Goal: Task Accomplishment & Management: Complete application form

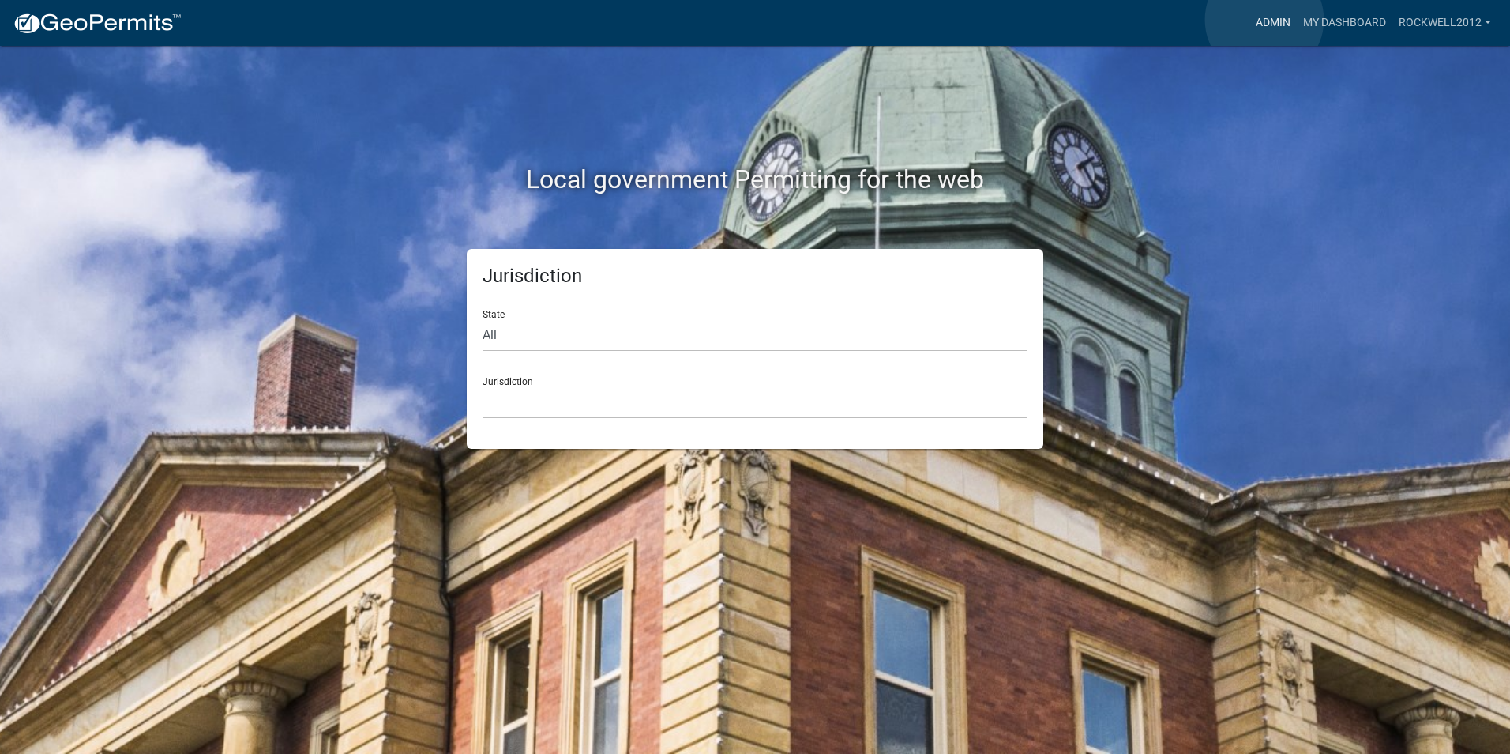
click at [1265, 20] on link "Admin" at bounding box center [1273, 23] width 47 height 30
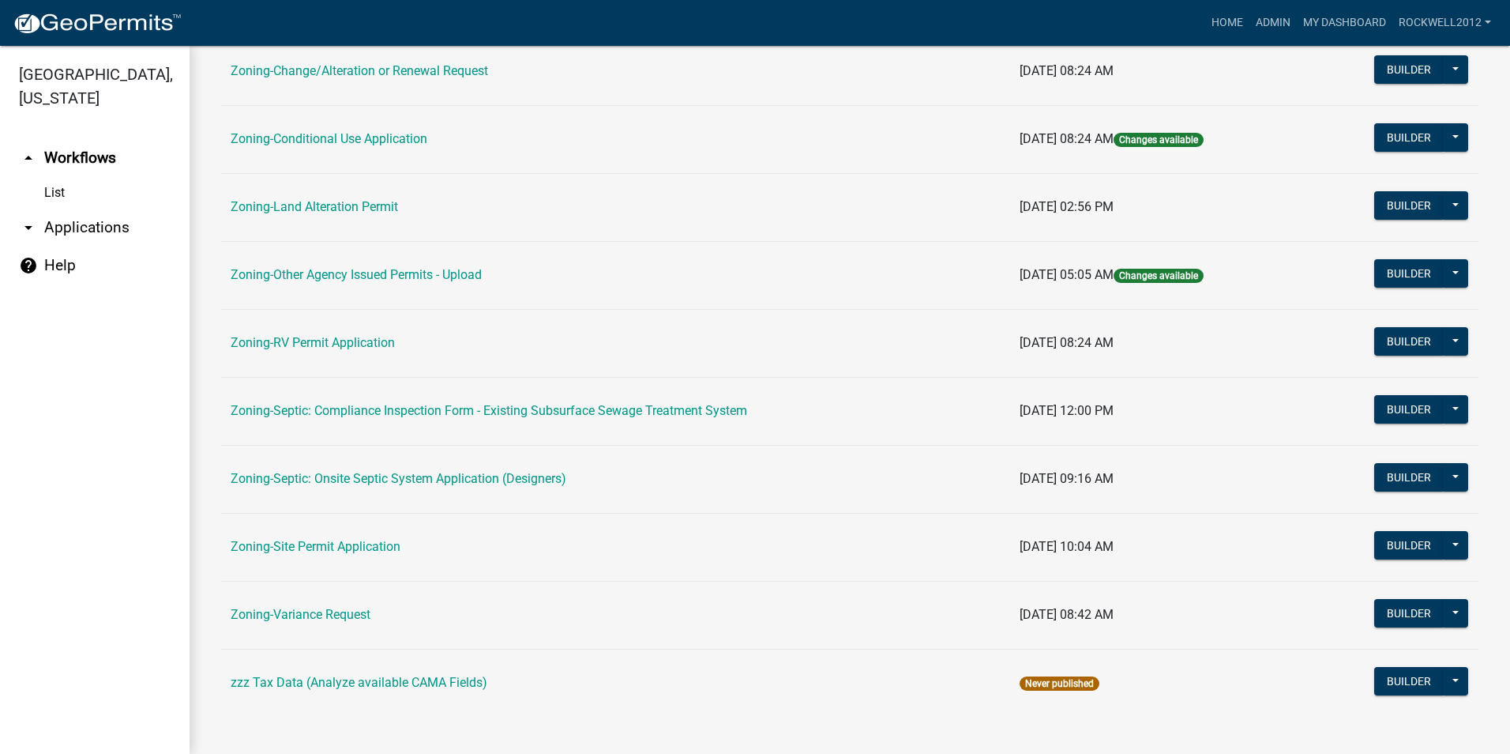
scroll to position [447, 0]
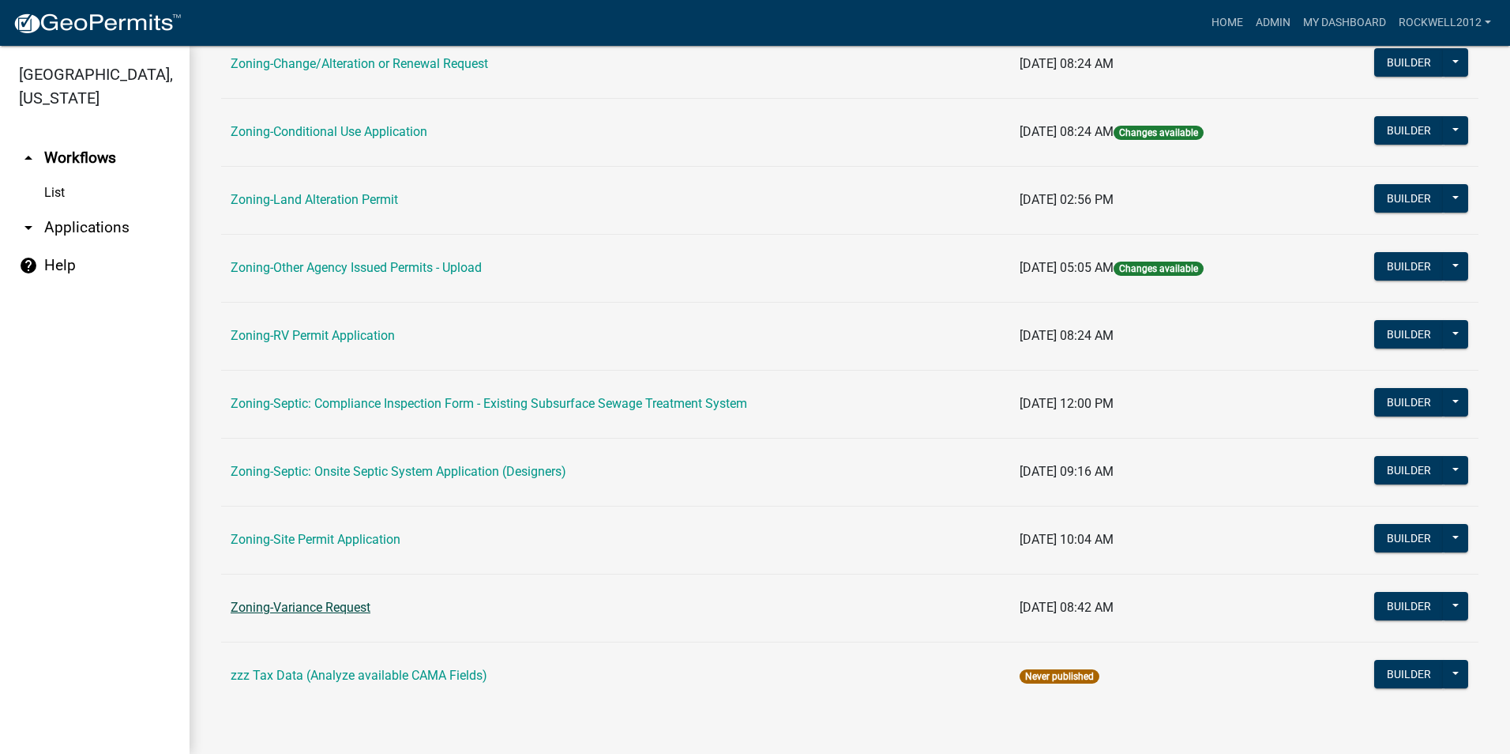
click at [333, 611] on link "Zoning-Variance Request" at bounding box center [301, 607] width 140 height 15
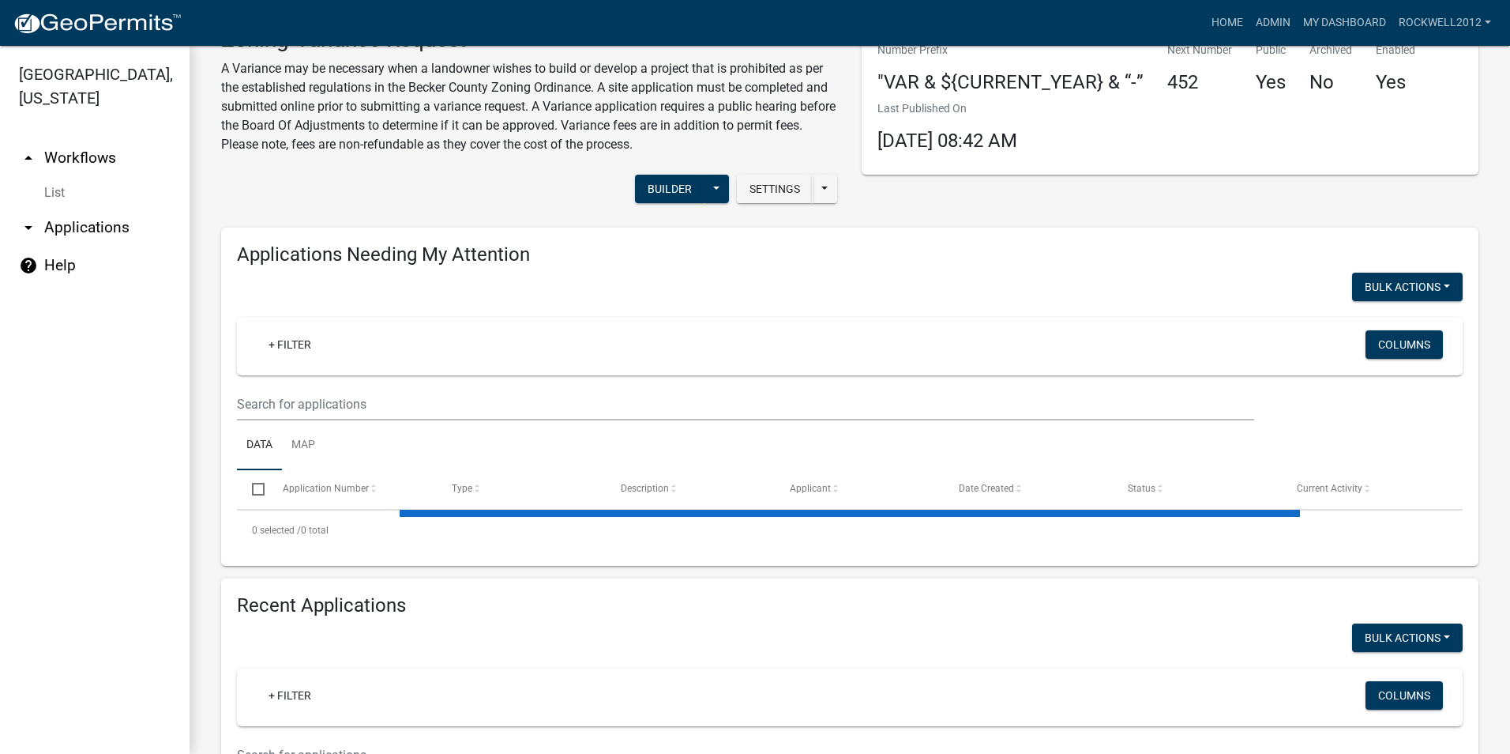
scroll to position [237, 0]
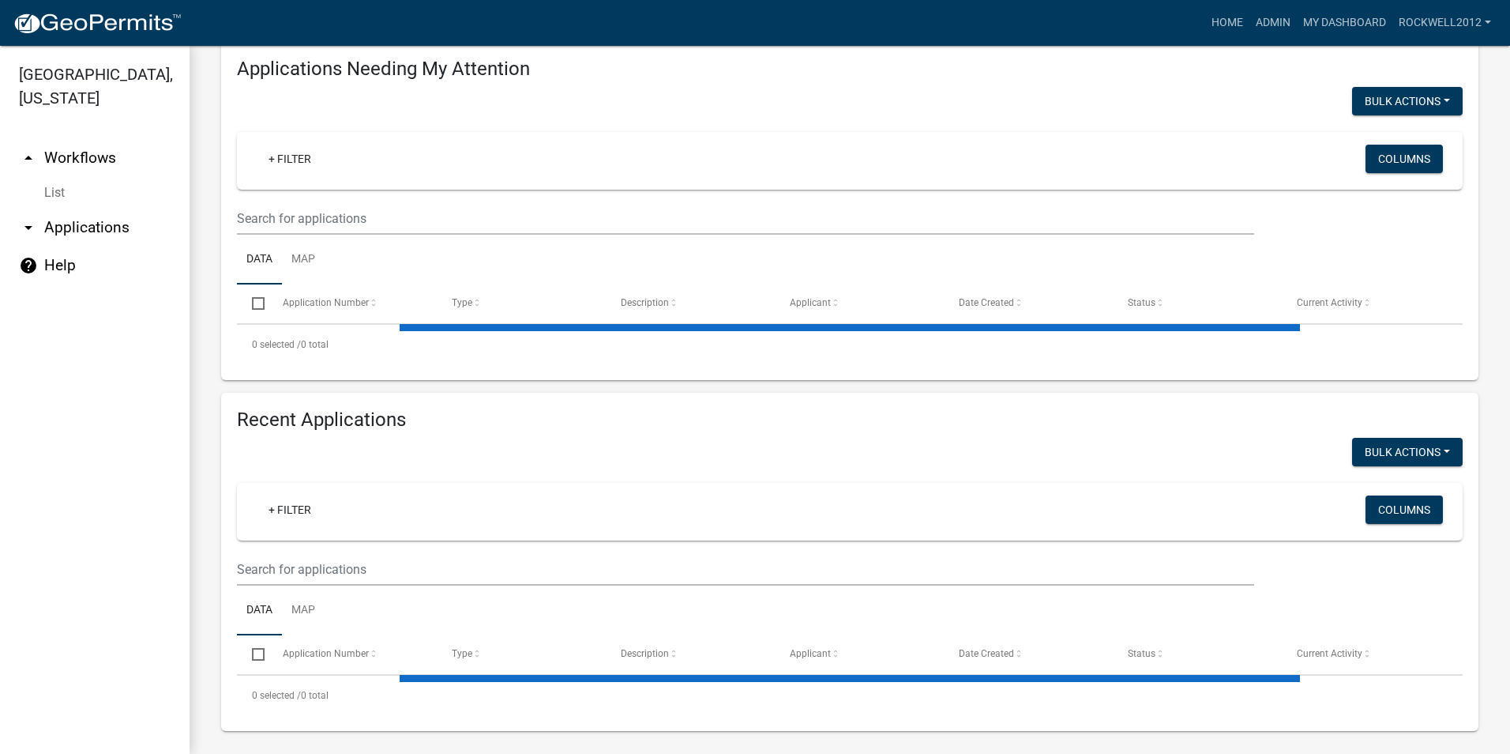
select select "2: 50"
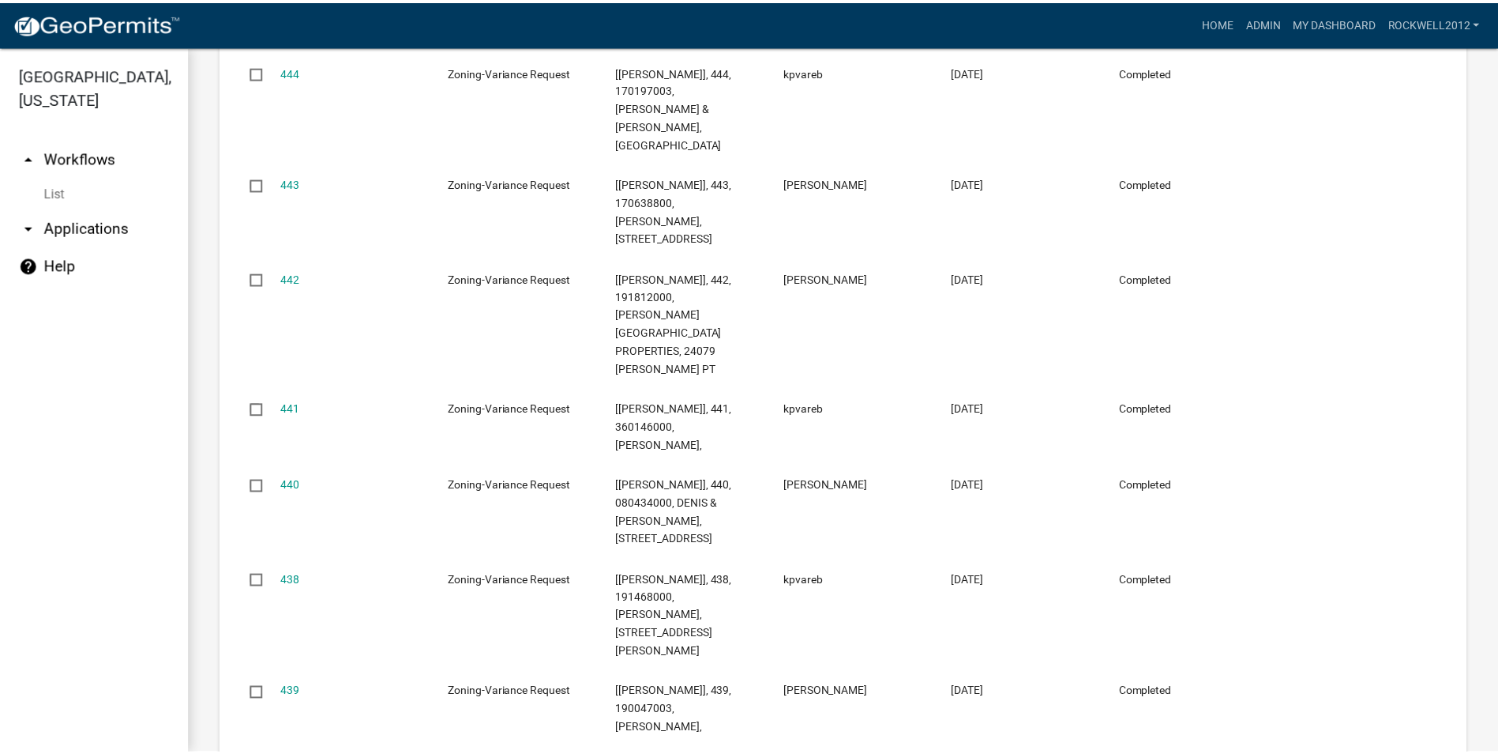
scroll to position [2607, 0]
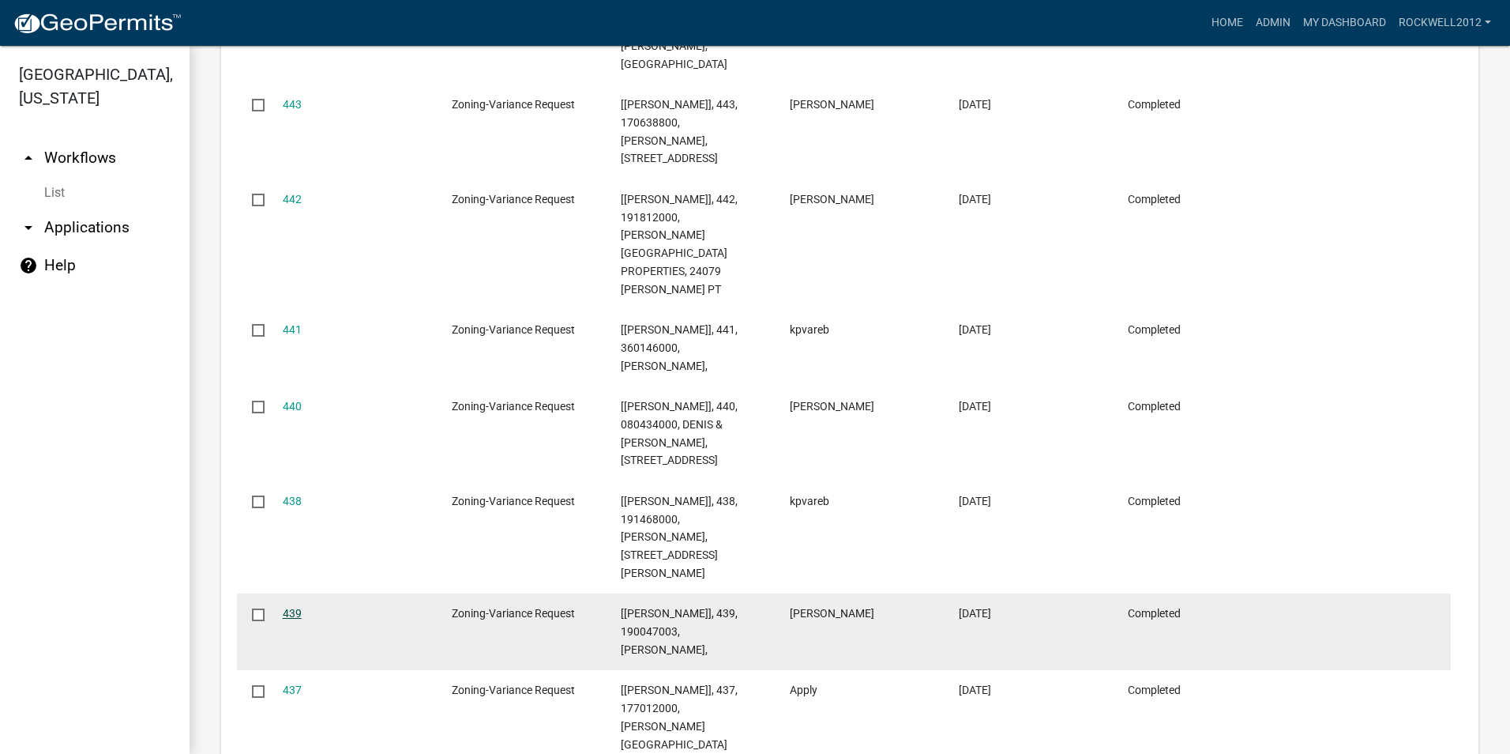
click at [298, 607] on link "439" at bounding box center [292, 613] width 19 height 13
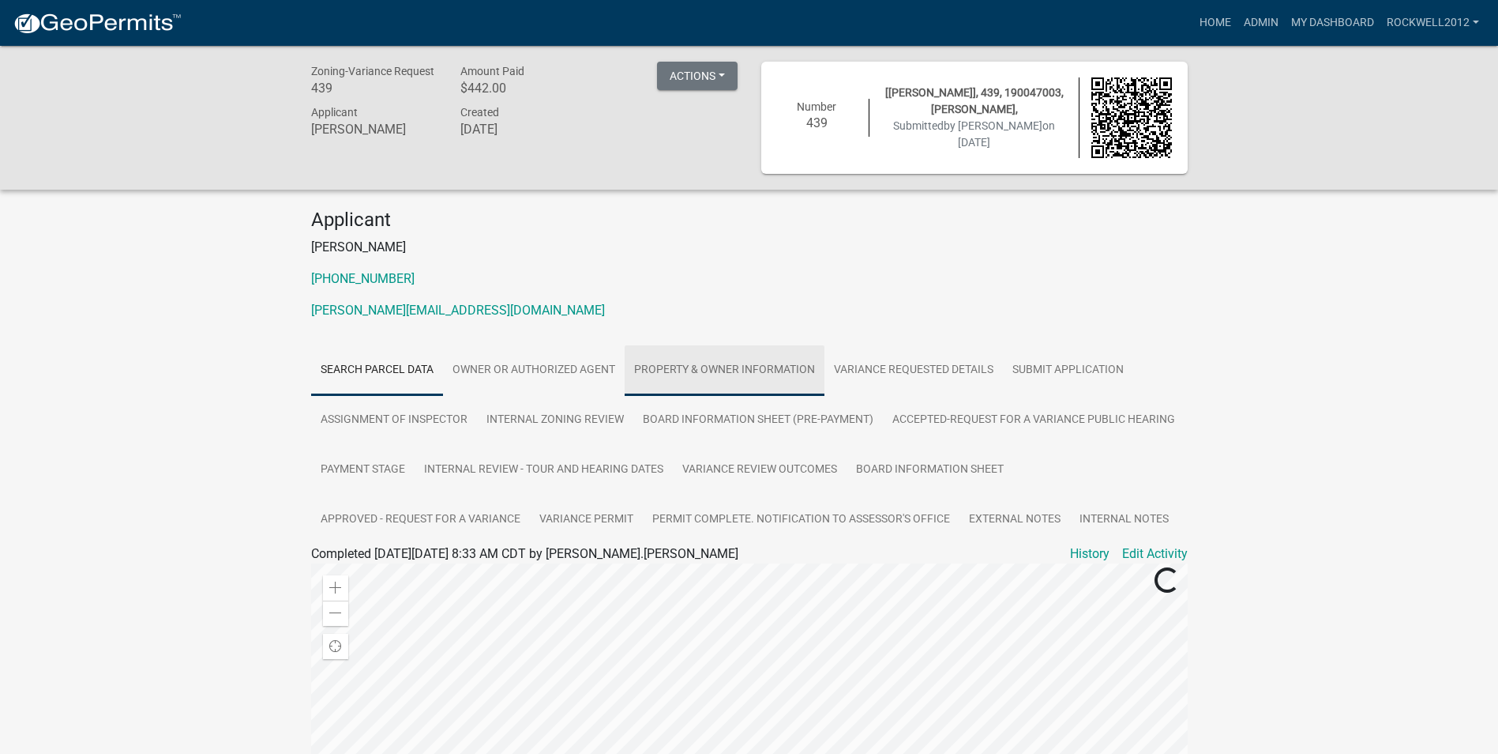
click at [713, 366] on link "Property & Owner Information" at bounding box center [725, 370] width 200 height 51
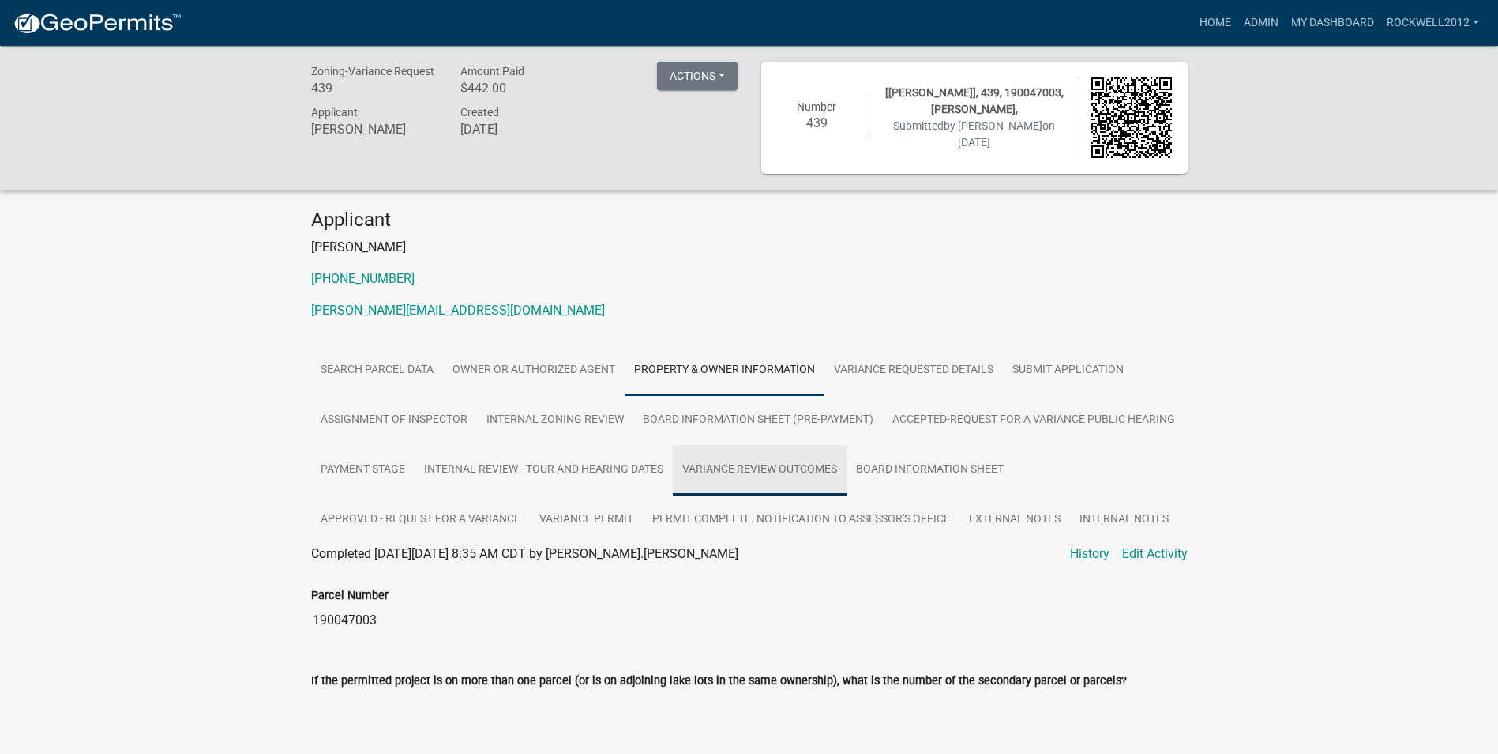
click at [766, 468] on link "Variance Review Outcomes" at bounding box center [760, 470] width 174 height 51
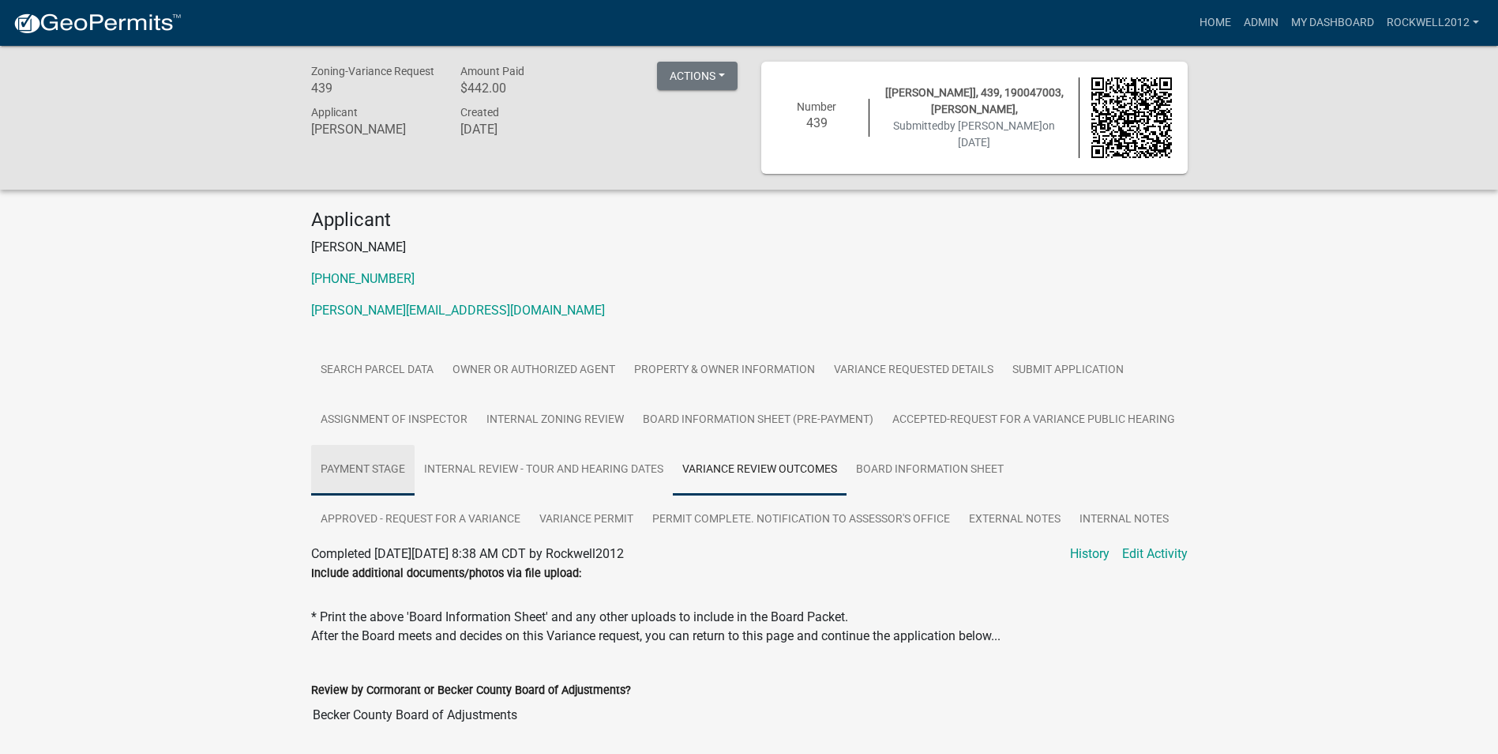
click at [366, 471] on link "Payment Stage" at bounding box center [362, 470] width 103 height 51
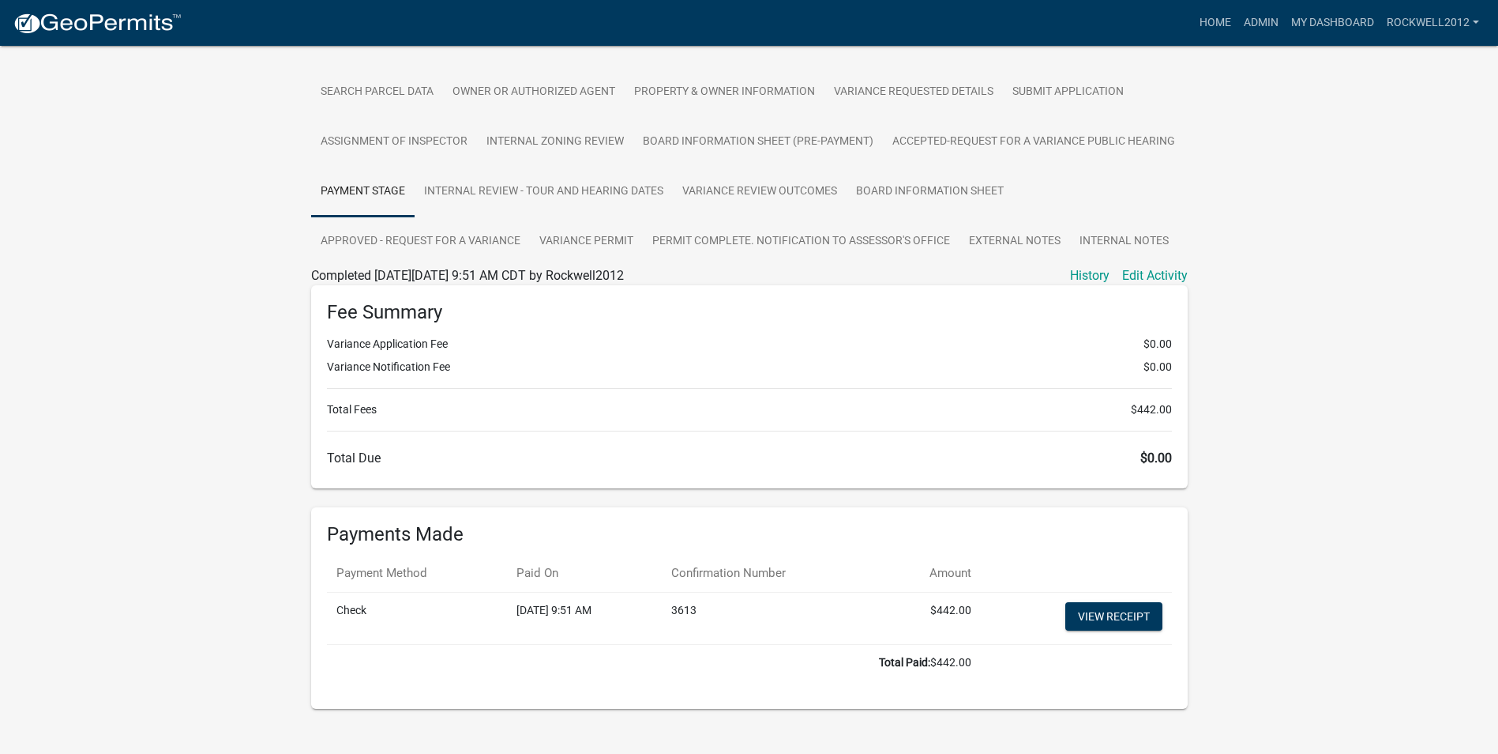
scroll to position [299, 0]
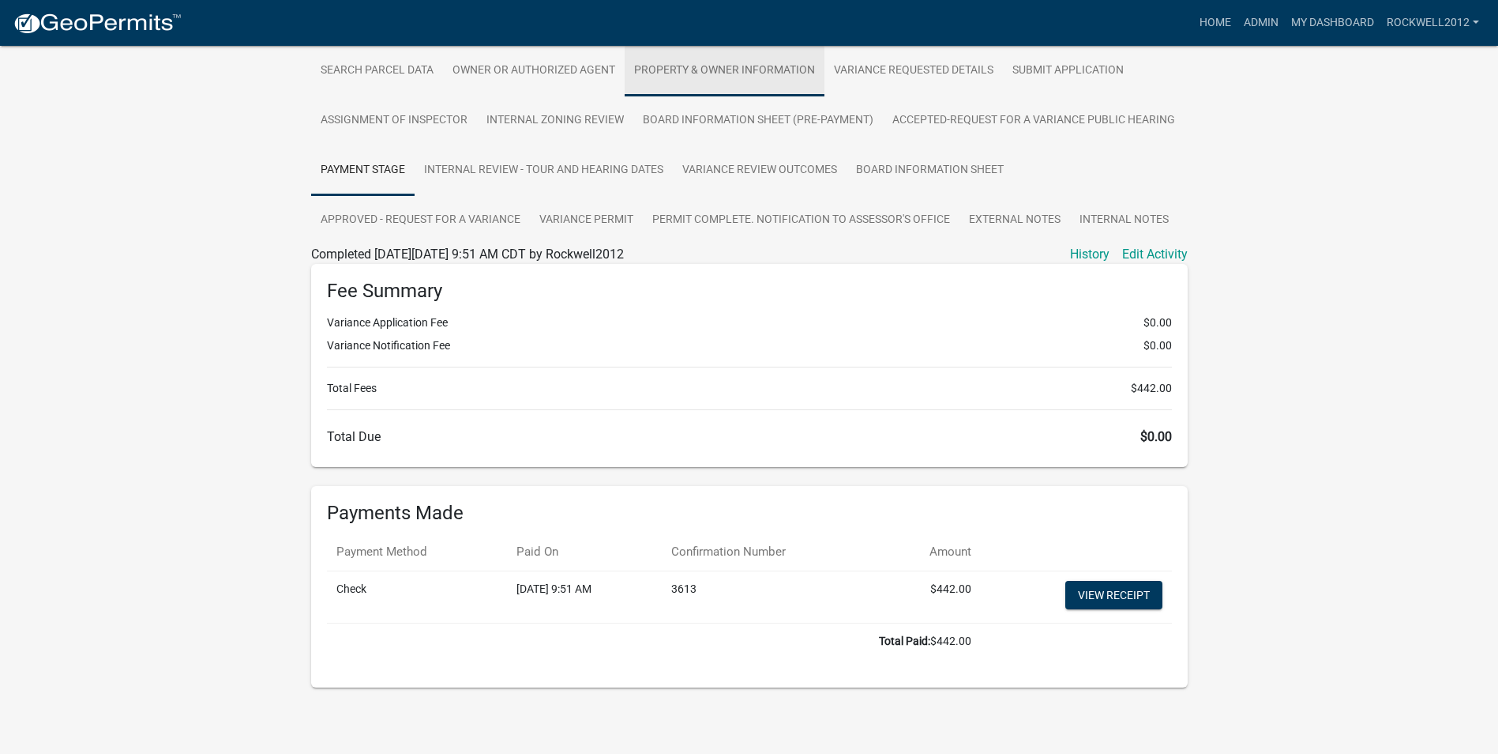
click at [702, 66] on link "Property & Owner Information" at bounding box center [725, 71] width 200 height 51
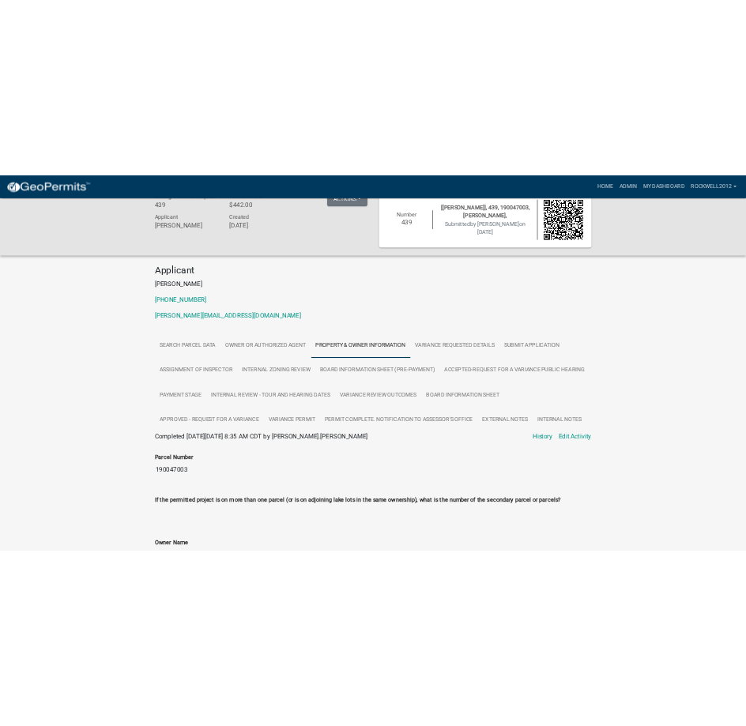
scroll to position [0, 0]
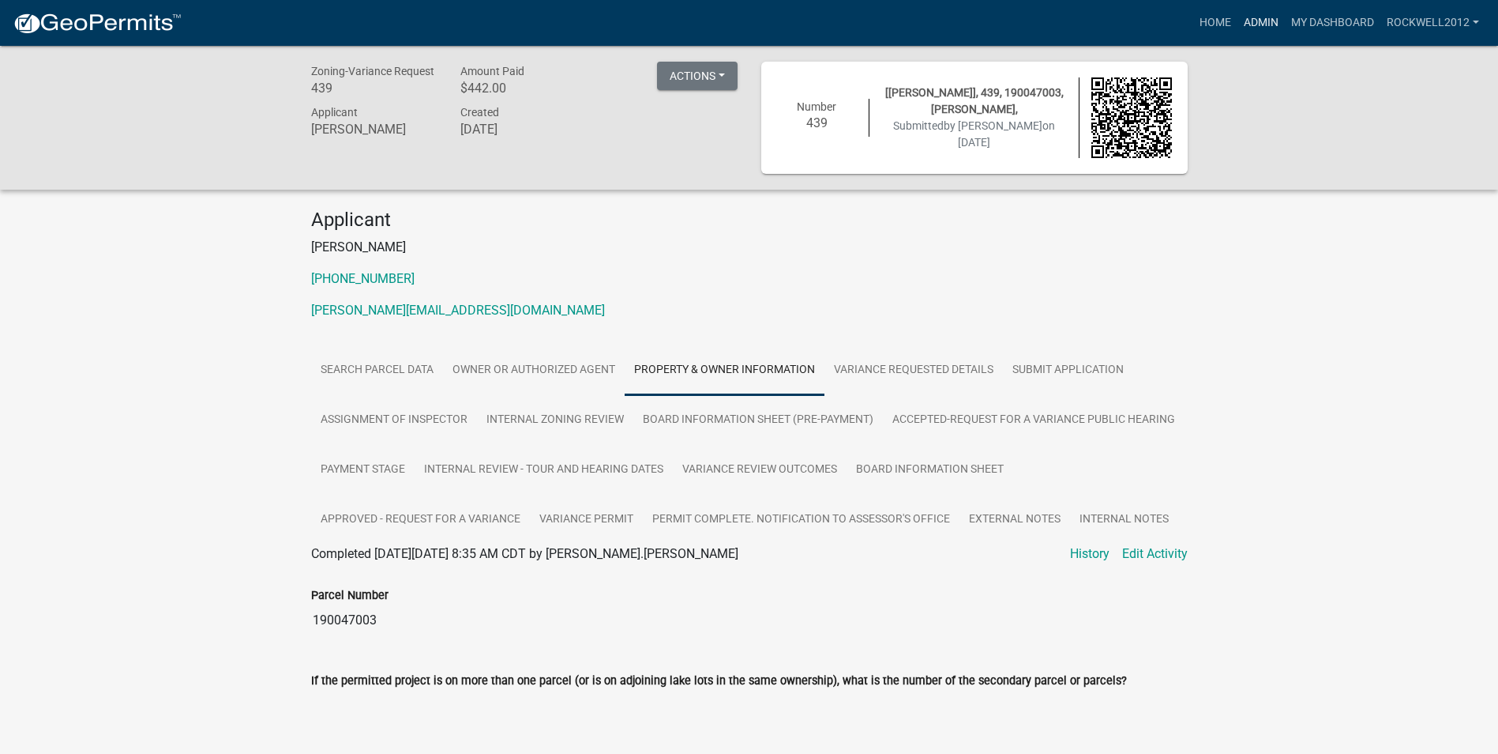
click at [1254, 18] on link "Admin" at bounding box center [1261, 23] width 47 height 30
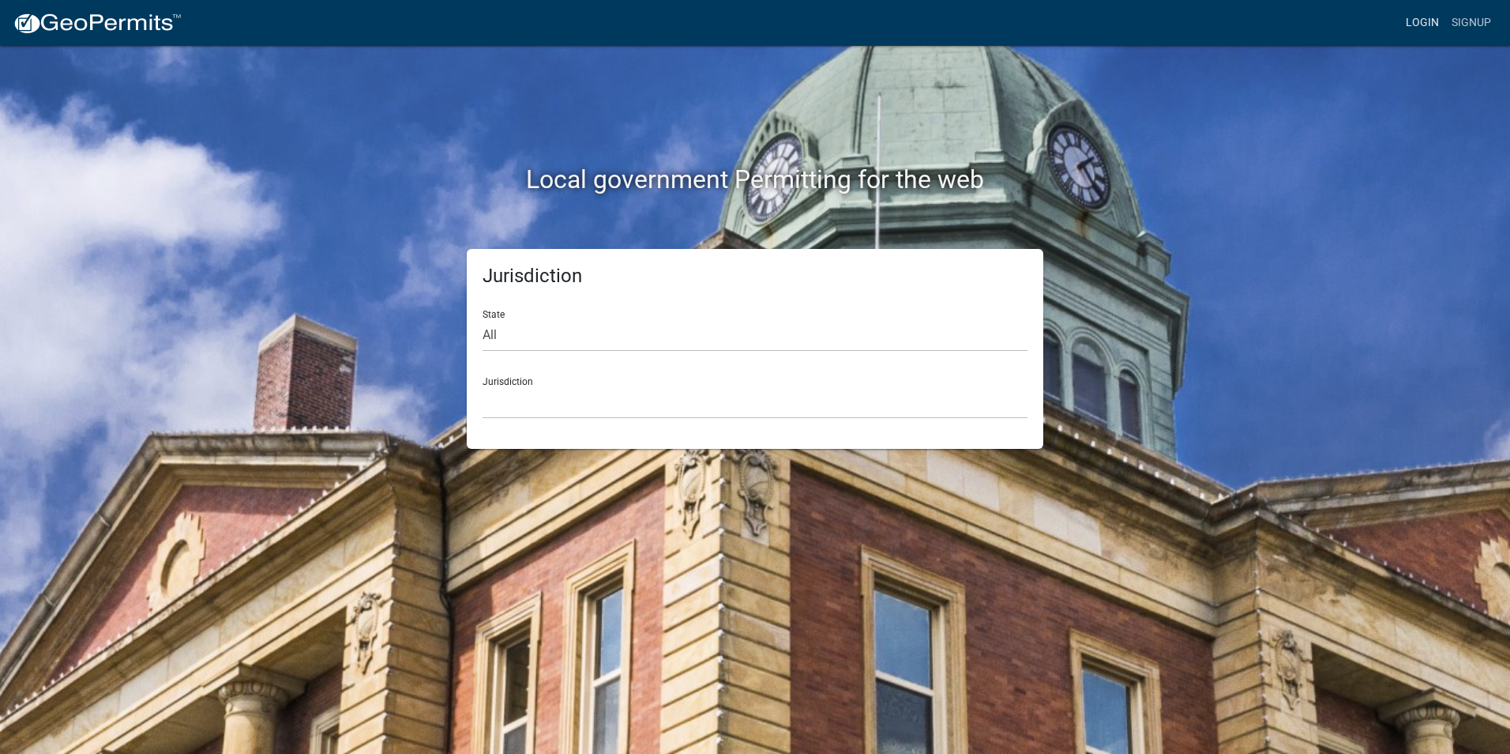
click at [1417, 17] on link "Login" at bounding box center [1423, 23] width 46 height 30
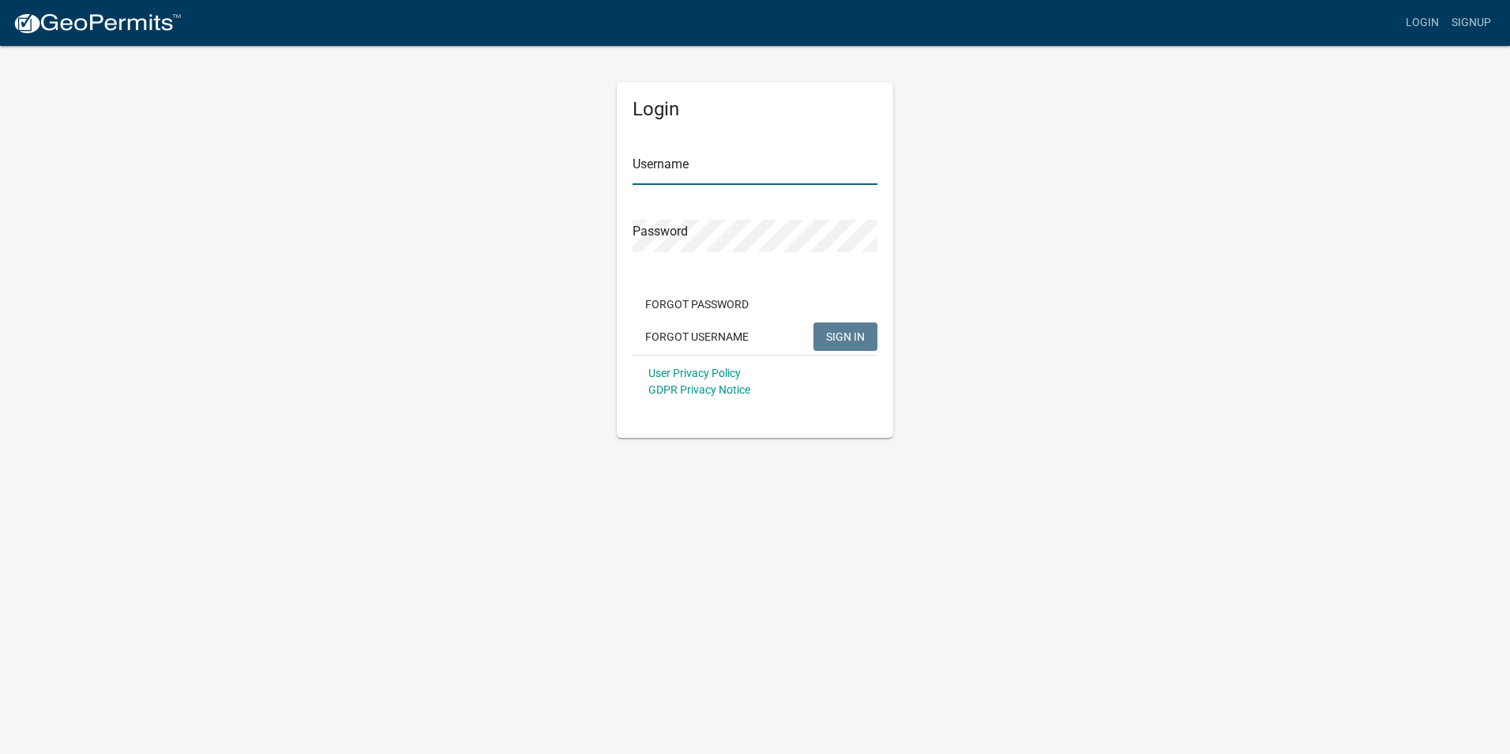
type input "Rockwell2012"
click at [847, 347] on button "SIGN IN" at bounding box center [846, 336] width 64 height 28
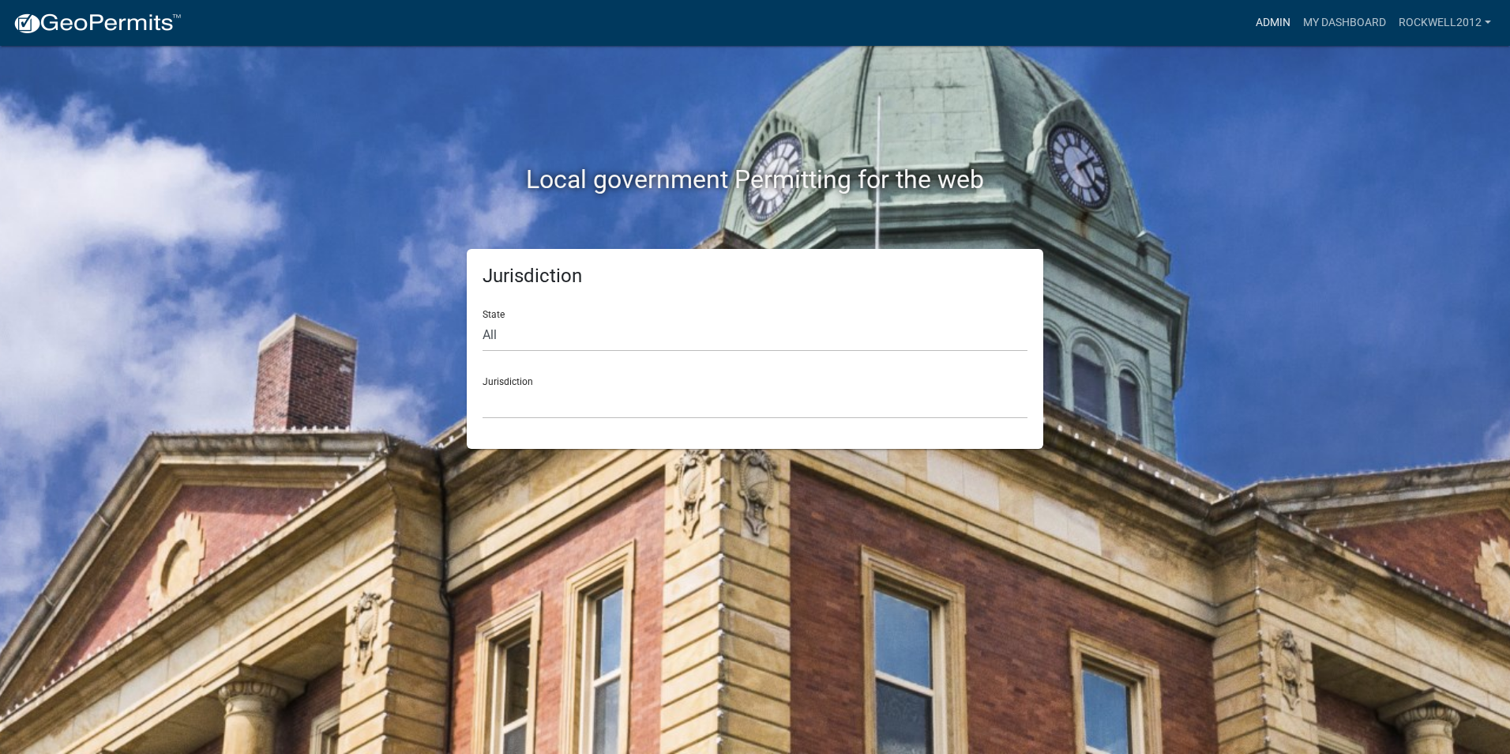
click at [1280, 14] on link "Admin" at bounding box center [1273, 23] width 47 height 30
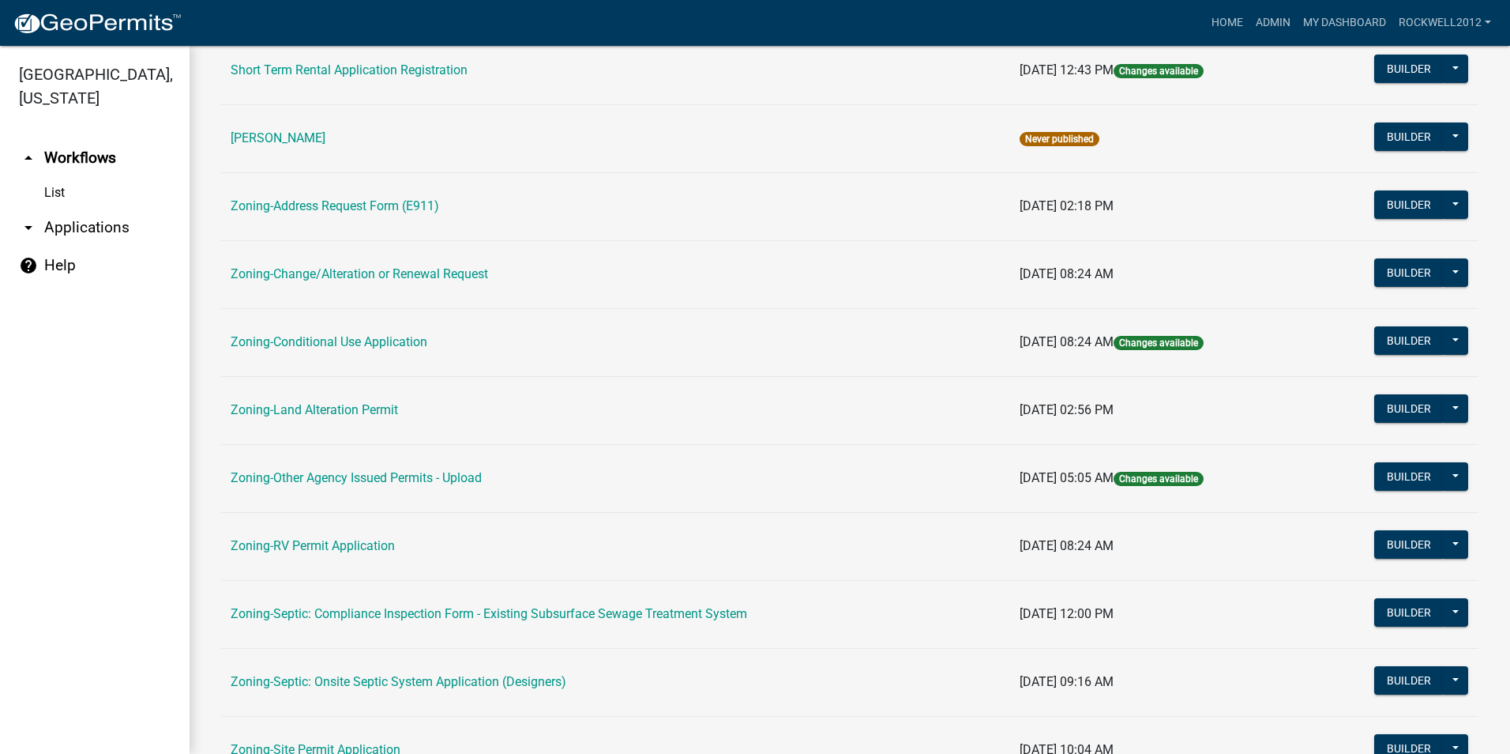
scroll to position [395, 0]
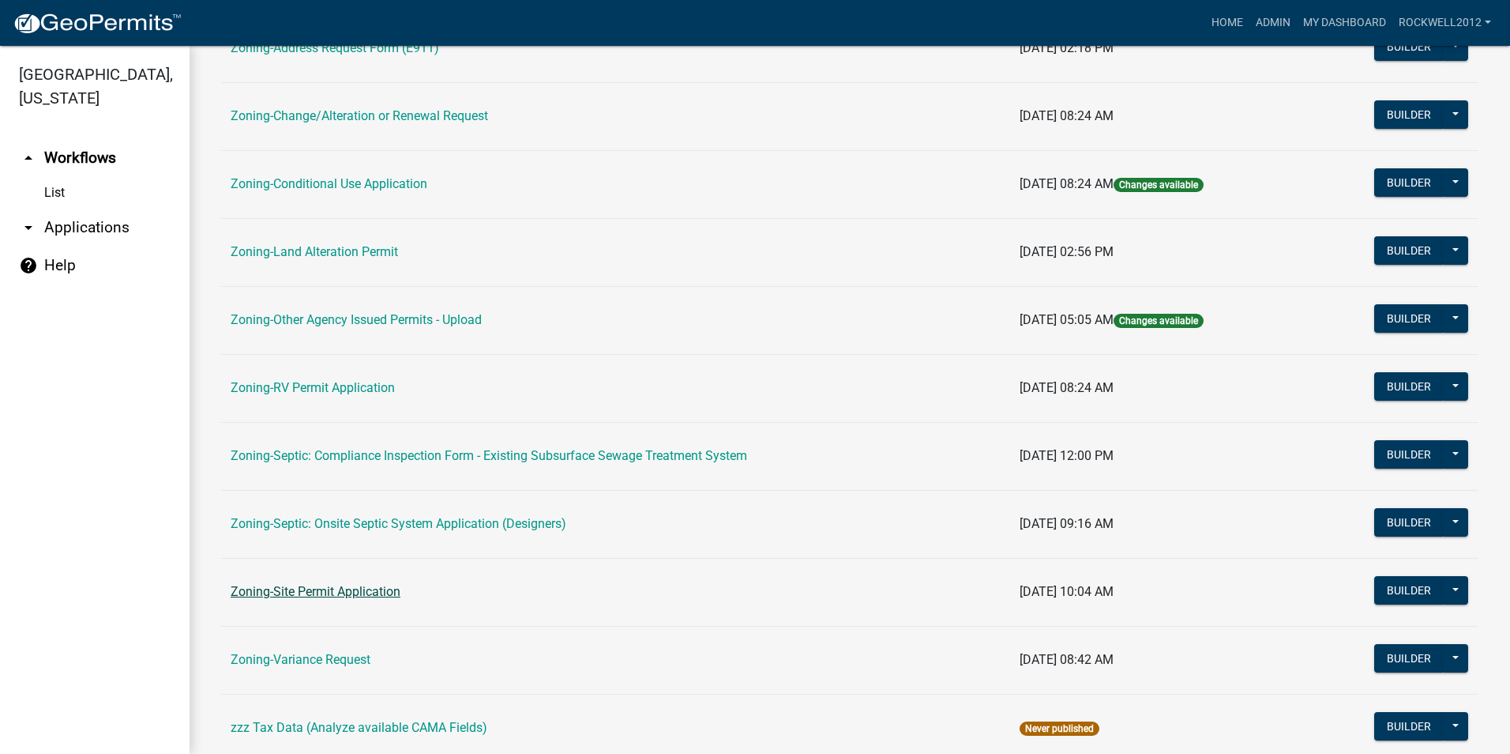
click at [321, 590] on link "Zoning-Site Permit Application" at bounding box center [316, 591] width 170 height 15
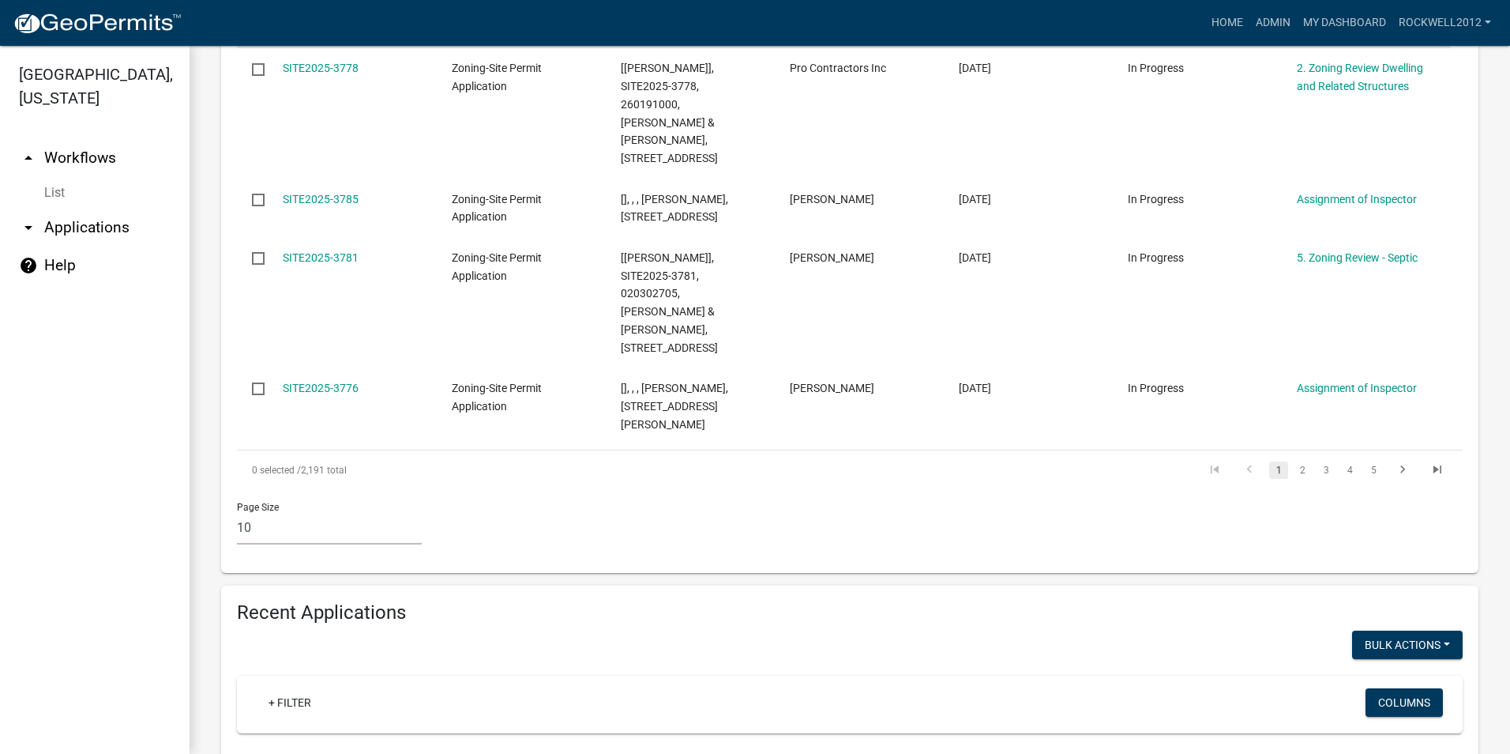
scroll to position [1411, 0]
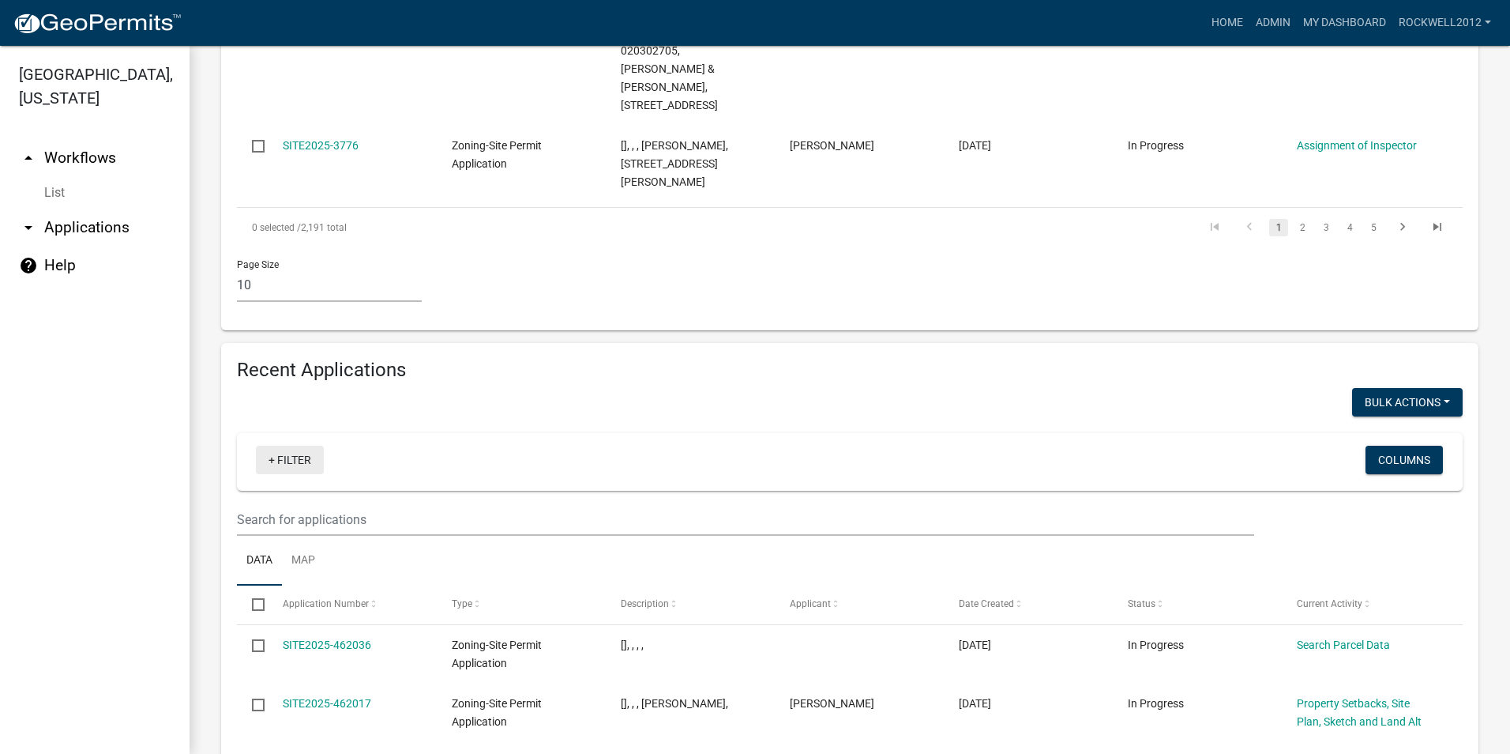
click at [303, 445] on link "+ Filter" at bounding box center [290, 459] width 68 height 28
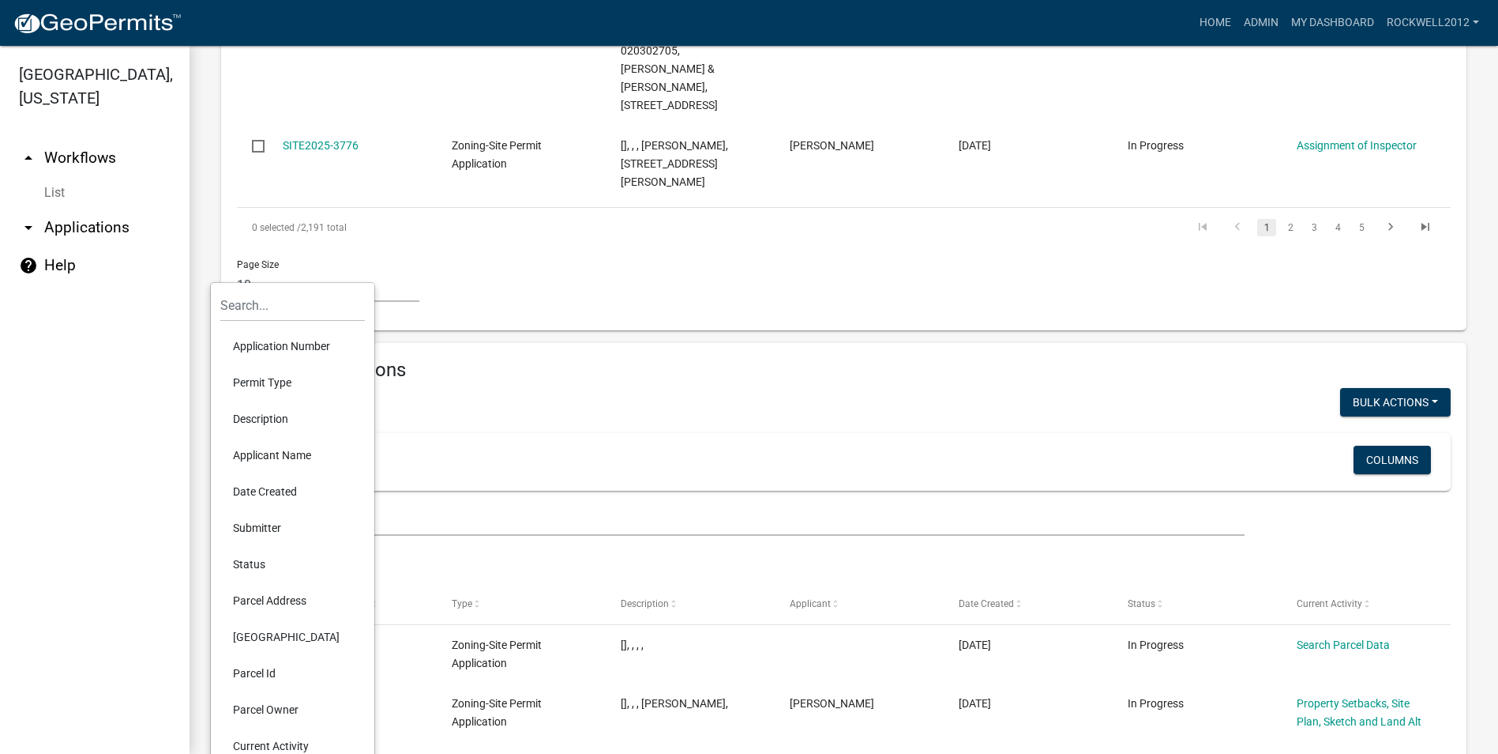
click at [265, 458] on li "Applicant Name" at bounding box center [292, 455] width 145 height 36
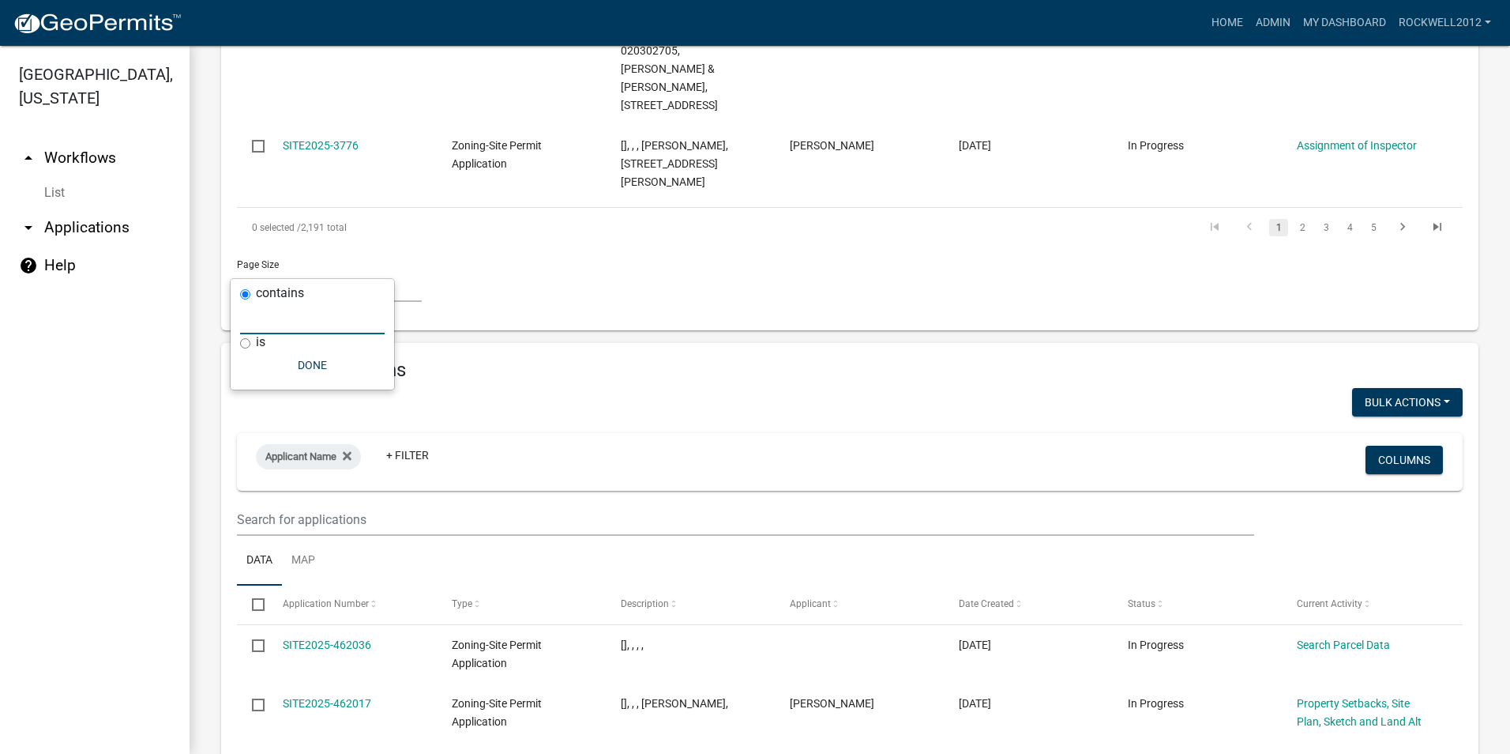
click at [273, 308] on input "text" at bounding box center [312, 318] width 145 height 32
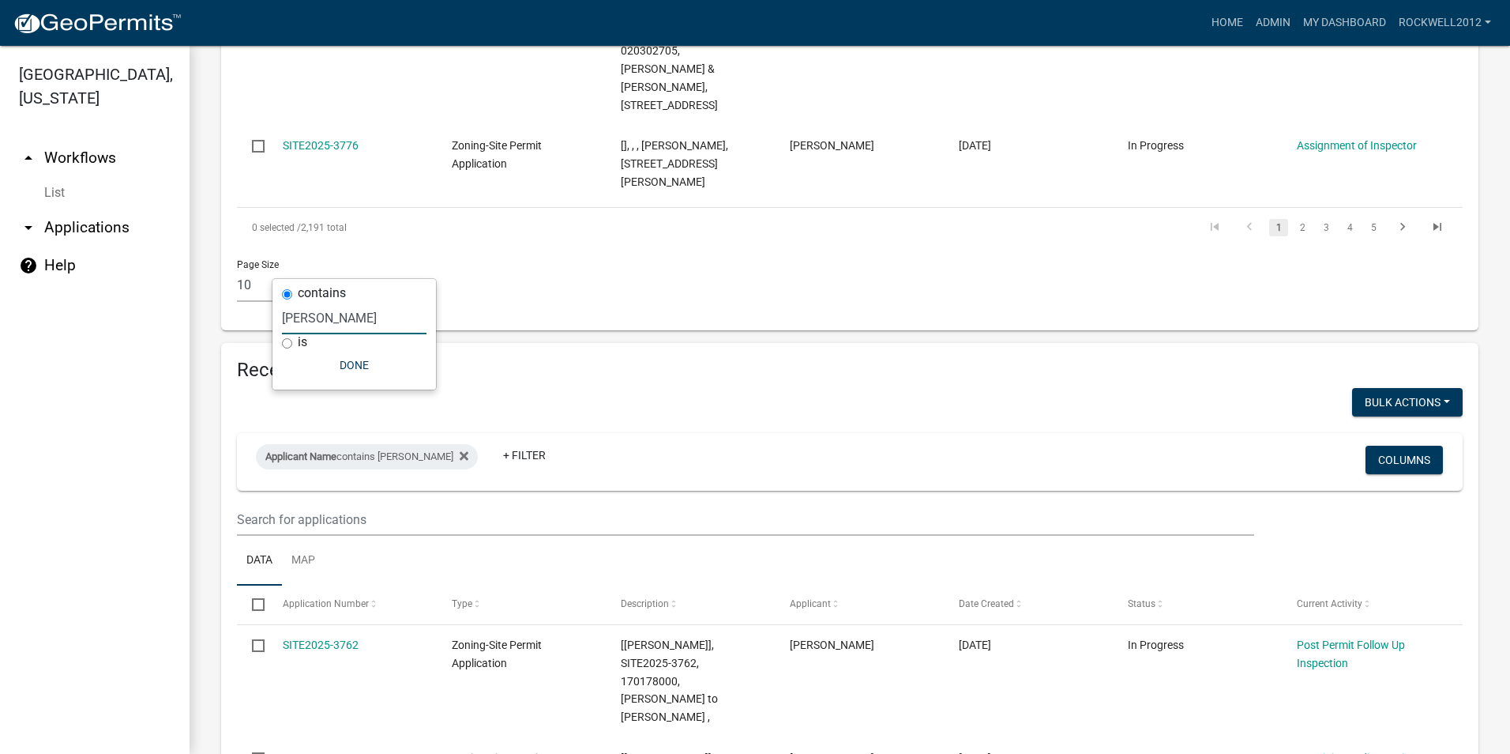
type input "[PERSON_NAME]"
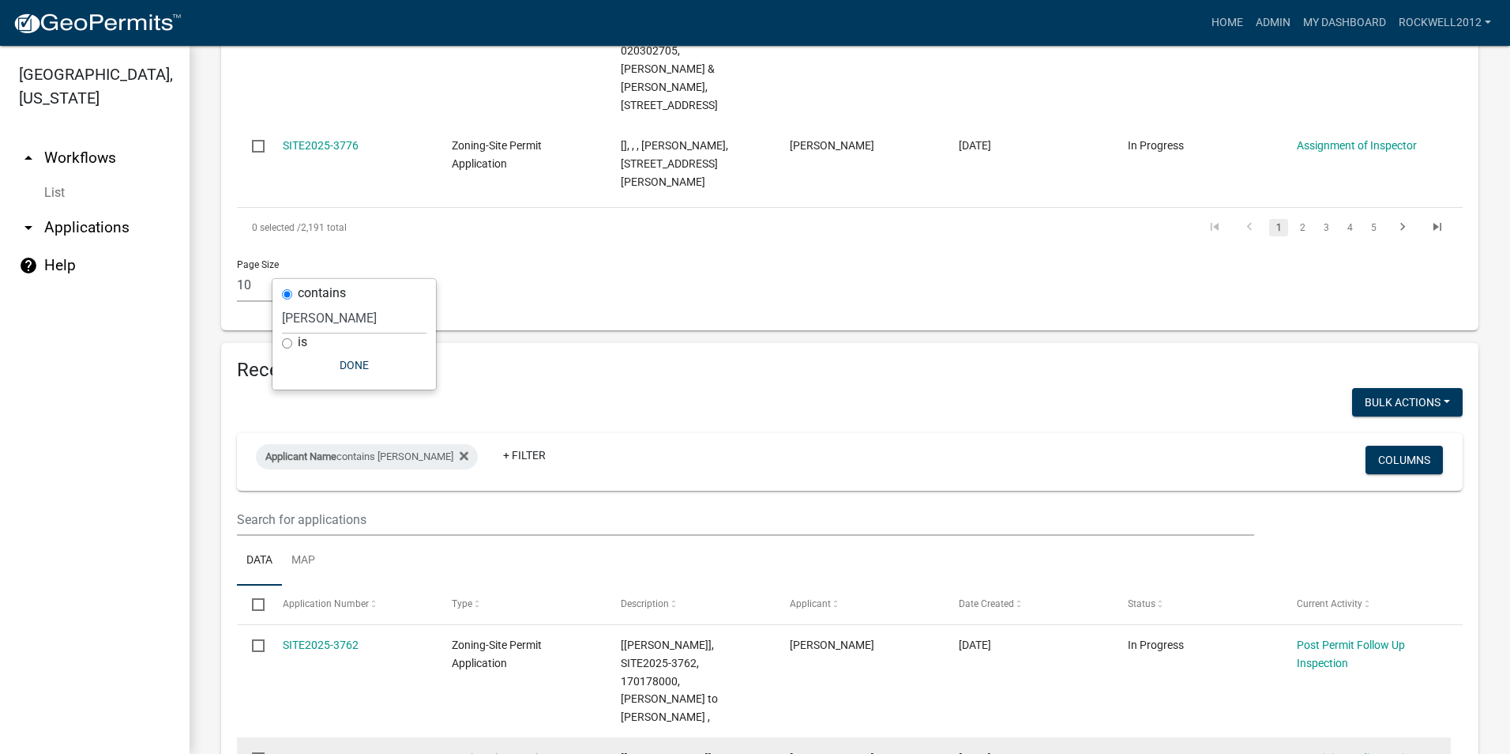
click at [310, 751] on link "SITE2025-3551" at bounding box center [321, 757] width 76 height 13
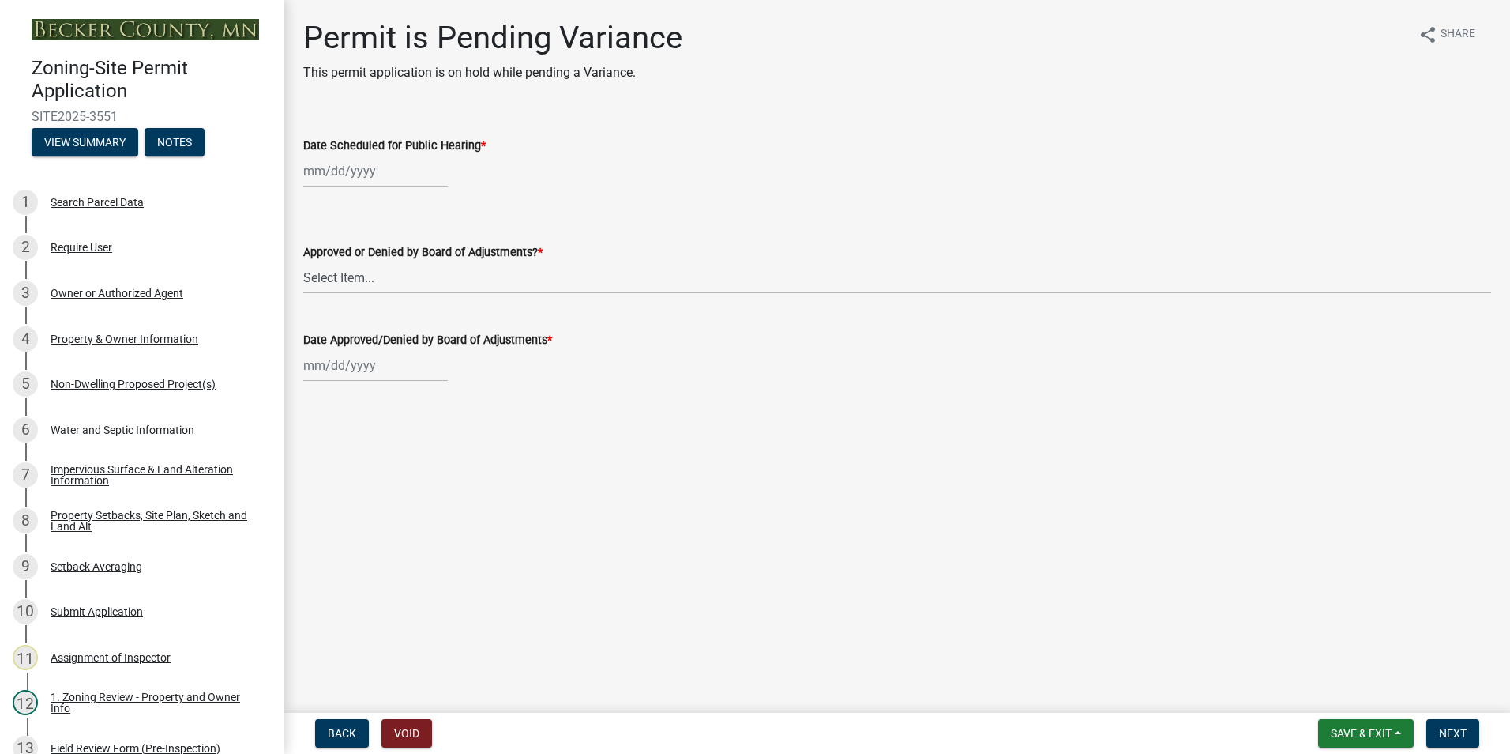
click at [309, 166] on div at bounding box center [375, 171] width 145 height 32
select select "8"
select select "2025"
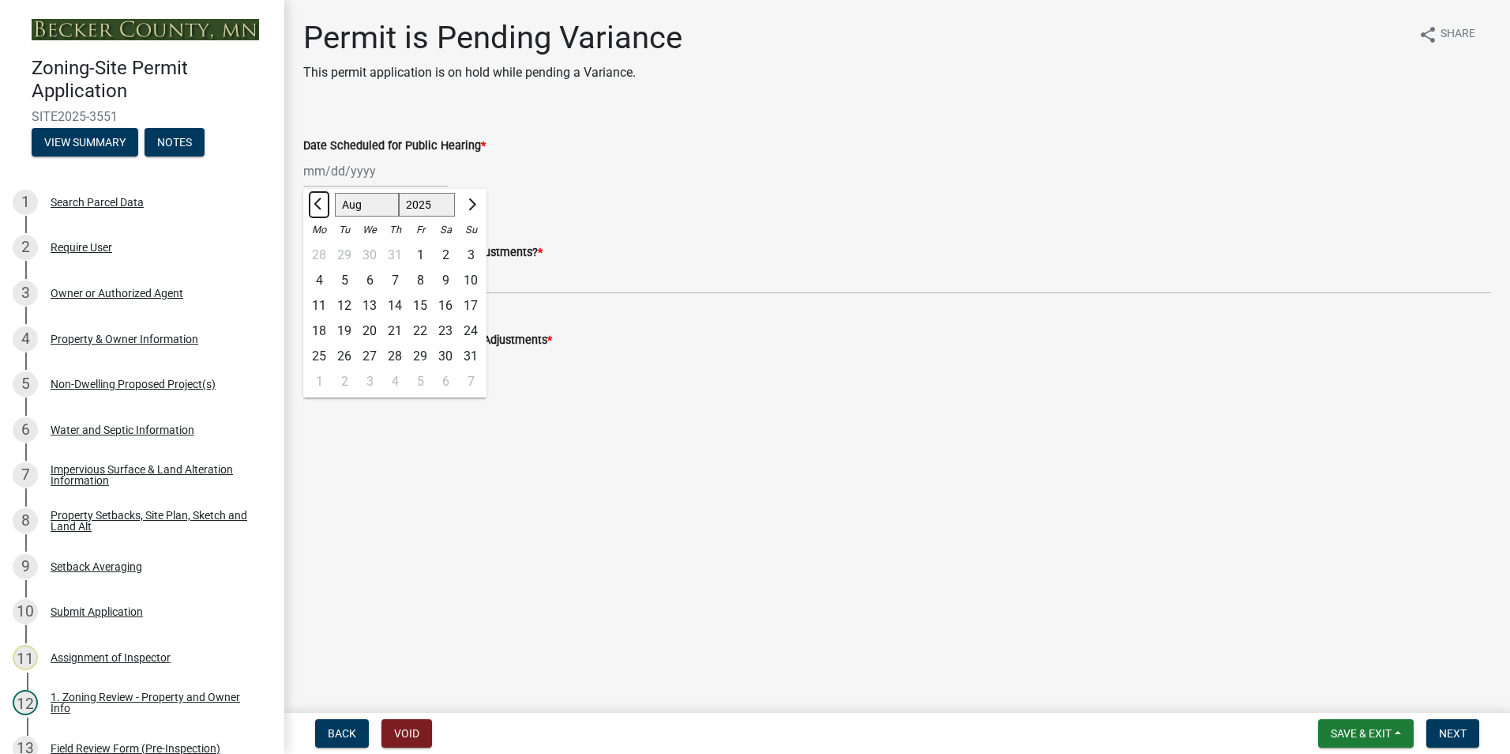
click at [319, 205] on span "Previous month" at bounding box center [320, 204] width 12 height 12
select select "7"
click at [656, 223] on div "Approved or Denied by Board of Adjustments? * Select Item... Approved Denied Ta…" at bounding box center [897, 247] width 1188 height 92
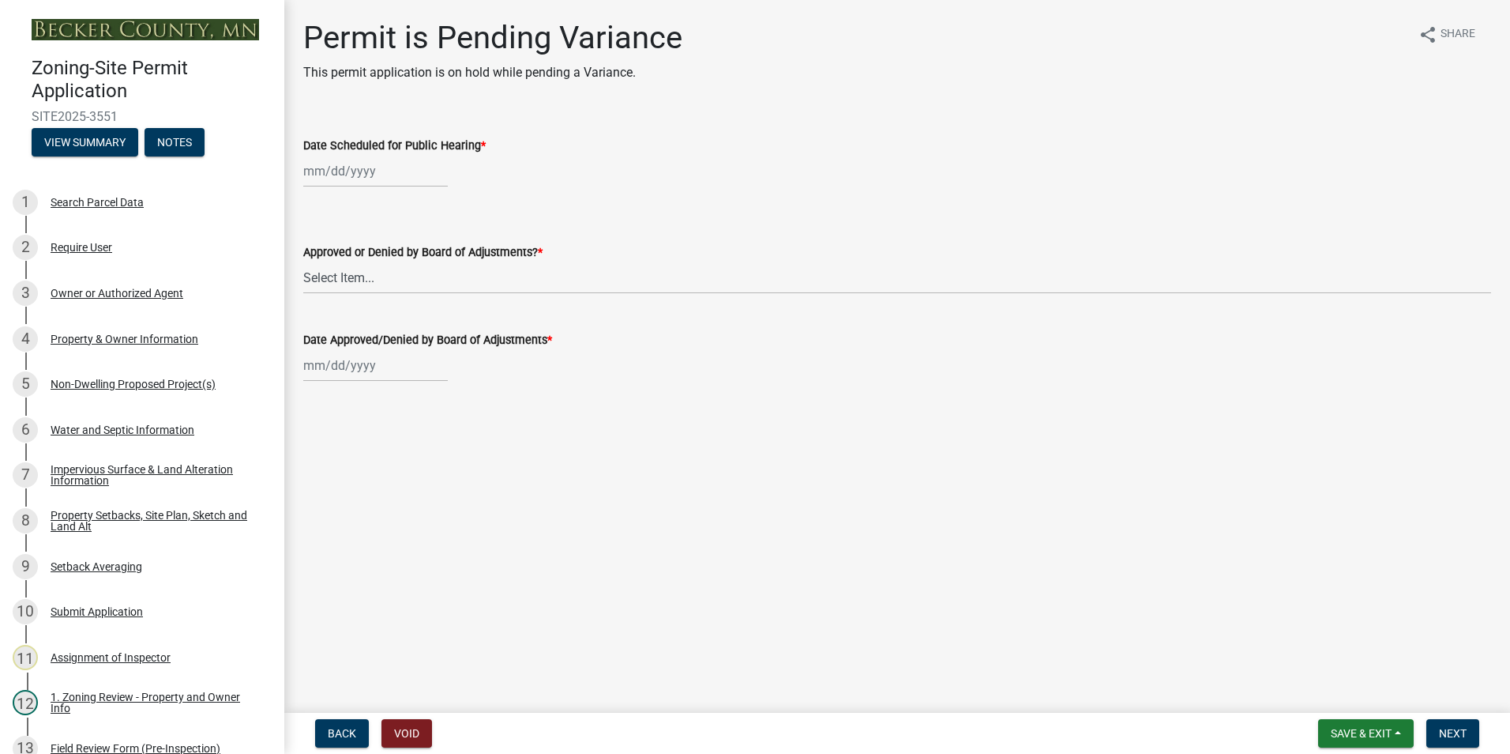
select select "8"
select select "2025"
click at [367, 178] on div "[PERSON_NAME] Feb Mar Apr [PERSON_NAME][DATE] Oct Nov [DATE] 1526 1527 1528 152…" at bounding box center [375, 171] width 145 height 32
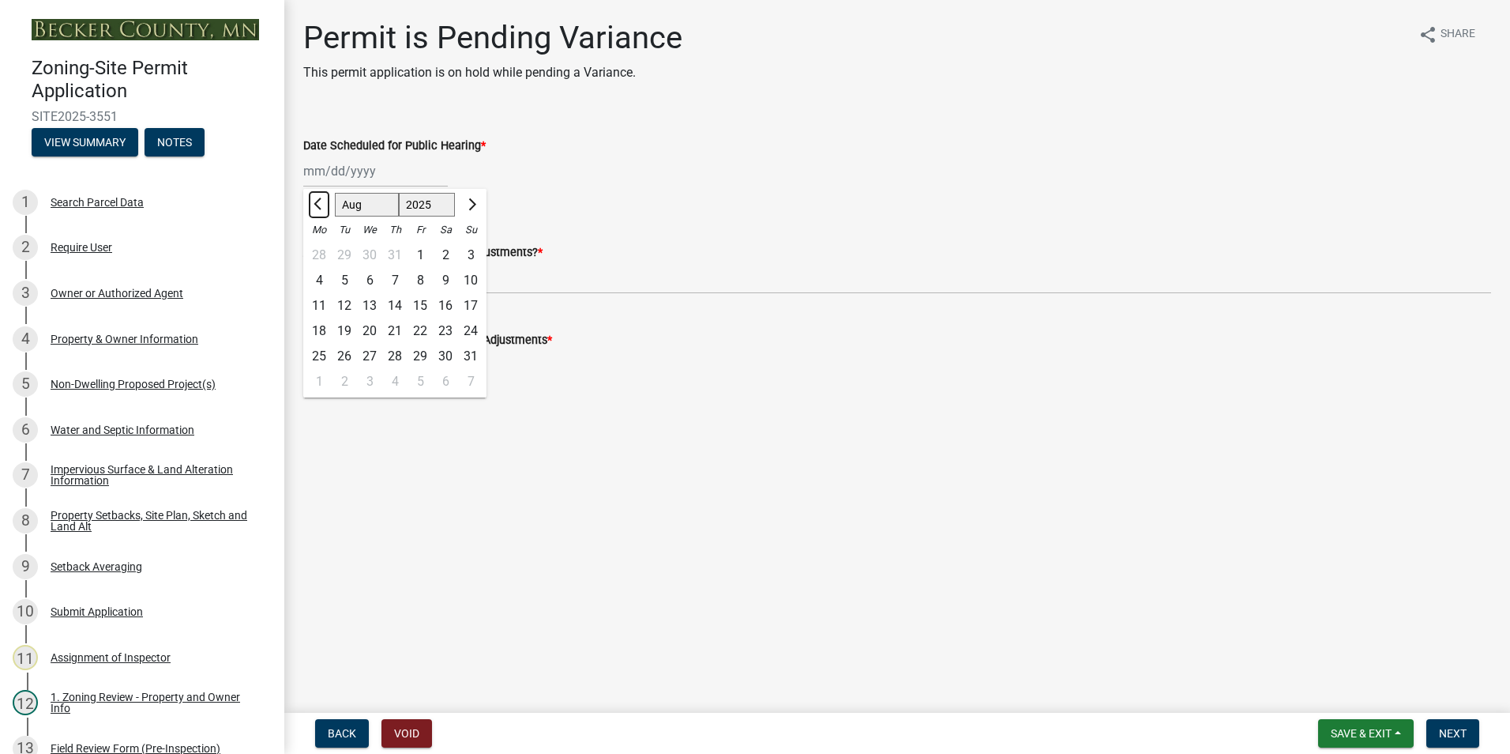
click at [322, 202] on span "Previous month" at bounding box center [320, 204] width 12 height 12
select select "7"
click at [344, 351] on div "29" at bounding box center [344, 356] width 25 height 25
type input "[DATE]"
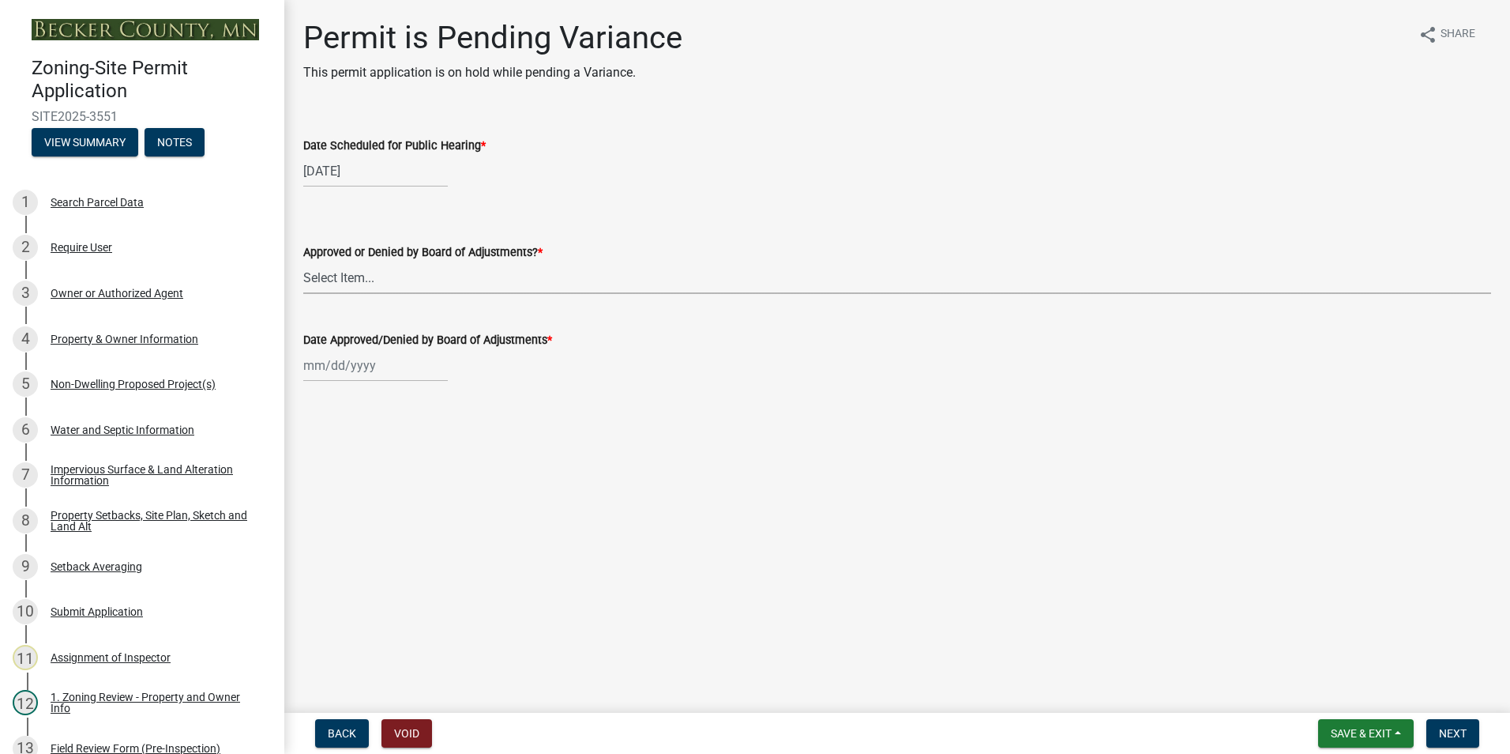
click at [323, 275] on select "Select Item... Approved Denied Tabled" at bounding box center [897, 277] width 1188 height 32
click at [303, 261] on select "Select Item... Approved Denied Tabled" at bounding box center [897, 277] width 1188 height 32
select select "9d2e5513-a10d-47ab-bf6e-0172cf794947"
select select "8"
select select "2025"
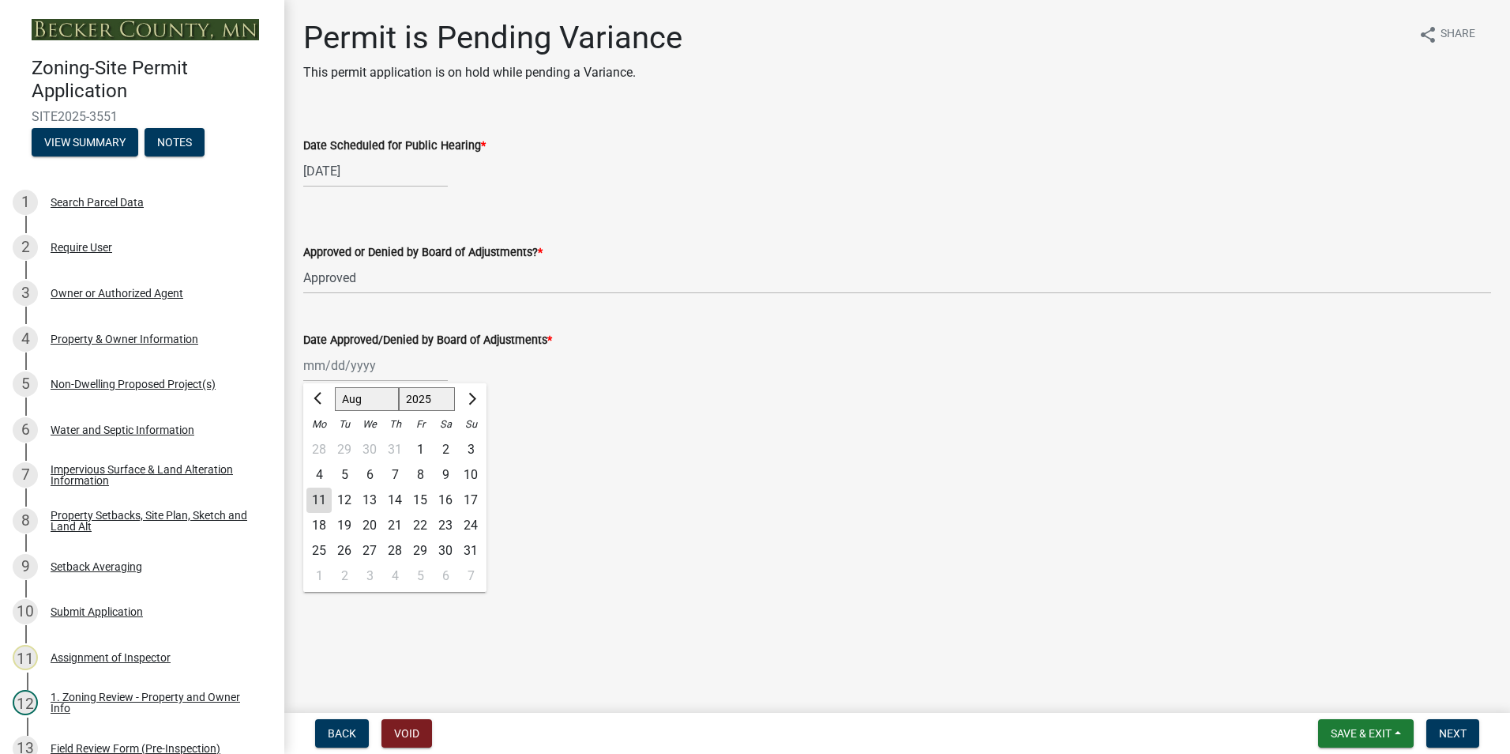
click at [314, 363] on div "[PERSON_NAME] Feb Mar Apr [PERSON_NAME][DATE] Oct Nov [DATE] 1526 1527 1528 152…" at bounding box center [375, 365] width 145 height 32
click at [317, 396] on span "Previous month" at bounding box center [320, 399] width 12 height 12
select select "7"
click at [340, 546] on div "29" at bounding box center [344, 550] width 25 height 25
type input "[DATE]"
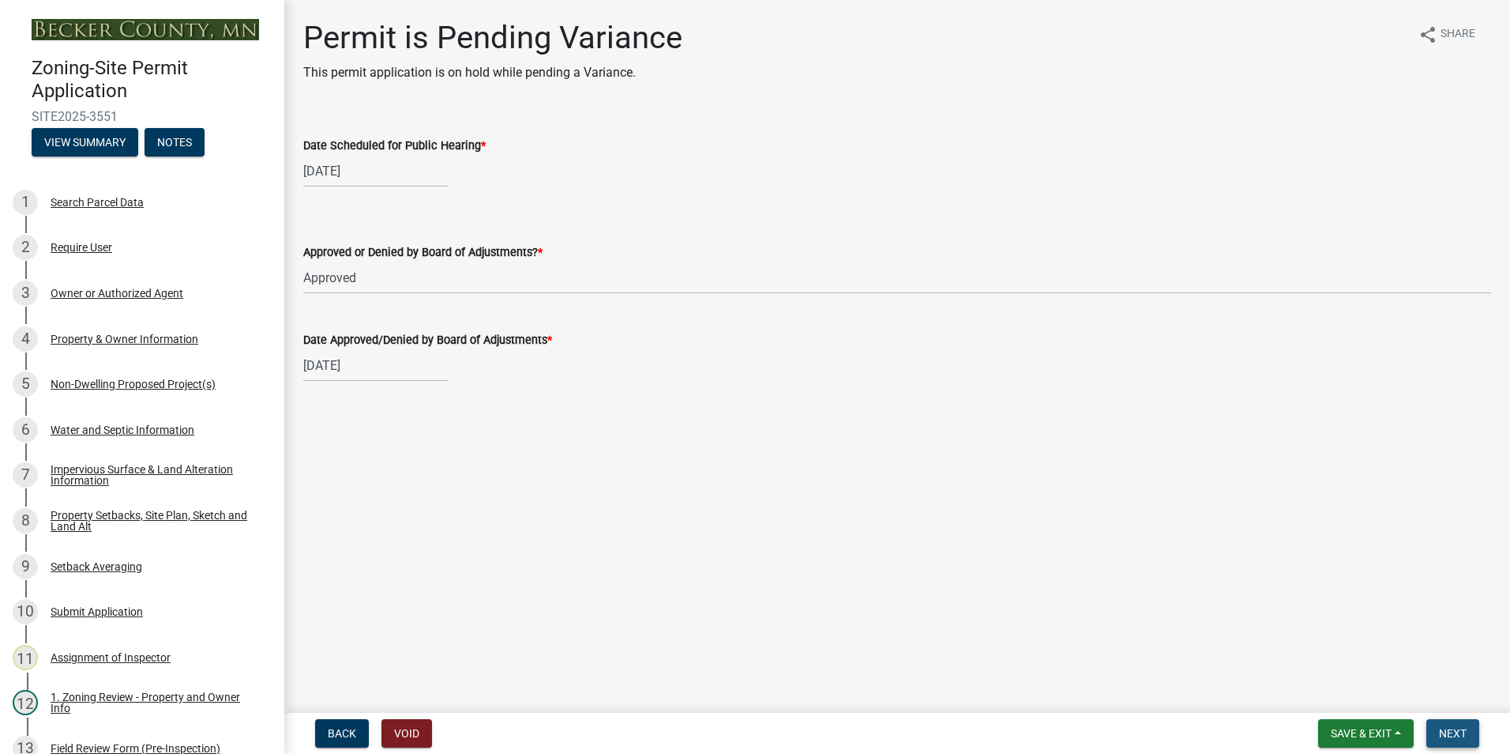
click at [1449, 735] on span "Next" at bounding box center [1453, 733] width 28 height 13
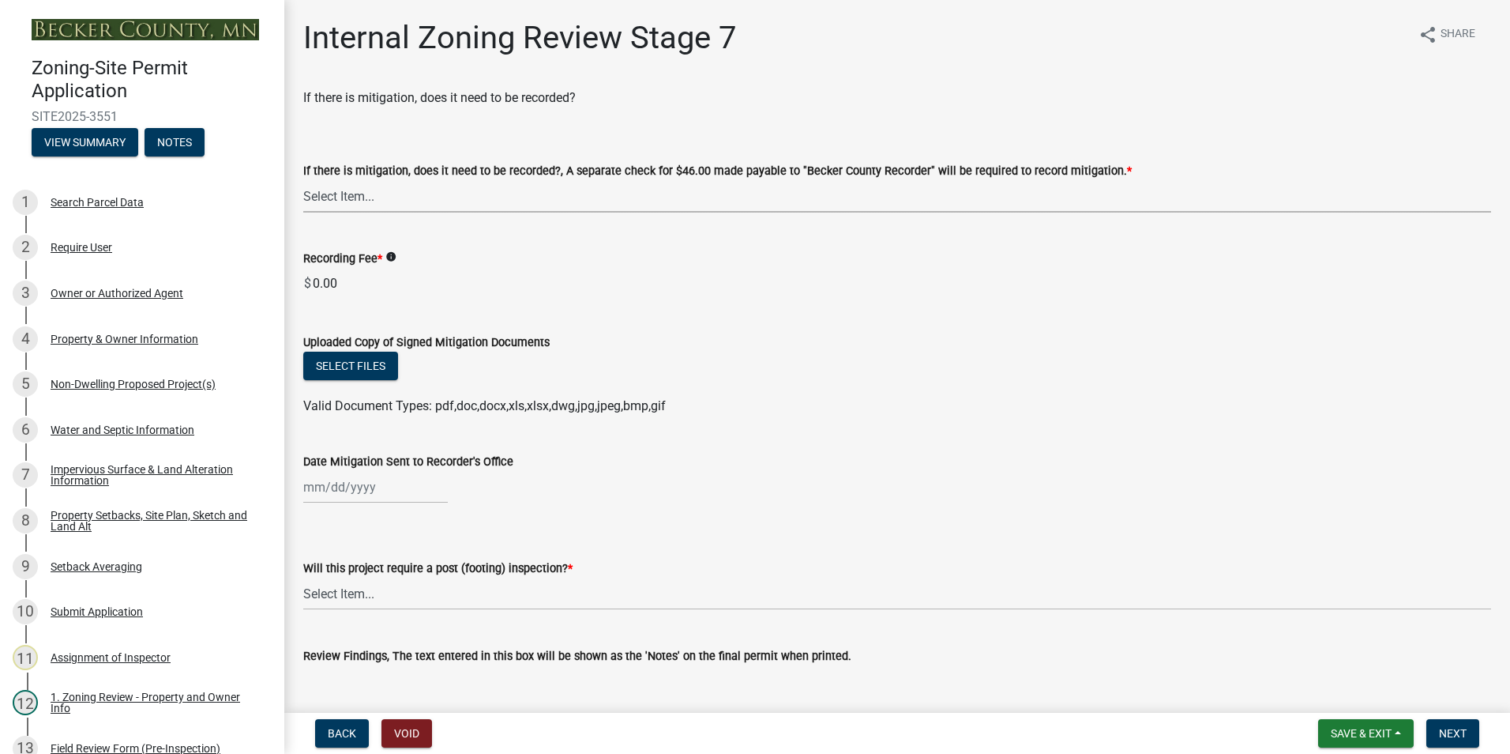
click at [348, 194] on select "Select Item... Yes No N/A" at bounding box center [897, 196] width 1188 height 32
click at [303, 180] on select "Select Item... Yes No N/A" at bounding box center [897, 196] width 1188 height 32
select select "a3547d78-d162-4c03-a5e6-44db720e788b"
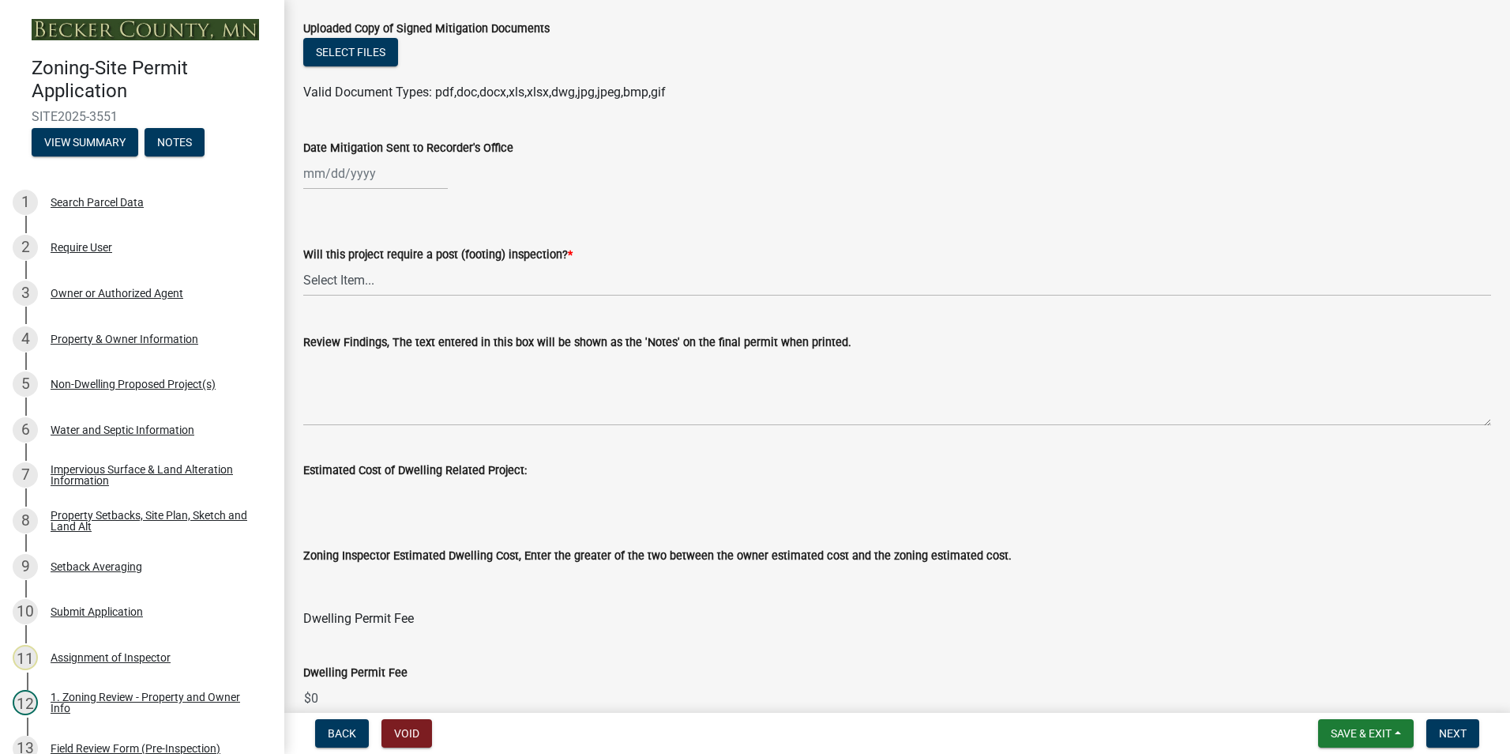
scroll to position [316, 0]
click at [351, 276] on select "Select Item... No Yes" at bounding box center [897, 277] width 1188 height 32
click at [303, 261] on select "Select Item... No Yes" at bounding box center [897, 277] width 1188 height 32
select select "74b00539-a6f1-4ef6-a890-a22a5fa5fedf"
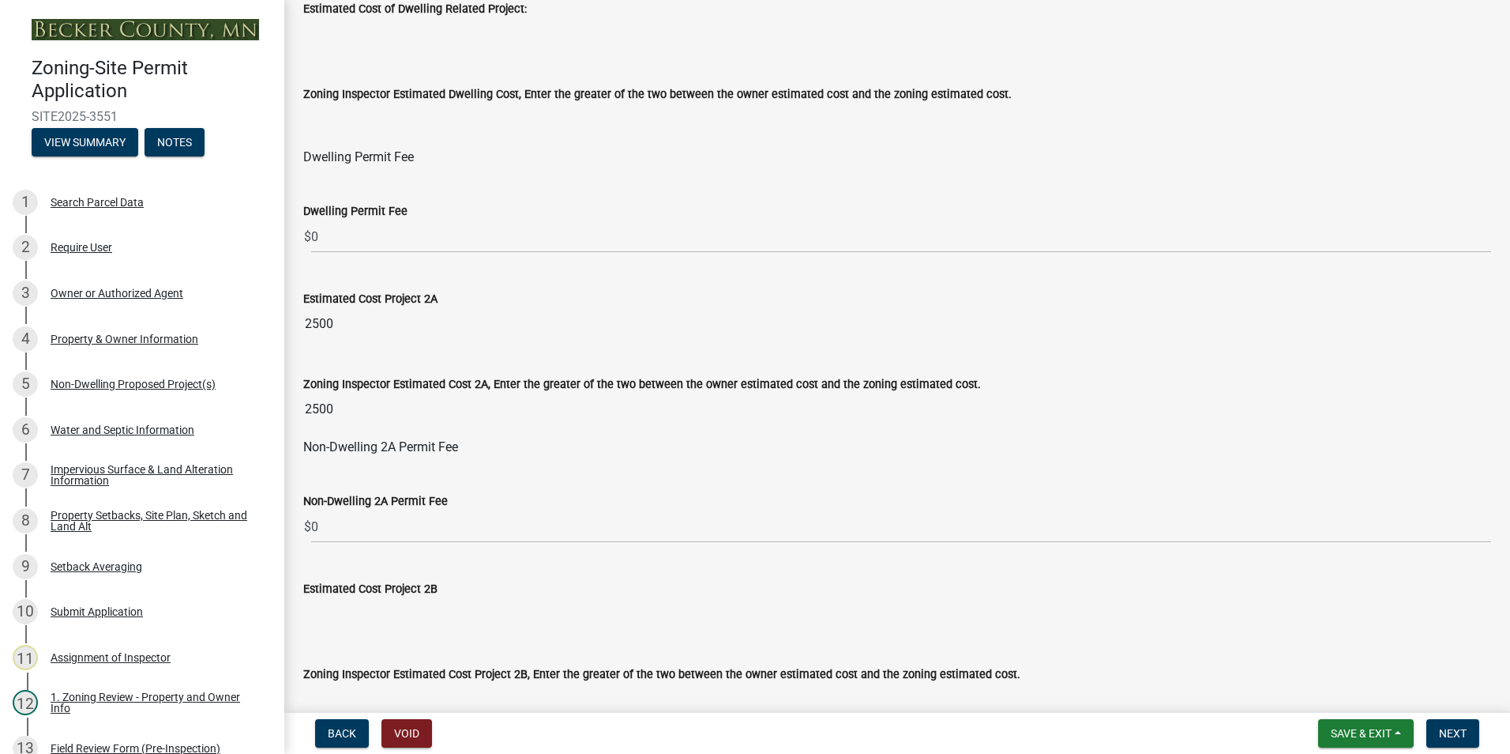
scroll to position [790, 0]
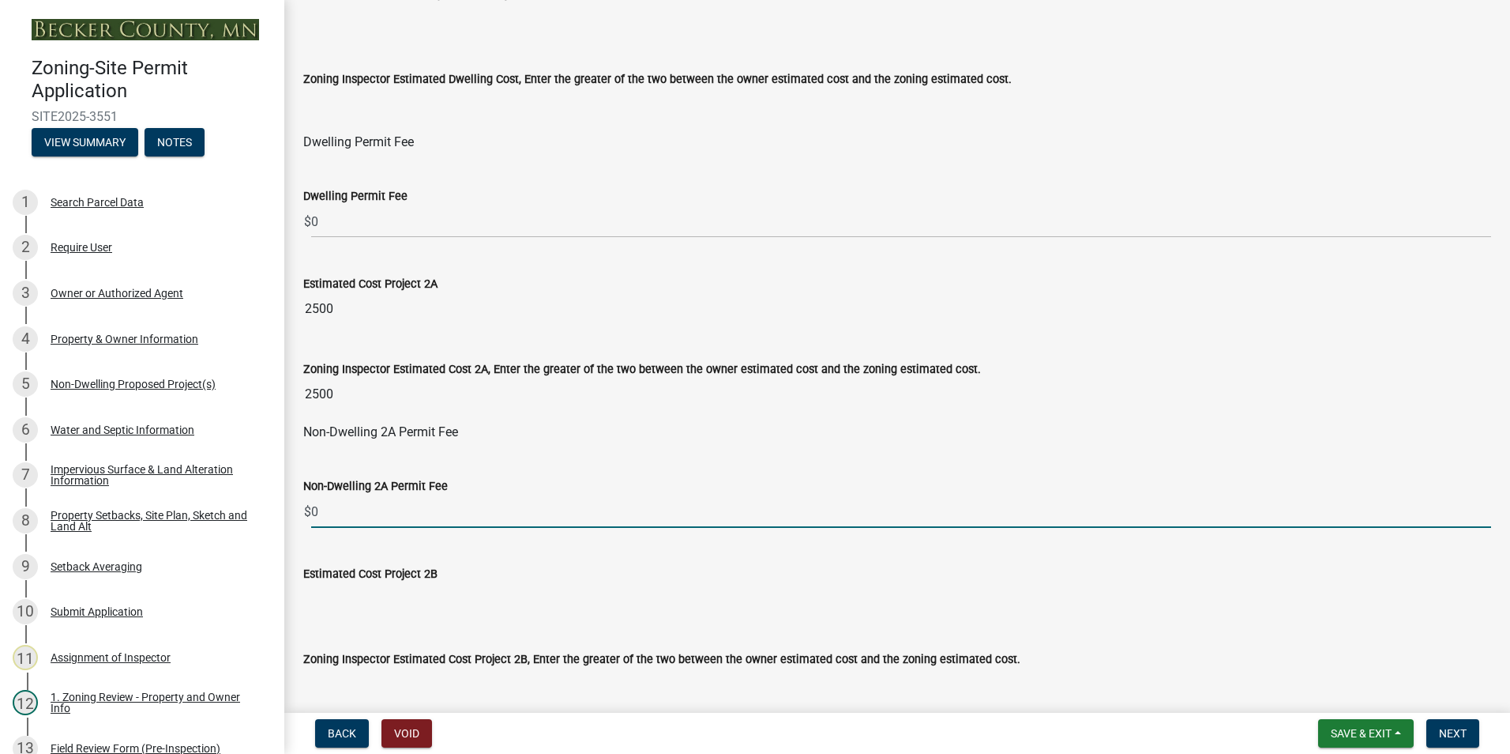
click at [317, 514] on input "0" at bounding box center [901, 511] width 1180 height 32
type input "50.00"
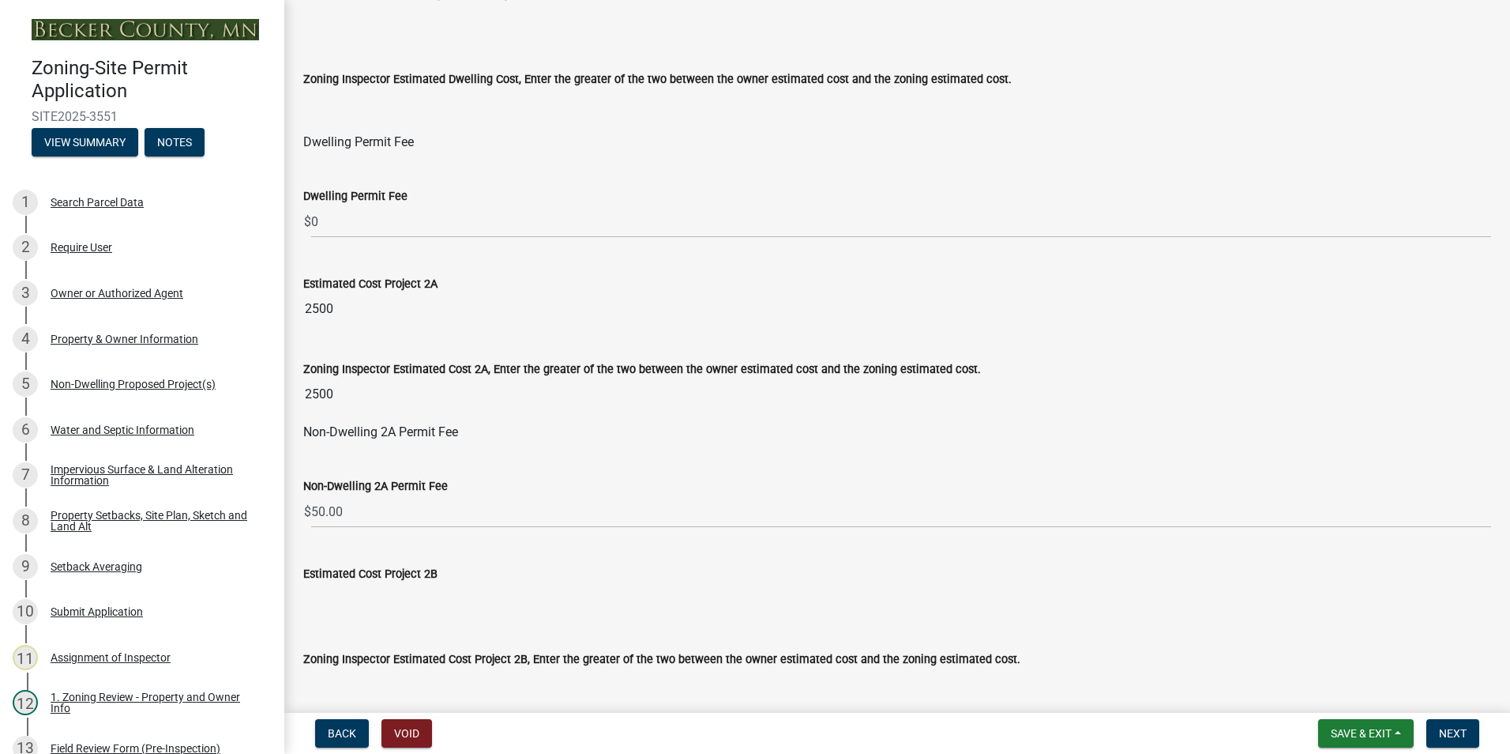
click at [321, 594] on input "Estimated Cost Project 2B" at bounding box center [897, 599] width 1188 height 32
click at [326, 595] on input "Estimated Cost Project 2B" at bounding box center [897, 599] width 1188 height 32
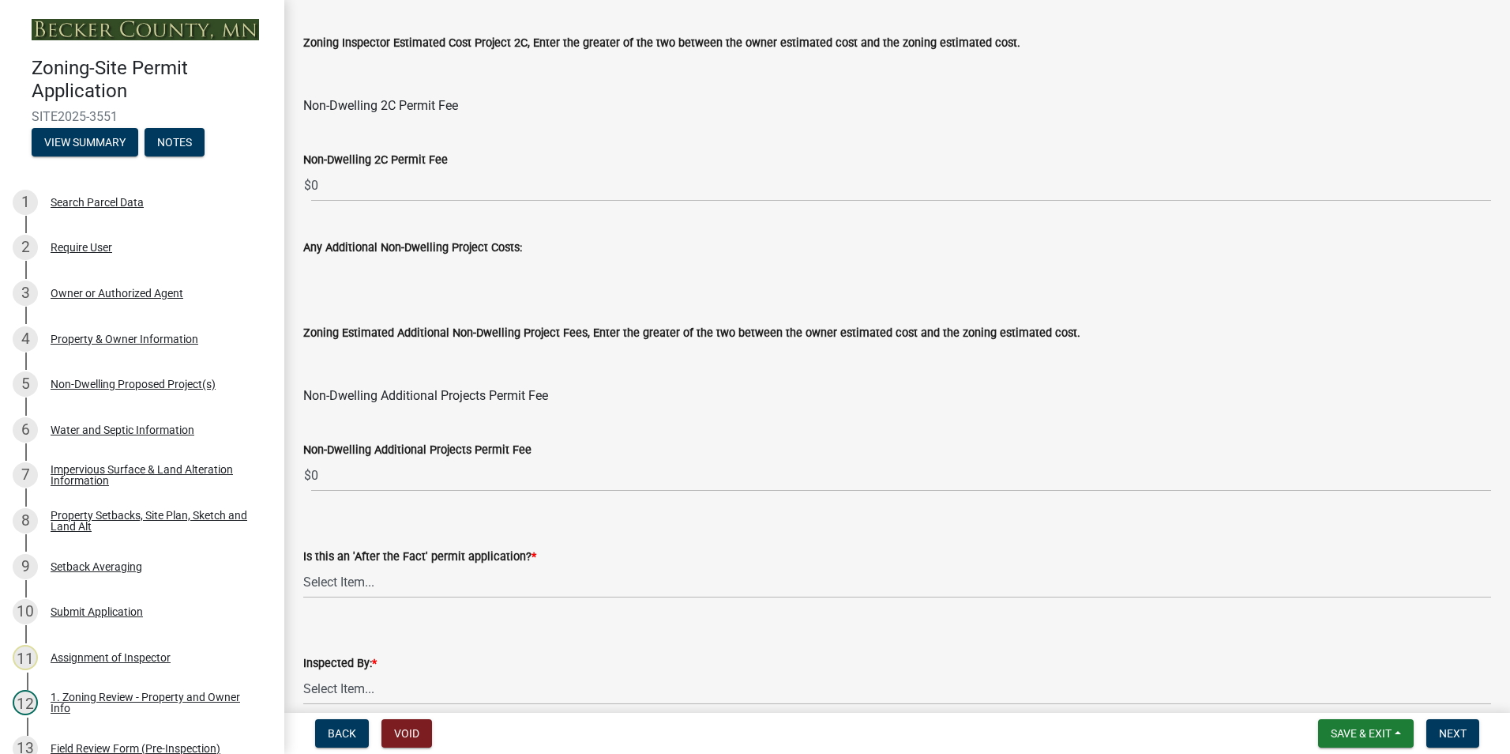
scroll to position [1738, 0]
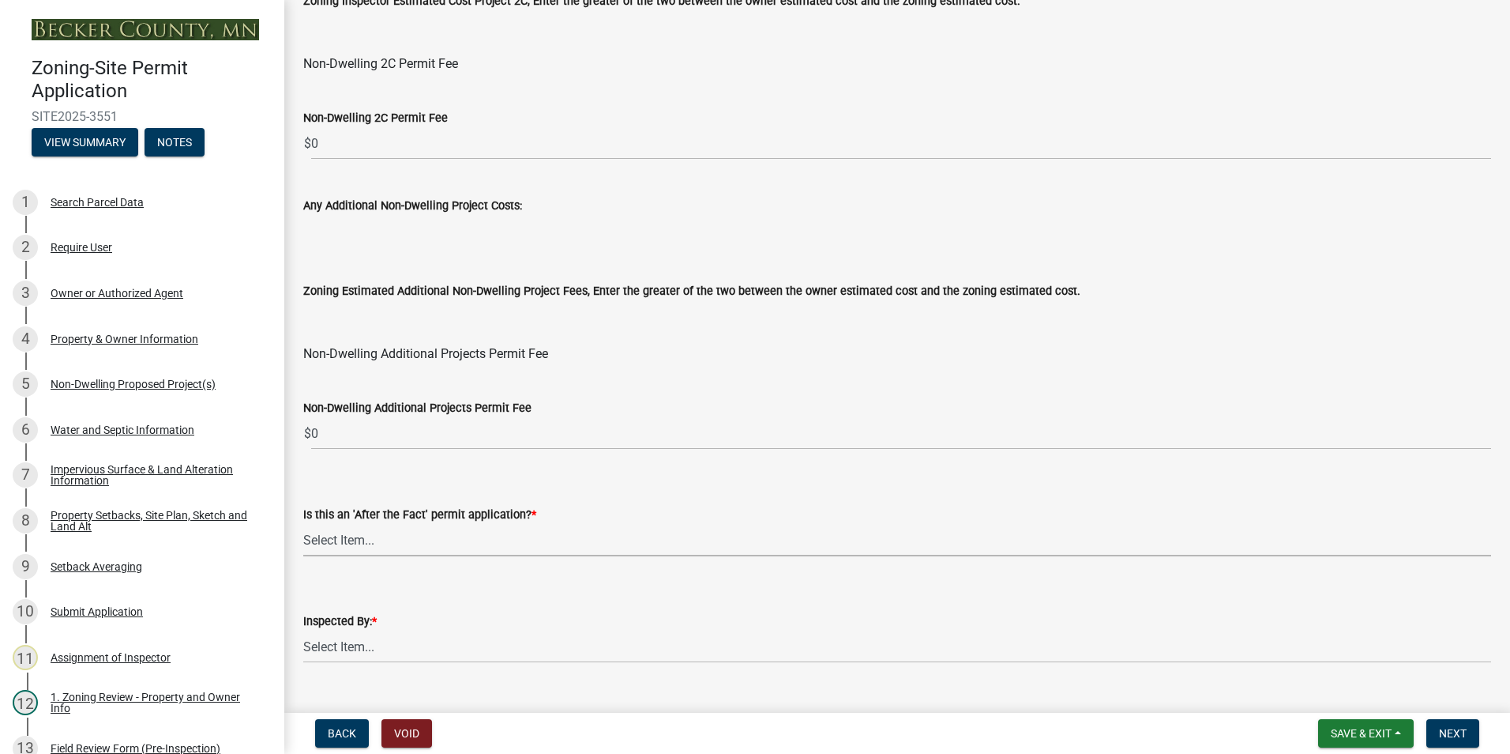
click at [337, 533] on select "Select Item... No Yes" at bounding box center [897, 540] width 1188 height 32
click at [303, 524] on select "Select Item... No Yes" at bounding box center [897, 540] width 1188 height 32
select select "bbe3a6c5-1893-4527-8578-ada07a3b8ea5"
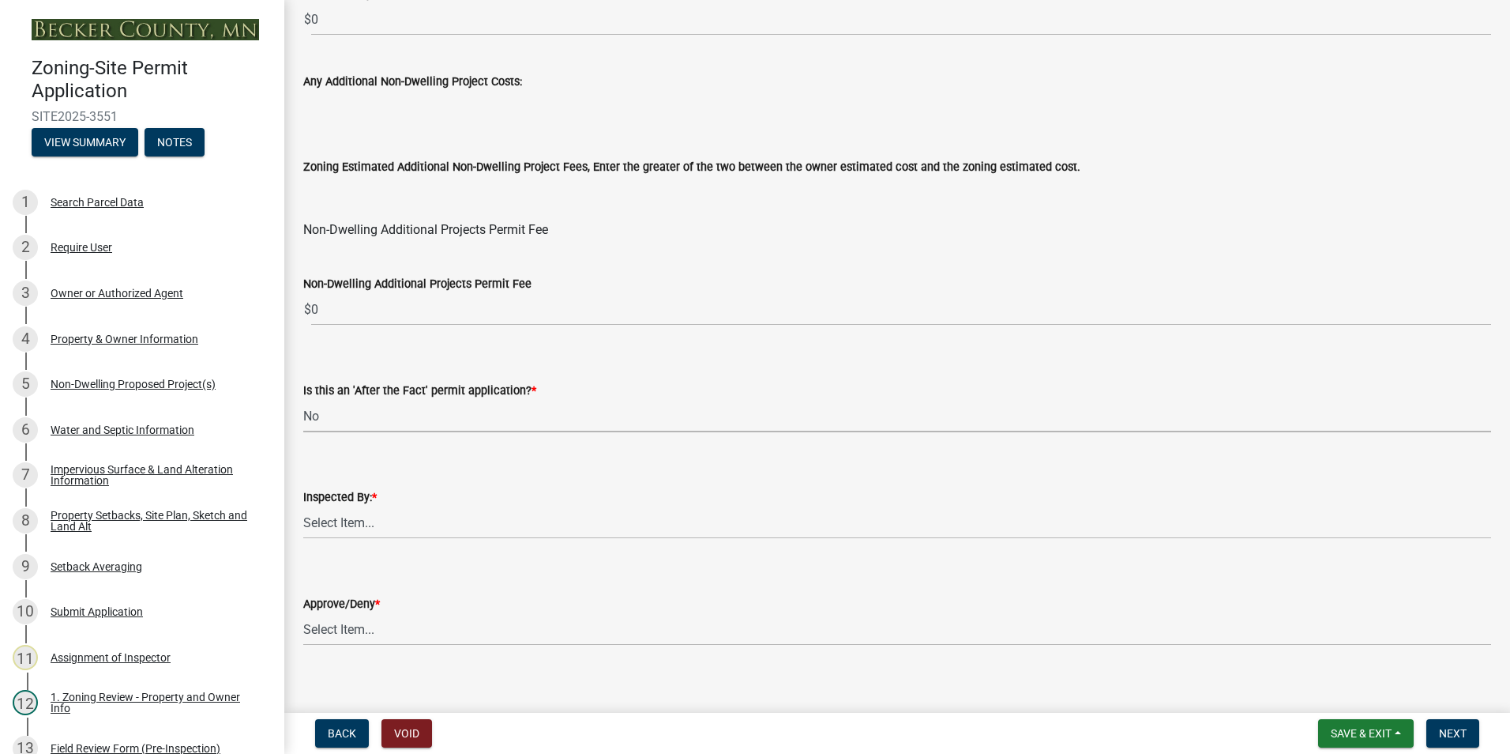
scroll to position [1877, 0]
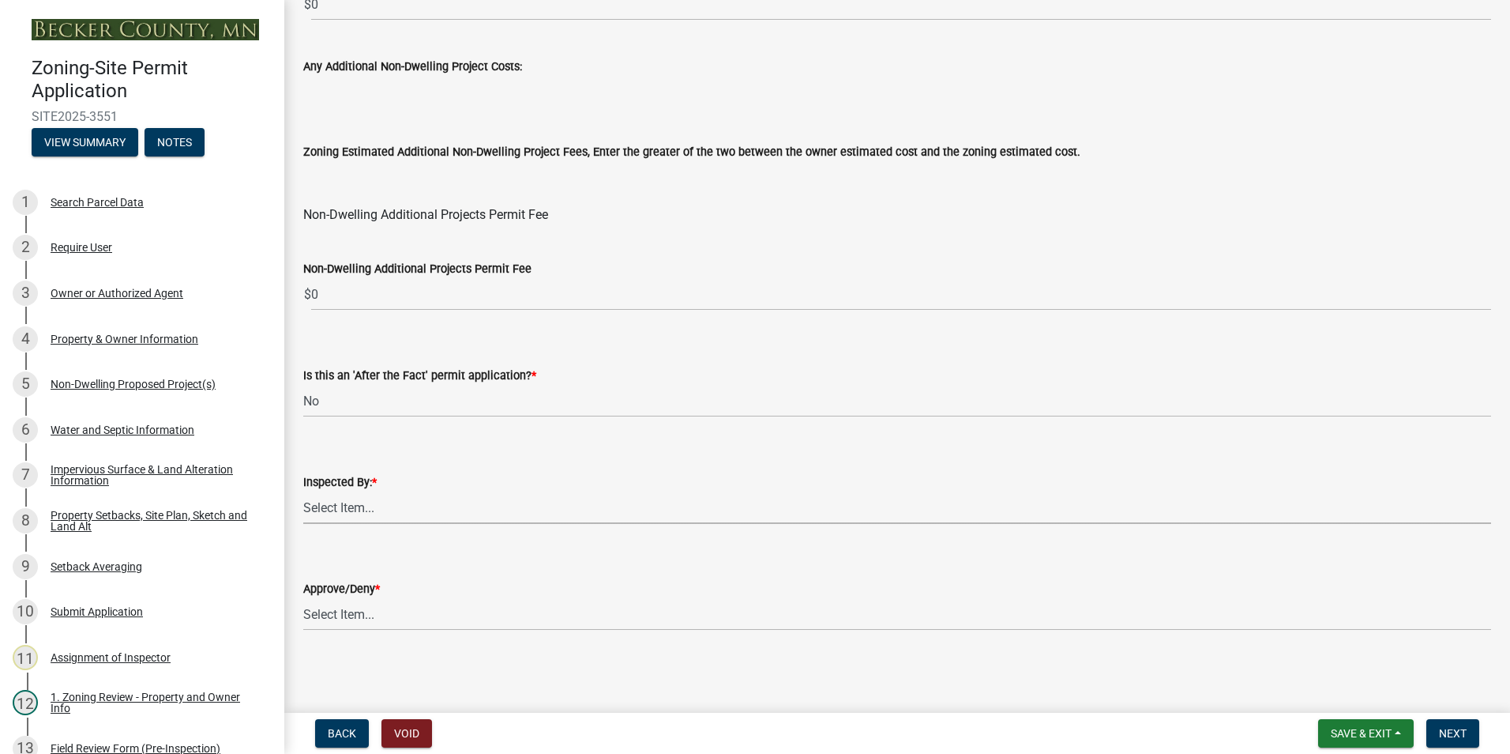
click at [334, 509] on select "Select Item... [PERSON_NAME] [PERSON_NAME] [PERSON_NAME] [PERSON_NAME] [PERSON_…" at bounding box center [897, 507] width 1188 height 32
click at [303, 491] on select "Select Item... [PERSON_NAME] [PERSON_NAME] [PERSON_NAME] [PERSON_NAME] [PERSON_…" at bounding box center [897, 507] width 1188 height 32
select select "0016247d-12af-40d0-8103-934796a3d230"
click at [331, 606] on select "Select Item... Approve Deny" at bounding box center [897, 614] width 1188 height 32
click at [303, 598] on select "Select Item... Approve Deny" at bounding box center [897, 614] width 1188 height 32
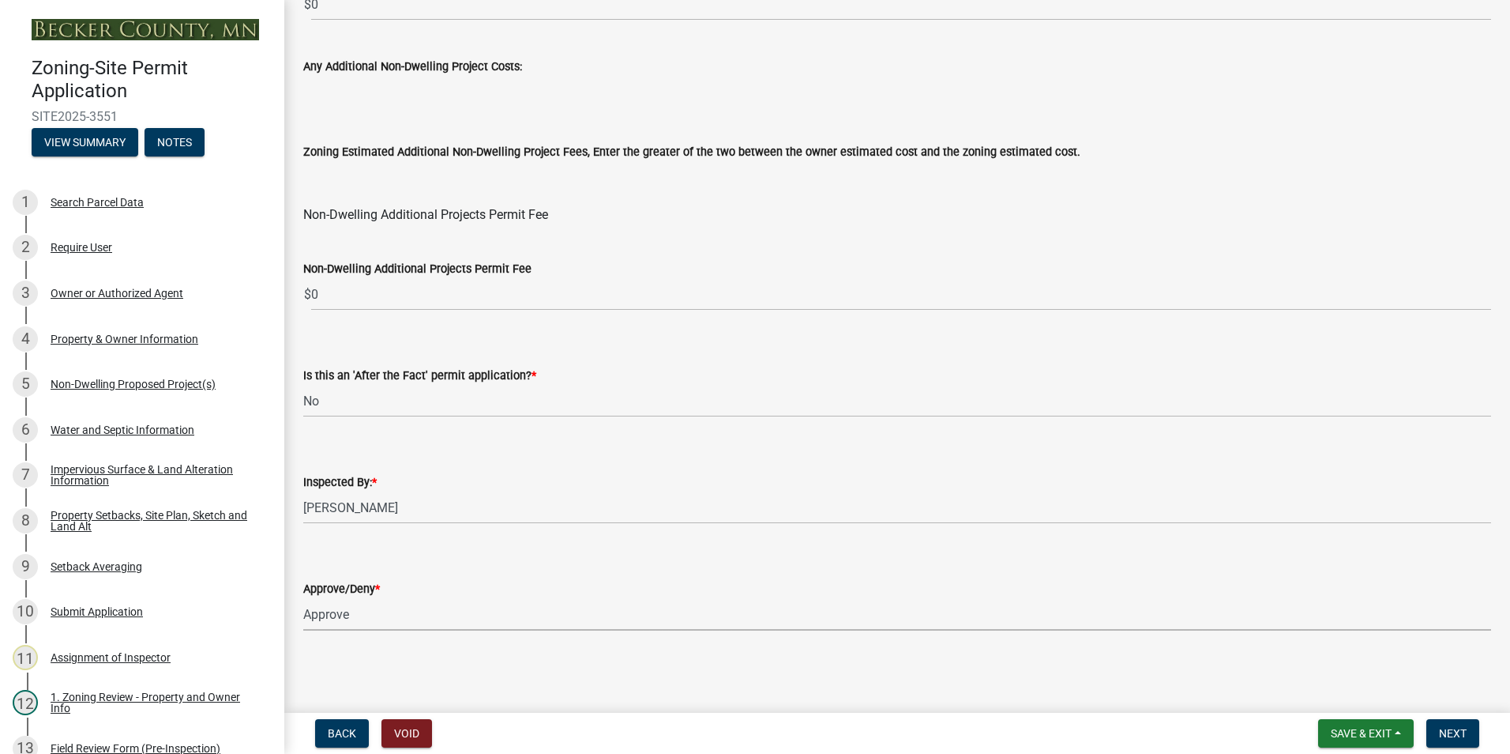
select select "97c9e5a4-d35f-4903-ad68-b764687ac9e9"
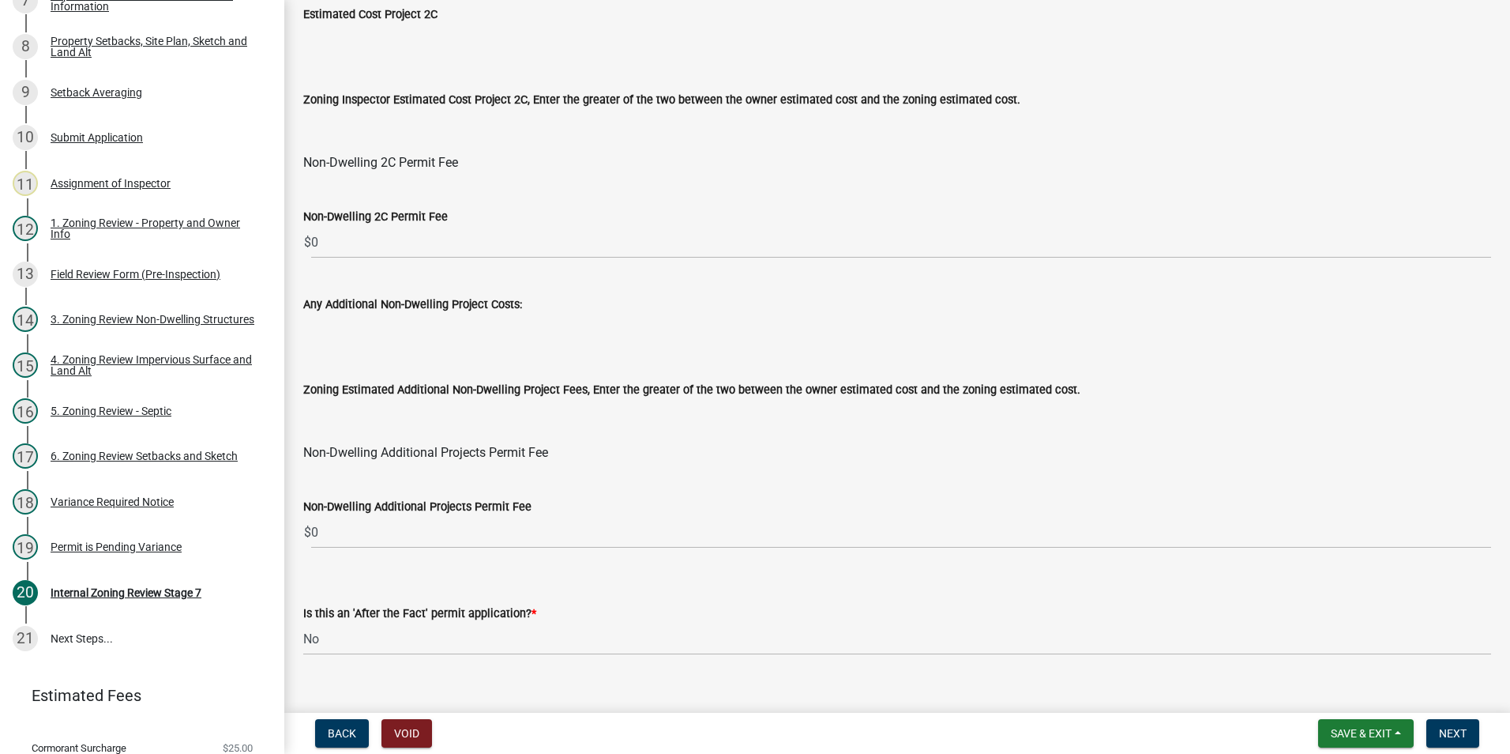
scroll to position [1640, 0]
click at [1444, 735] on span "Next" at bounding box center [1453, 733] width 28 height 13
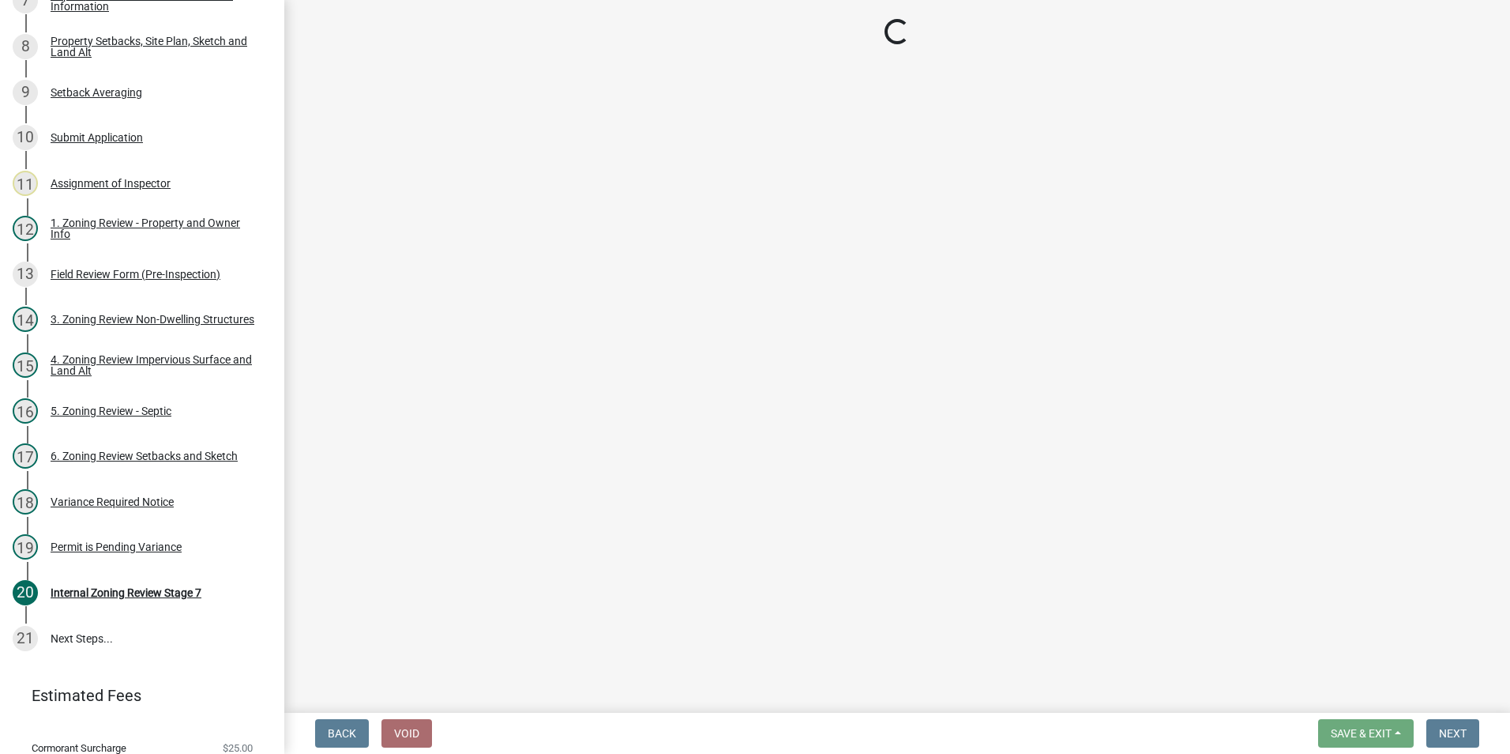
scroll to position [656, 0]
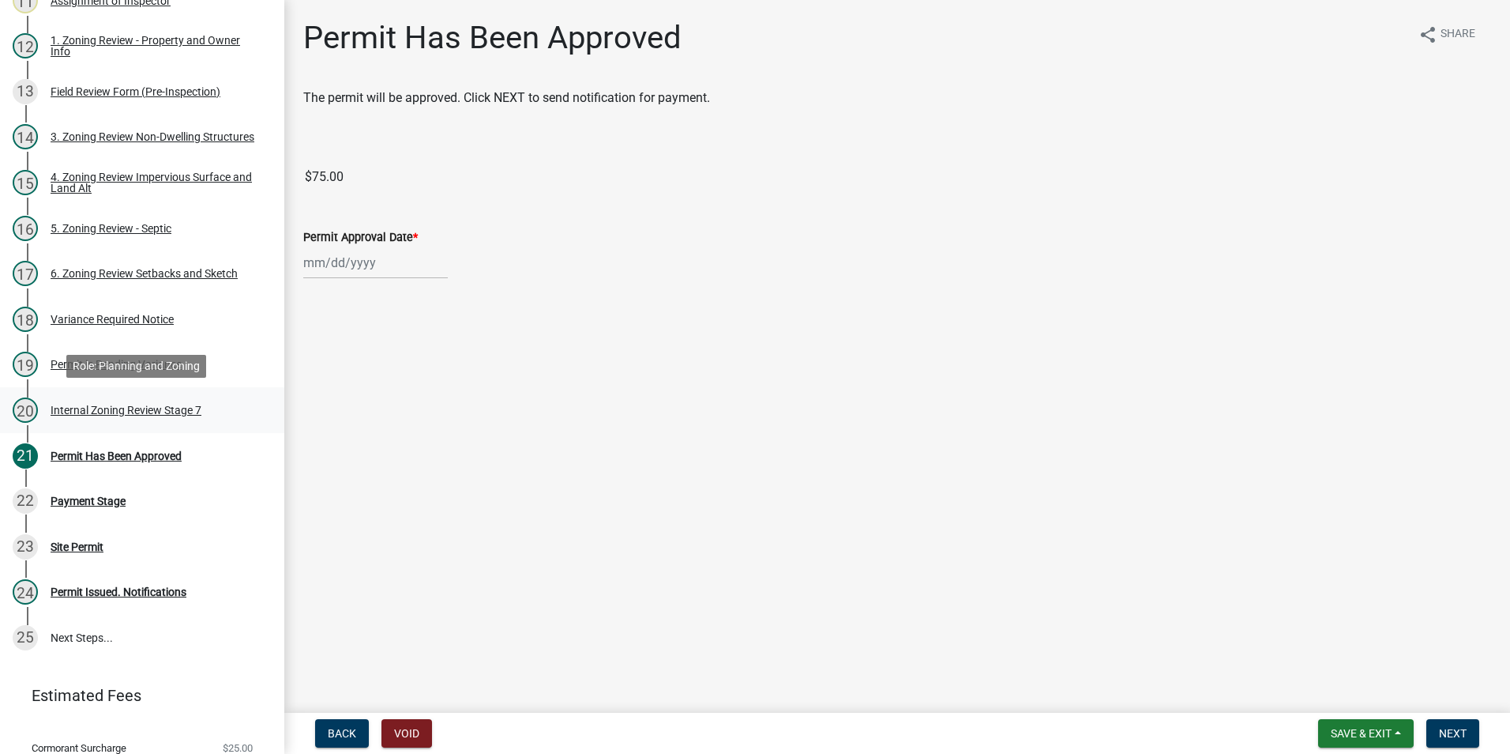
click at [120, 409] on div "Internal Zoning Review Stage 7" at bounding box center [126, 409] width 151 height 11
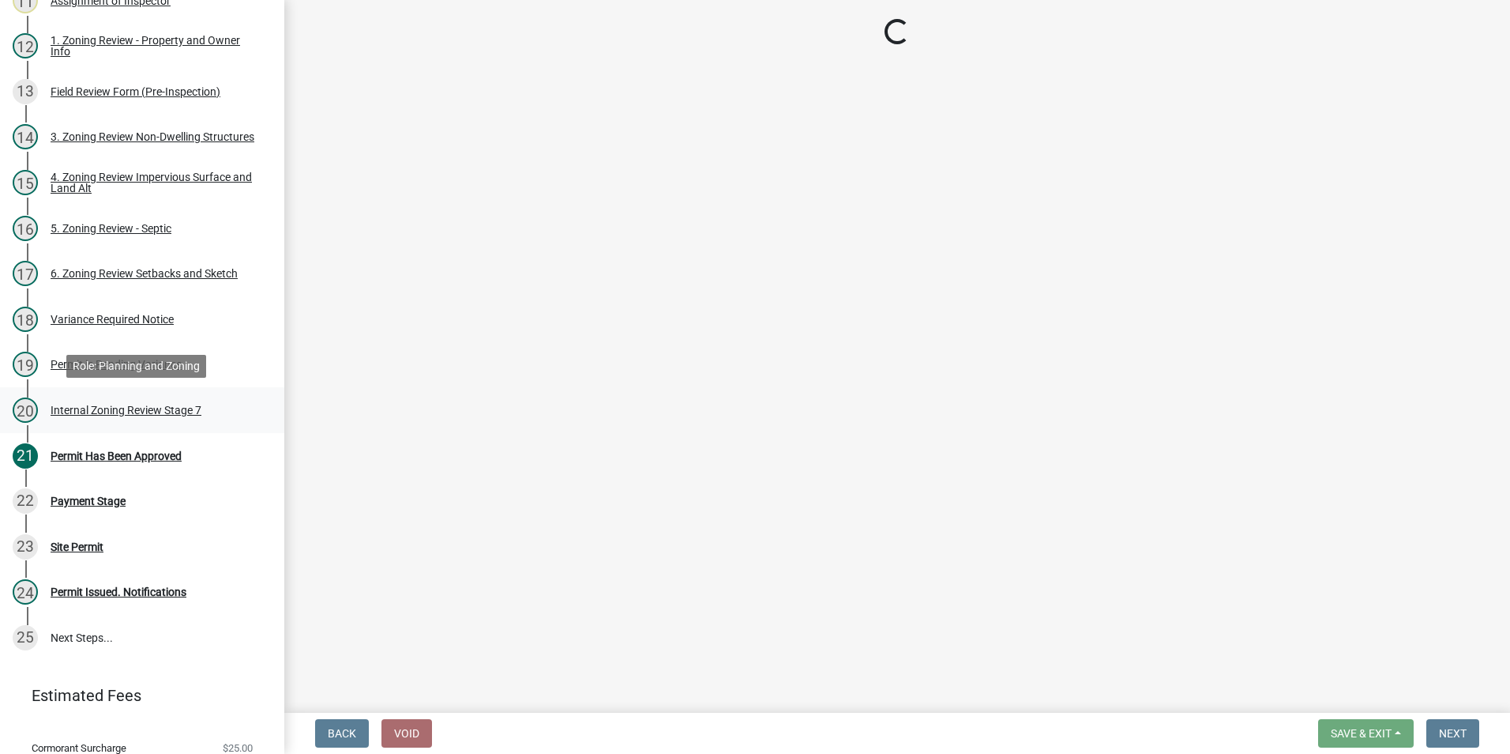
select select "a3547d78-d162-4c03-a5e6-44db720e788b"
select select "74b00539-a6f1-4ef6-a890-a22a5fa5fedf"
select select "bbe3a6c5-1893-4527-8578-ada07a3b8ea5"
select select "0016247d-12af-40d0-8103-934796a3d230"
select select "97c9e5a4-d35f-4903-ad68-b764687ac9e9"
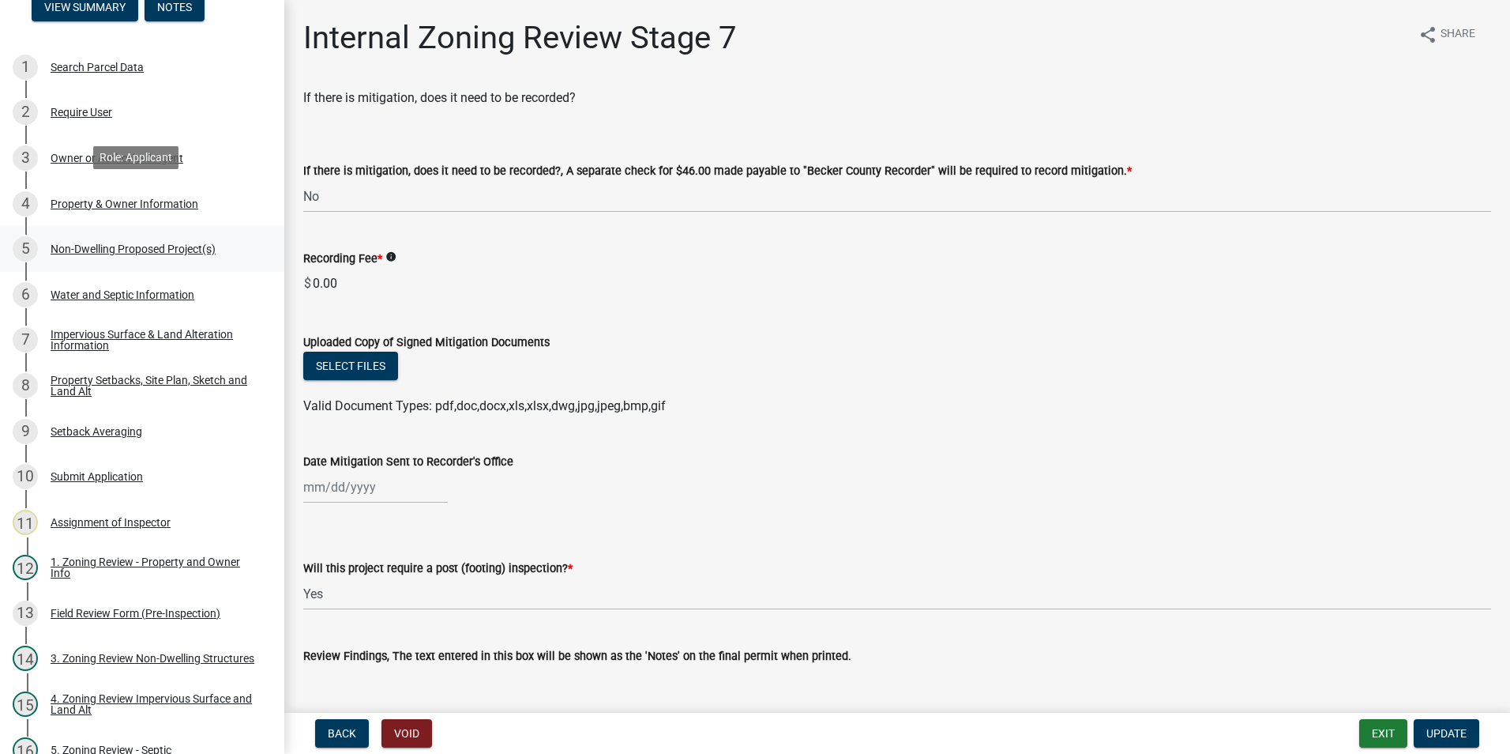
scroll to position [182, 0]
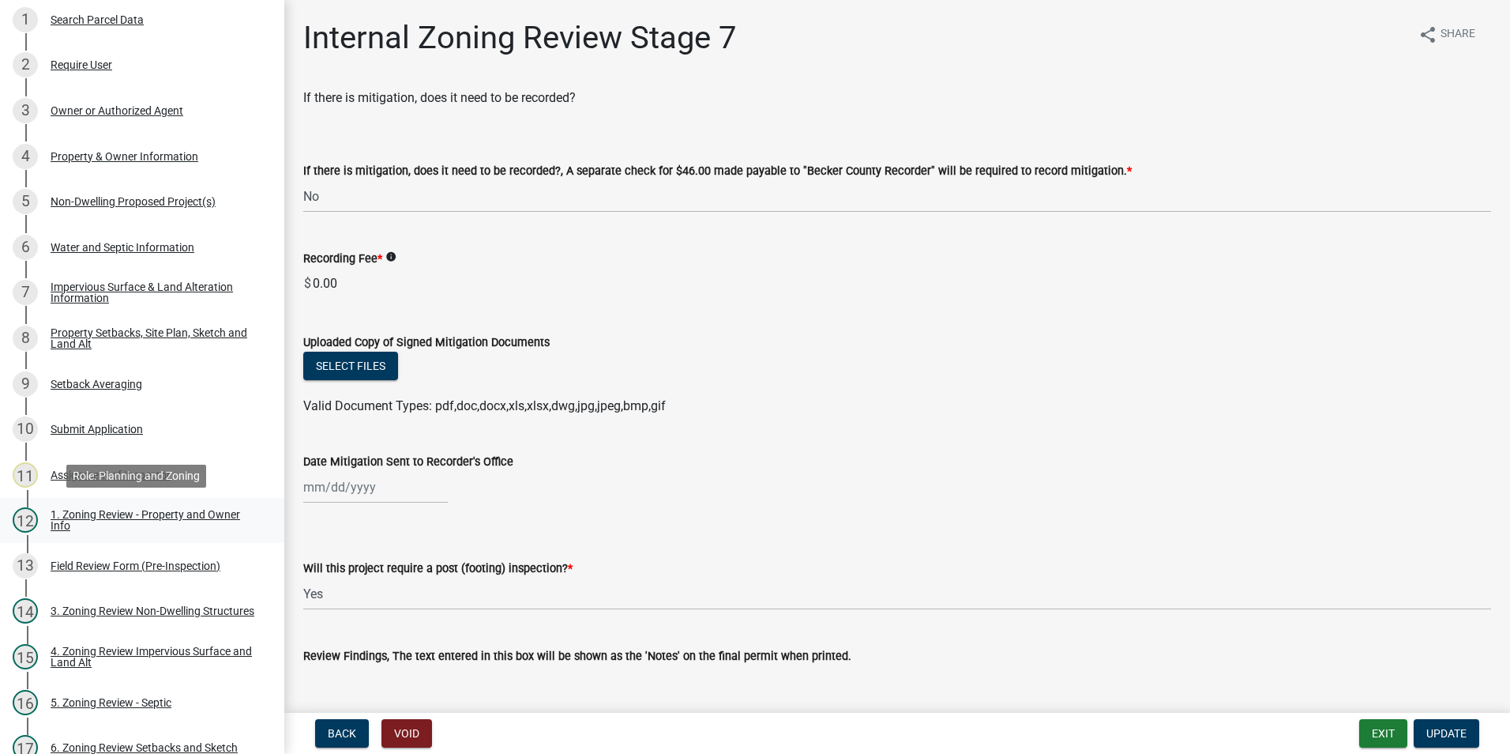
click at [107, 511] on div "1. Zoning Review - Property and Owner Info" at bounding box center [155, 520] width 209 height 22
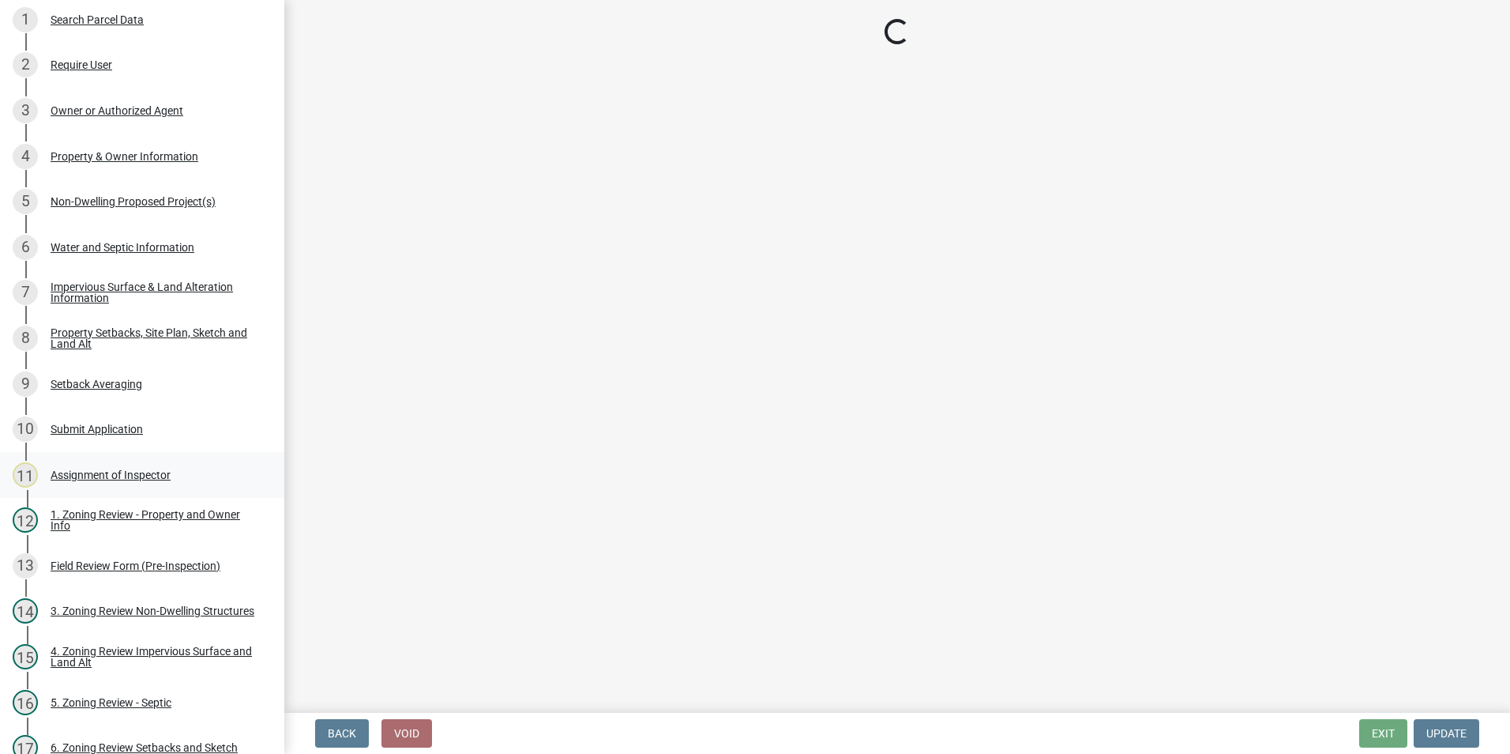
select select "b279cdb4-a9c7-4e65-a8bd-797316f5be14"
select select "b4f32c46-6248-4748-b47c-fa4933858724"
select select "ab6c2257-4786-48e5-86d0-1194833f57c8"
select select "de99b201-fb85-4000-88f5-6f49f4ff2101"
select select "8127fafe-56e8-4ce3-b1f8-70ab85aed4eb"
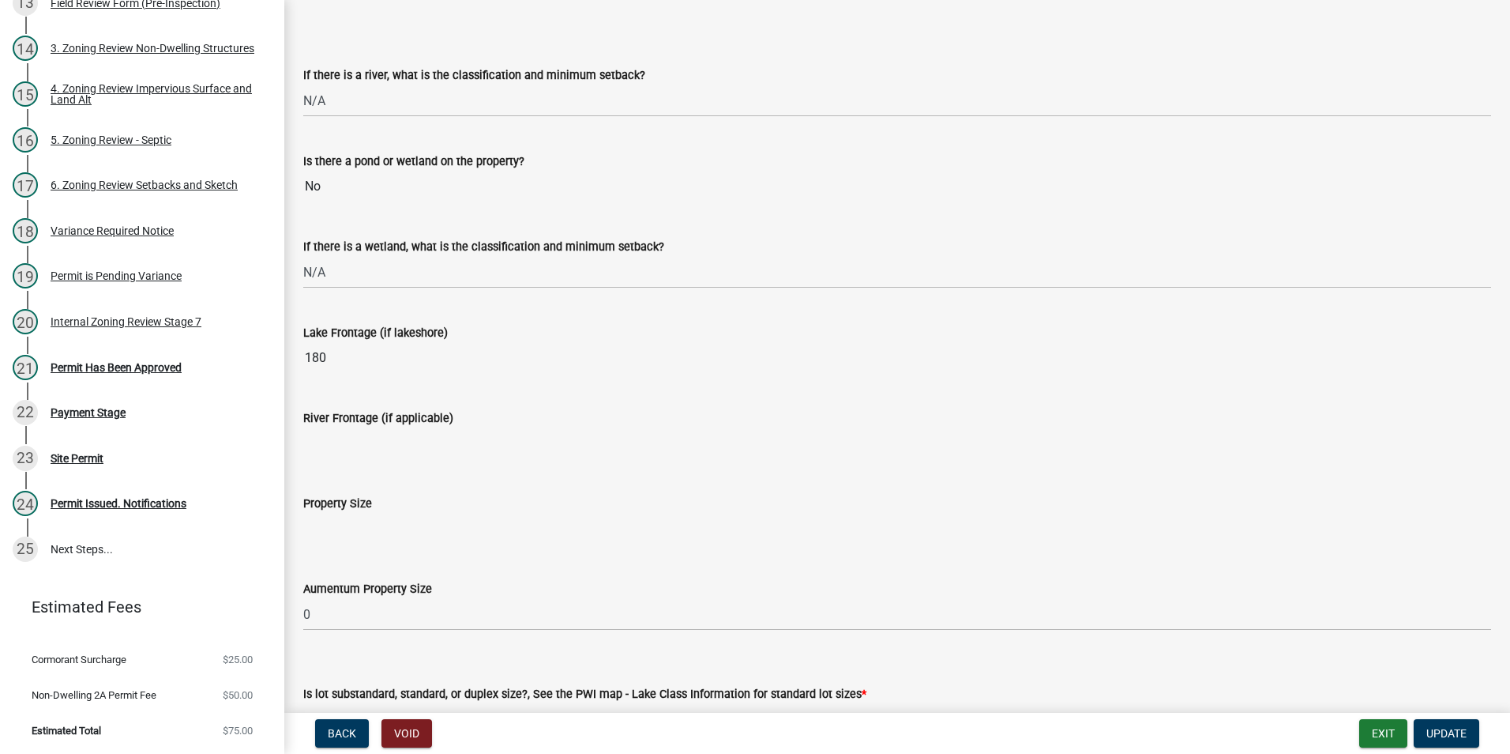
scroll to position [2880, 0]
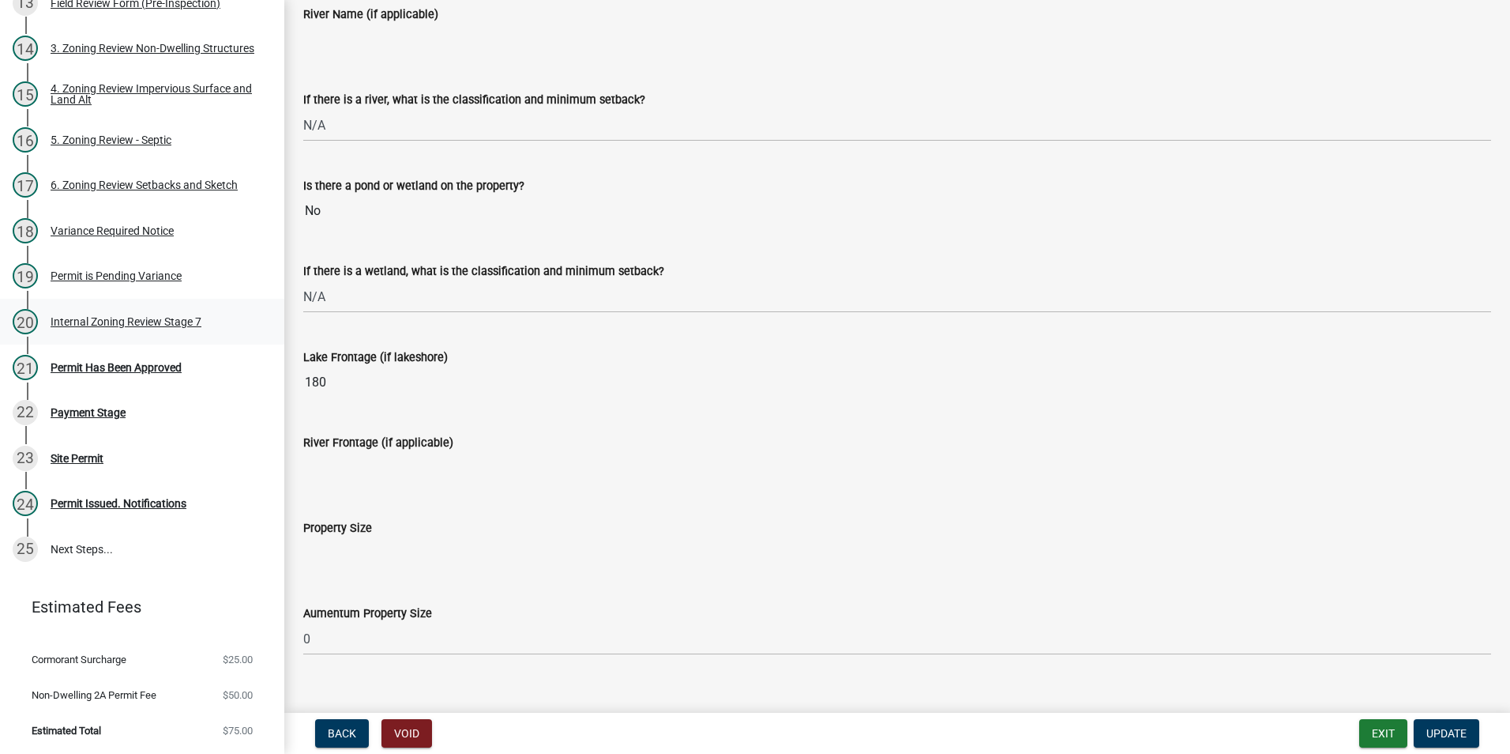
click at [107, 321] on div "Internal Zoning Review Stage 7" at bounding box center [126, 321] width 151 height 11
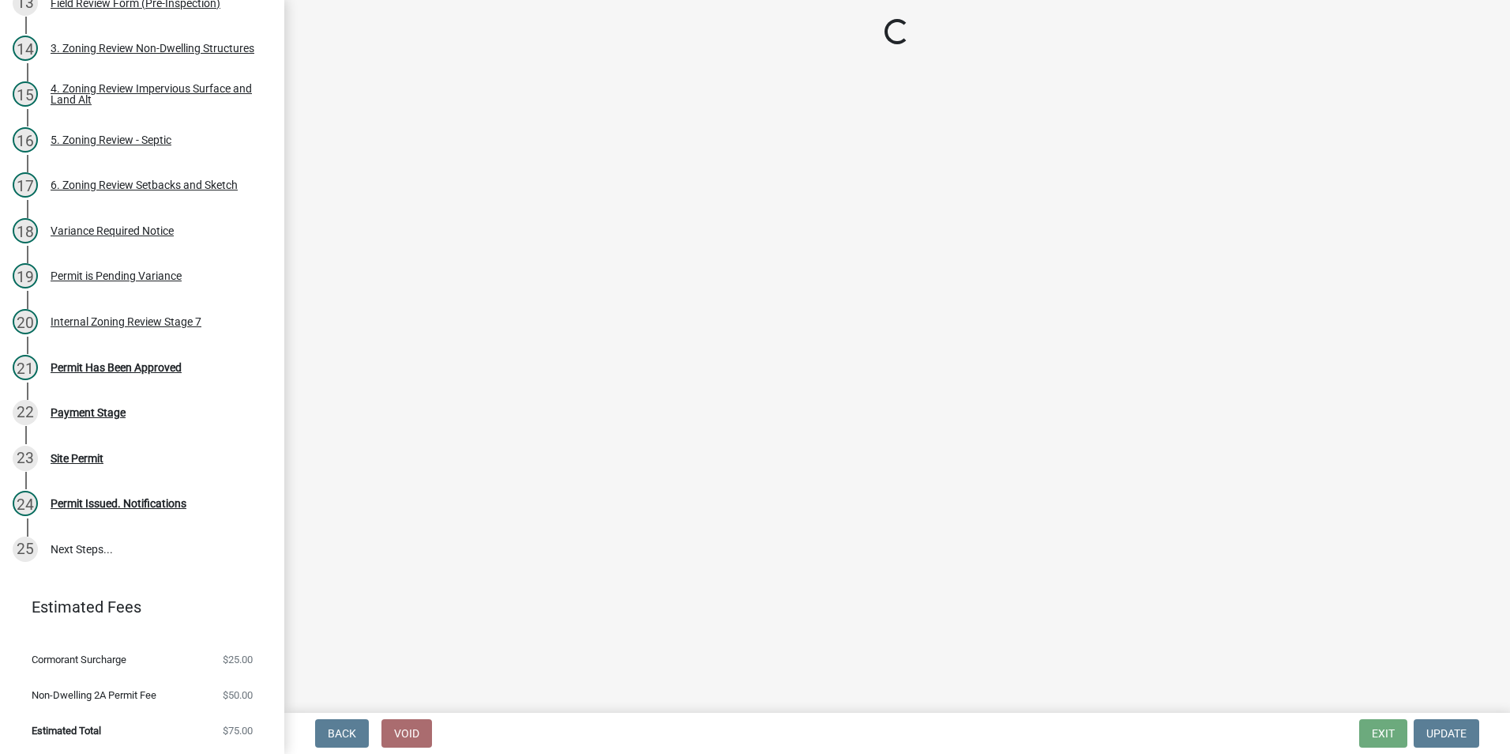
select select "a3547d78-d162-4c03-a5e6-44db720e788b"
select select "74b00539-a6f1-4ef6-a890-a22a5fa5fedf"
select select "bbe3a6c5-1893-4527-8578-ada07a3b8ea5"
select select "0016247d-12af-40d0-8103-934796a3d230"
select select "97c9e5a4-d35f-4903-ad68-b764687ac9e9"
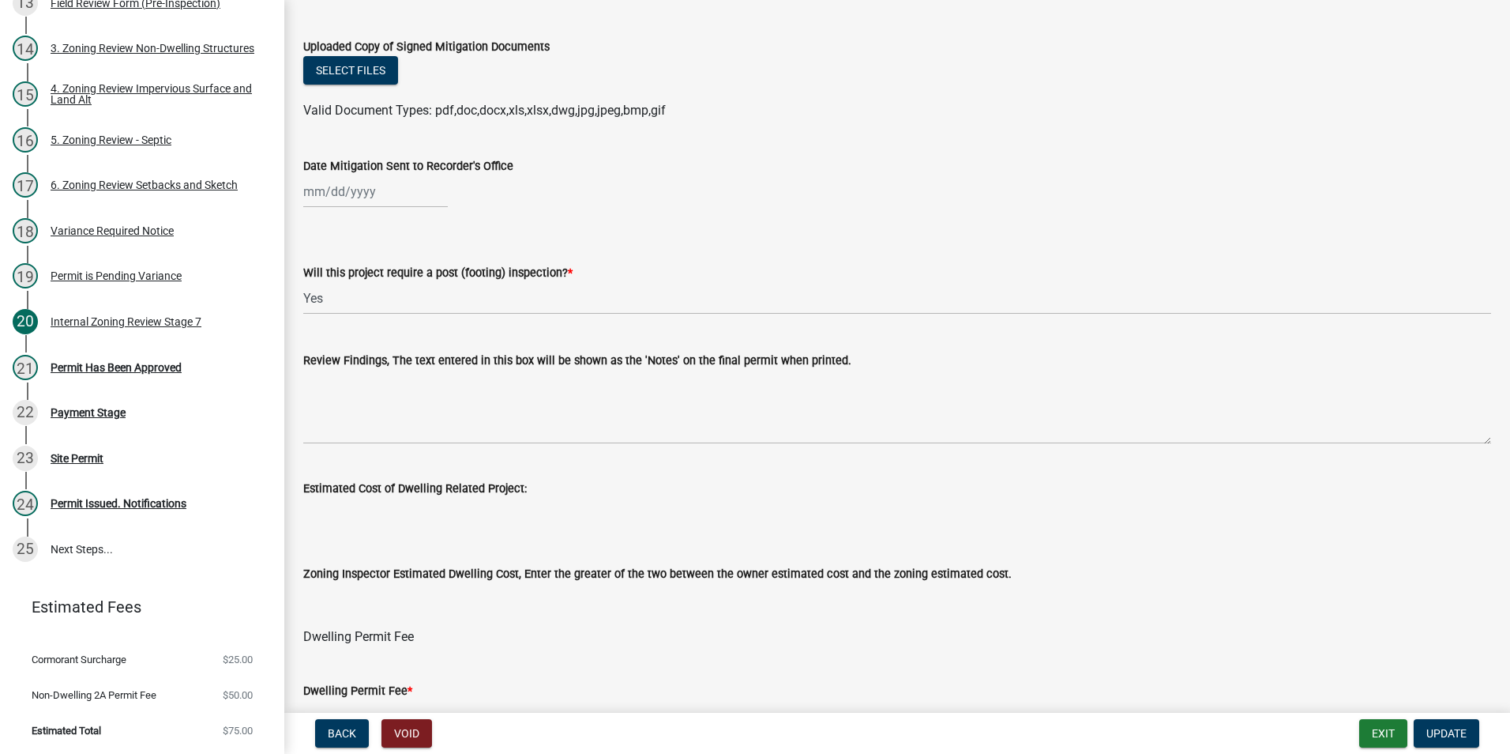
scroll to position [316, 0]
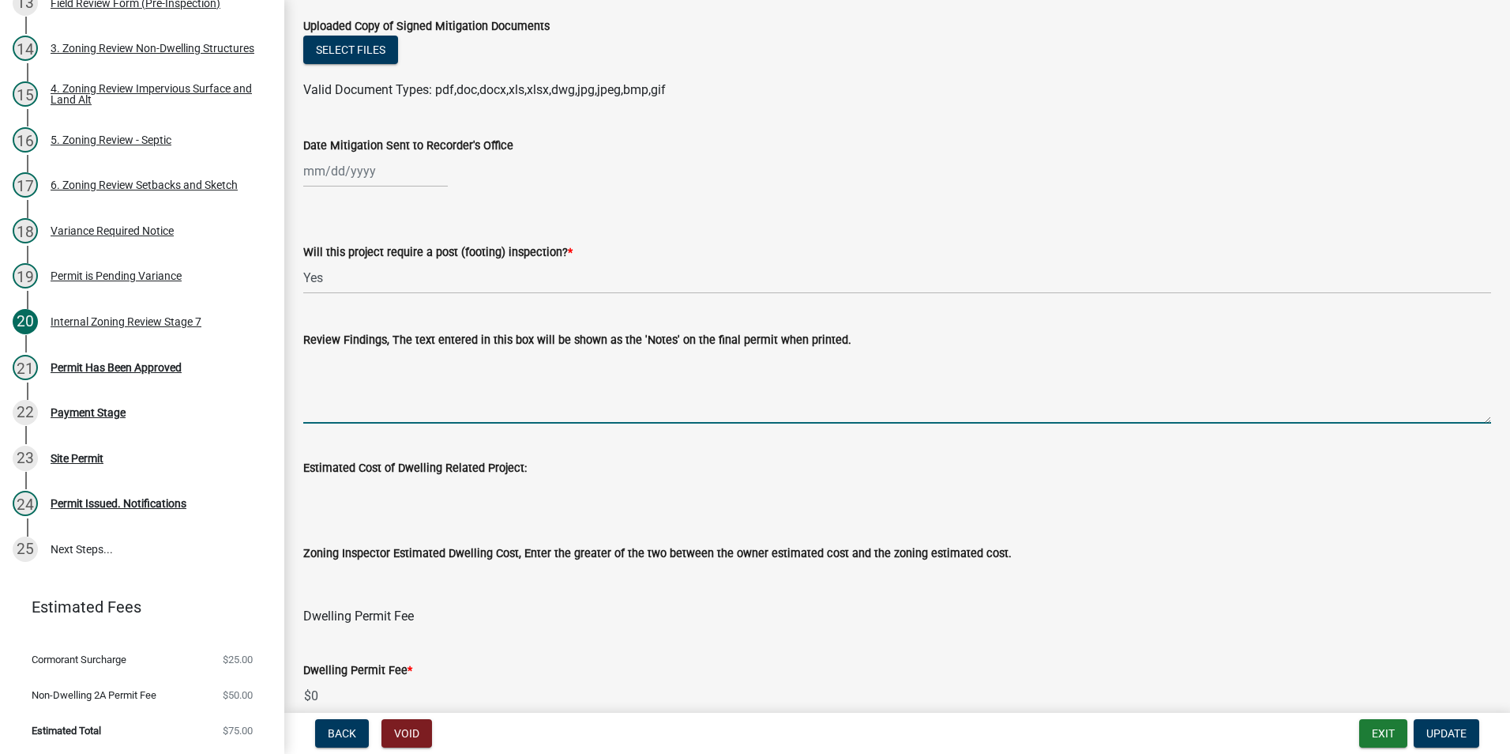
click at [326, 369] on textarea "Review Findings, The text entered in this box will be shown as the 'Notes' on t…" at bounding box center [897, 386] width 1188 height 74
paste textarea "The Cormorant Township Board unanimously agreed to approve a variance to constr…"
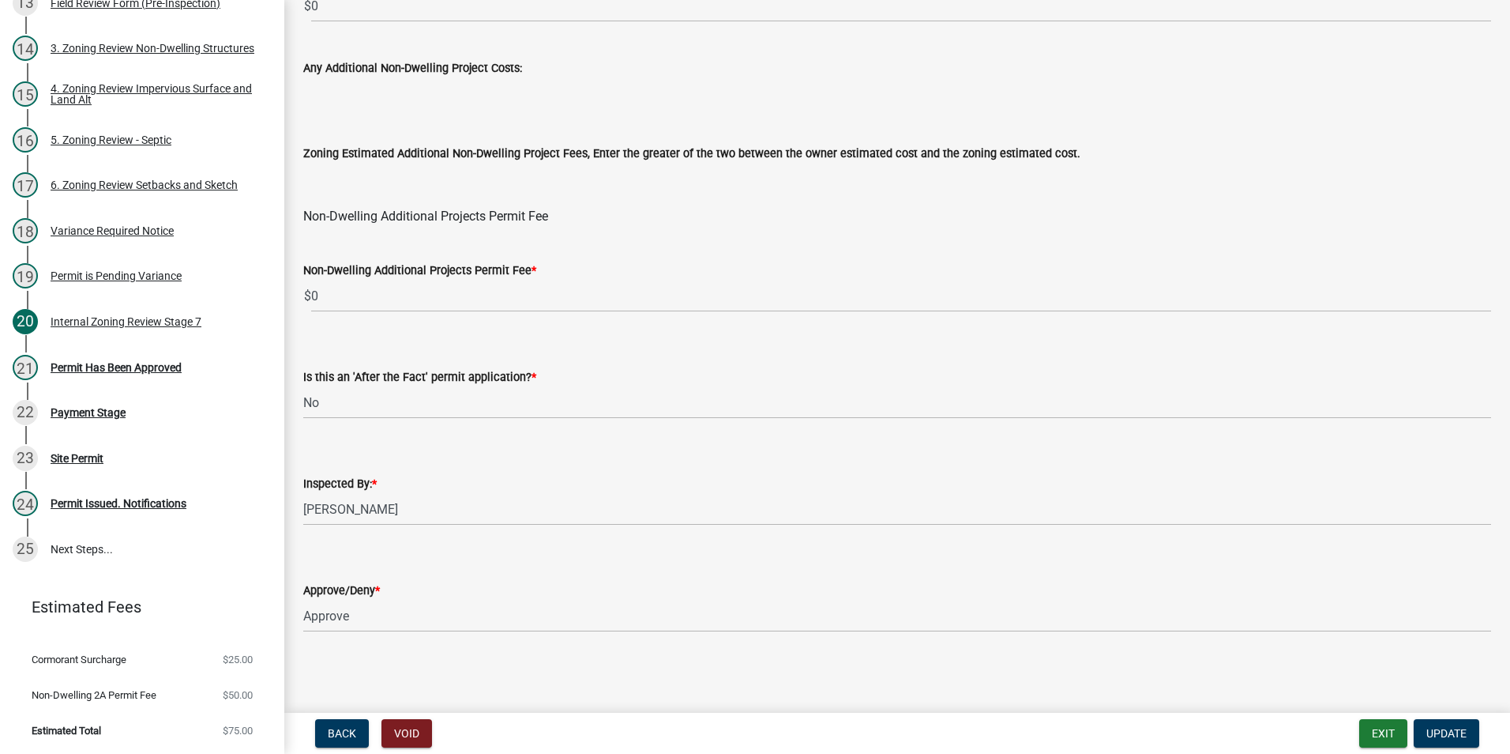
scroll to position [1877, 0]
type textarea "The Cormorant Township Board unanimously agreed to approve a variance to constr…"
click at [1458, 728] on span "Update" at bounding box center [1446, 733] width 40 height 13
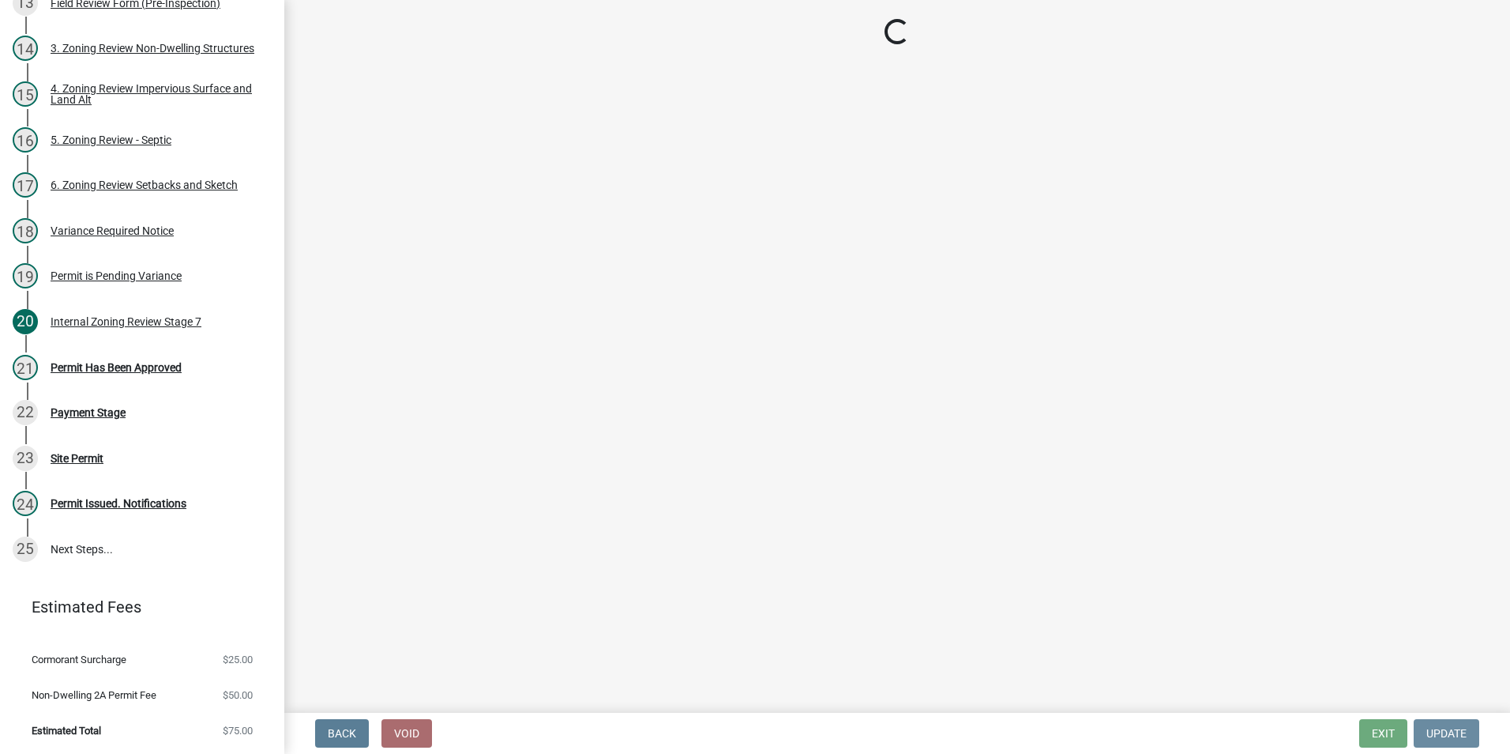
scroll to position [0, 0]
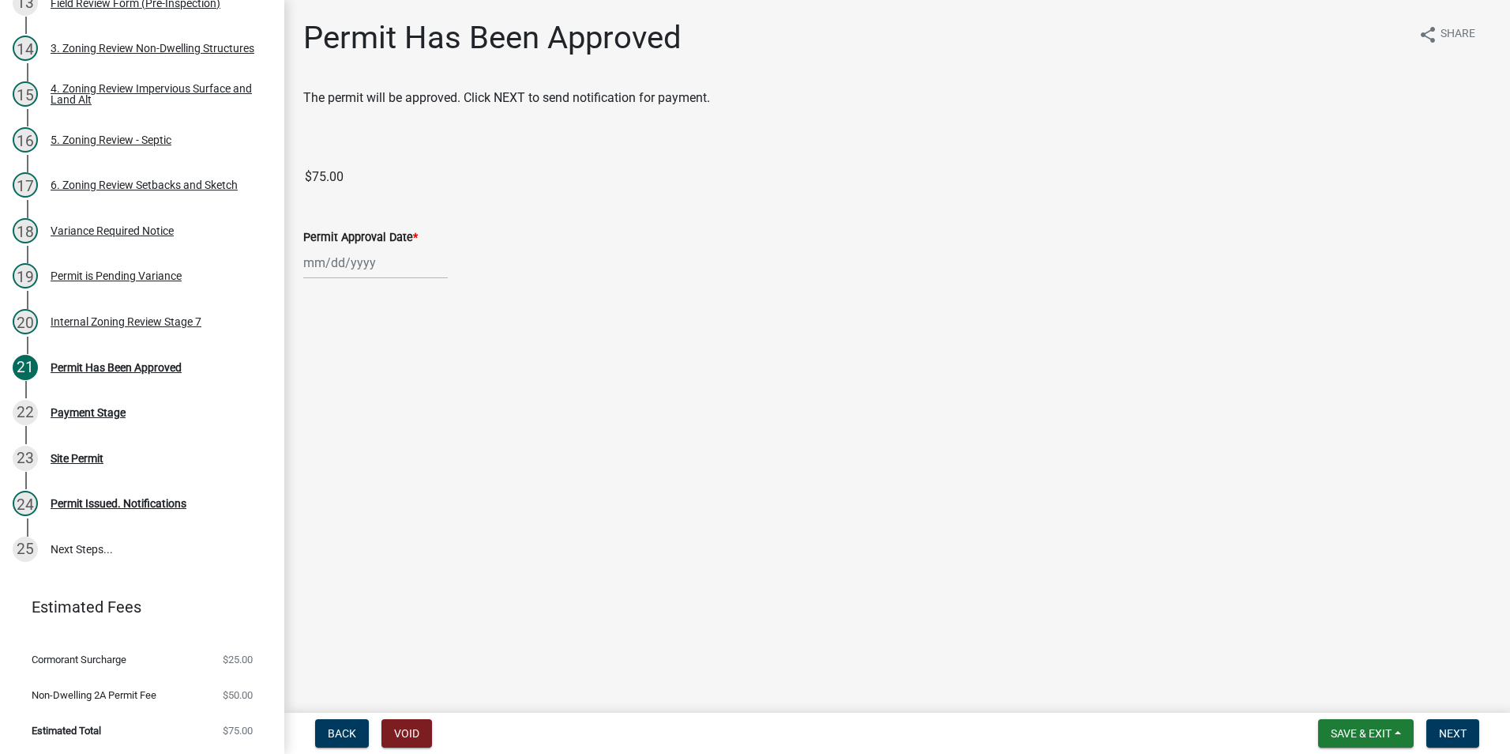
click at [299, 274] on div "Permit Approval Date *" at bounding box center [897, 241] width 1212 height 73
click at [305, 272] on div at bounding box center [375, 262] width 145 height 32
select select "8"
select select "2025"
click at [314, 400] on div "11" at bounding box center [318, 397] width 25 height 25
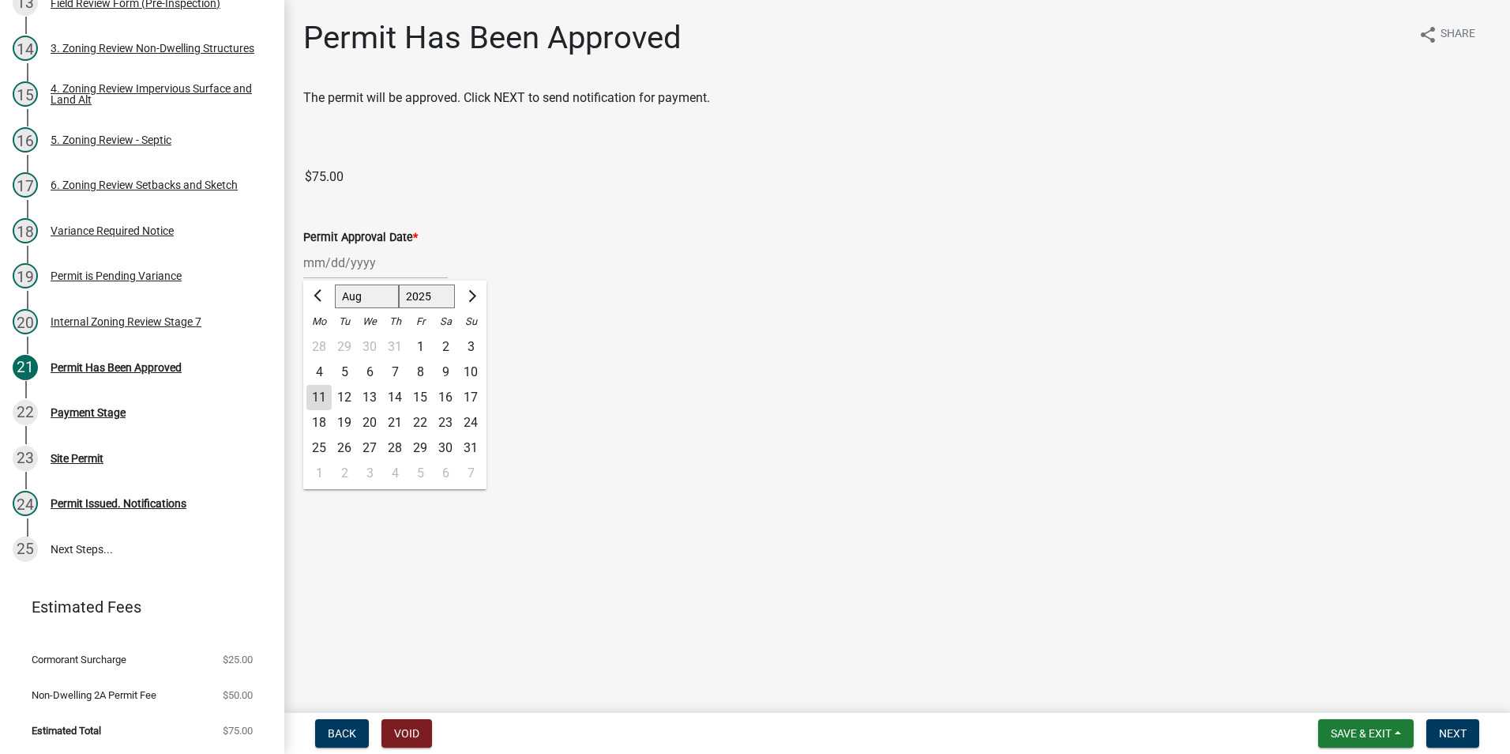
type input "[DATE]"
click at [1451, 727] on span "Next" at bounding box center [1453, 733] width 28 height 13
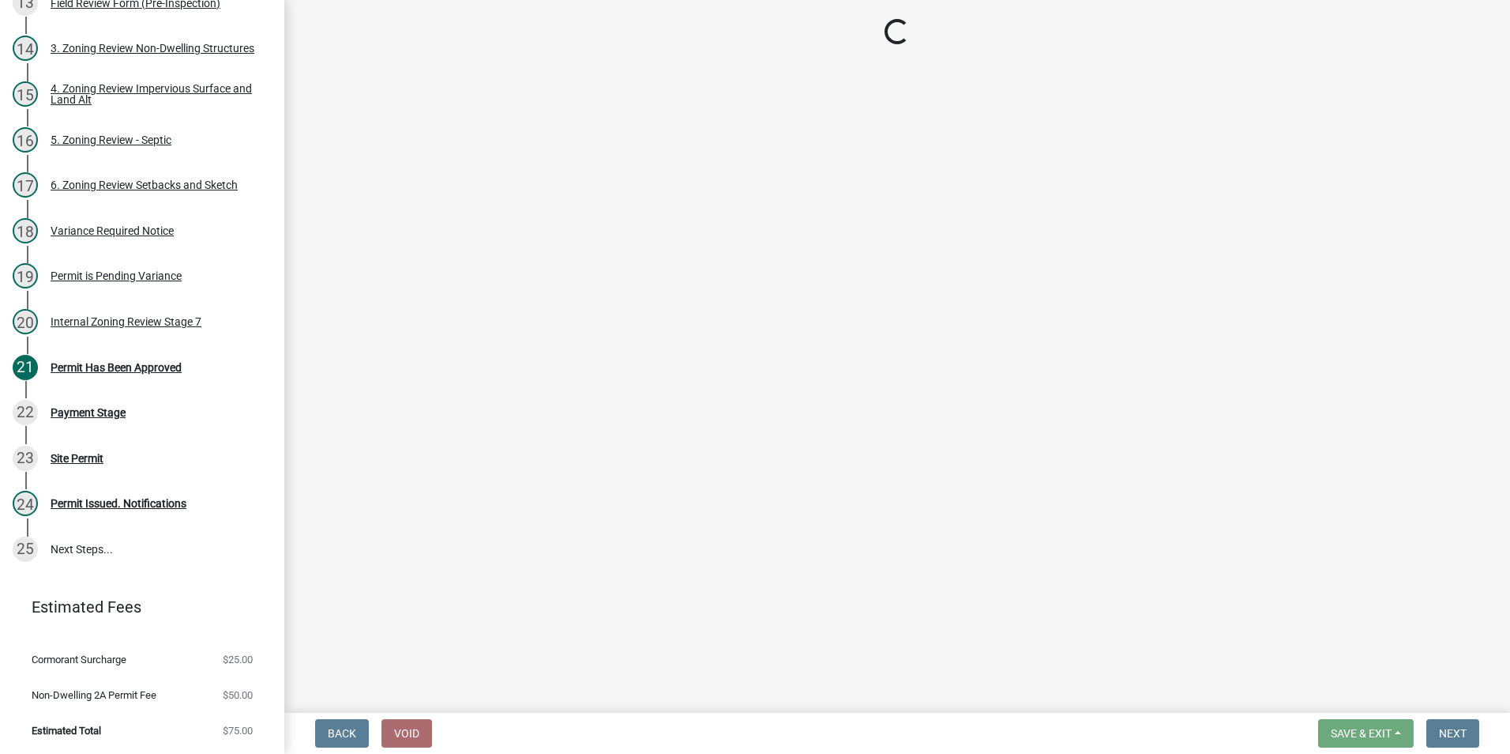
select select "3: 3"
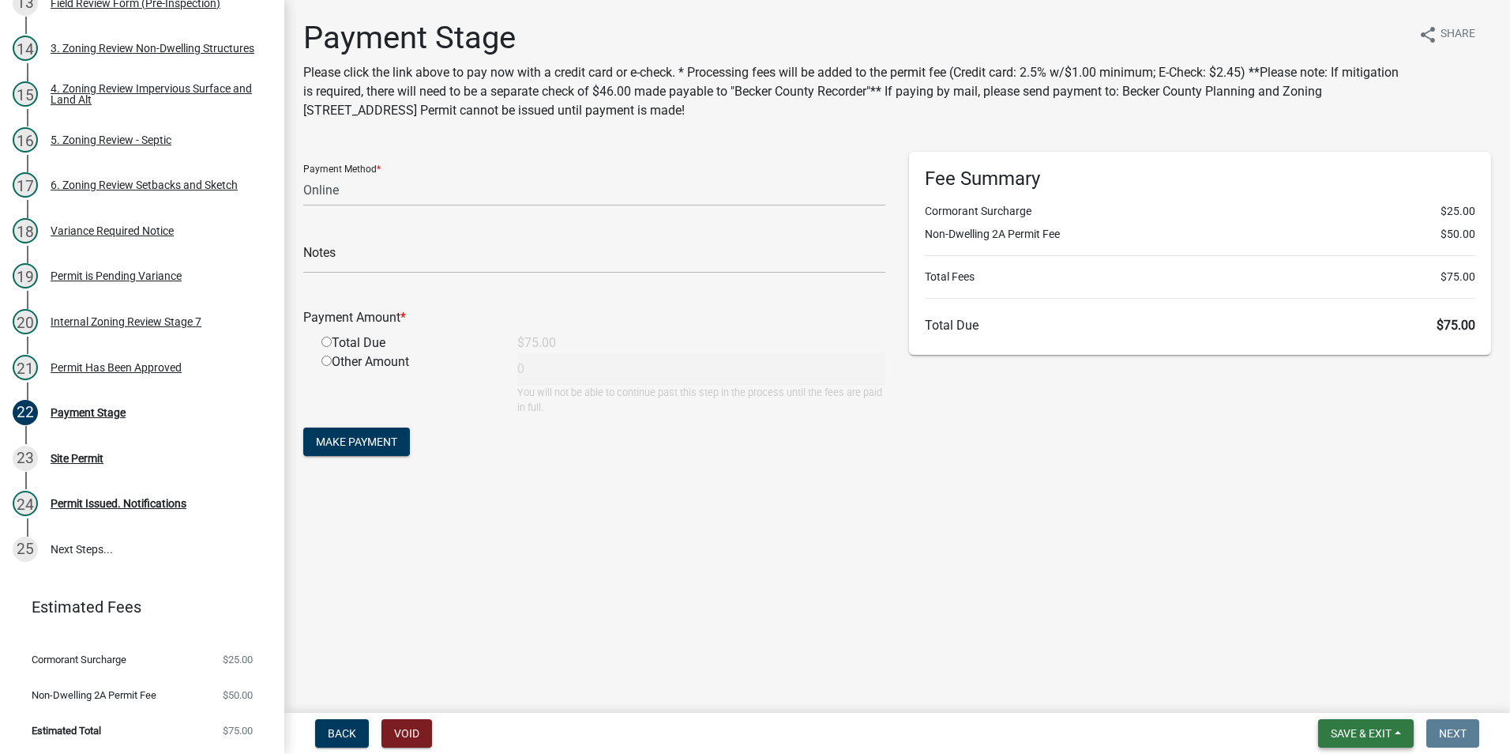
click at [1354, 731] on span "Save & Exit" at bounding box center [1361, 733] width 61 height 13
click at [1342, 693] on button "Save & Exit" at bounding box center [1350, 692] width 126 height 38
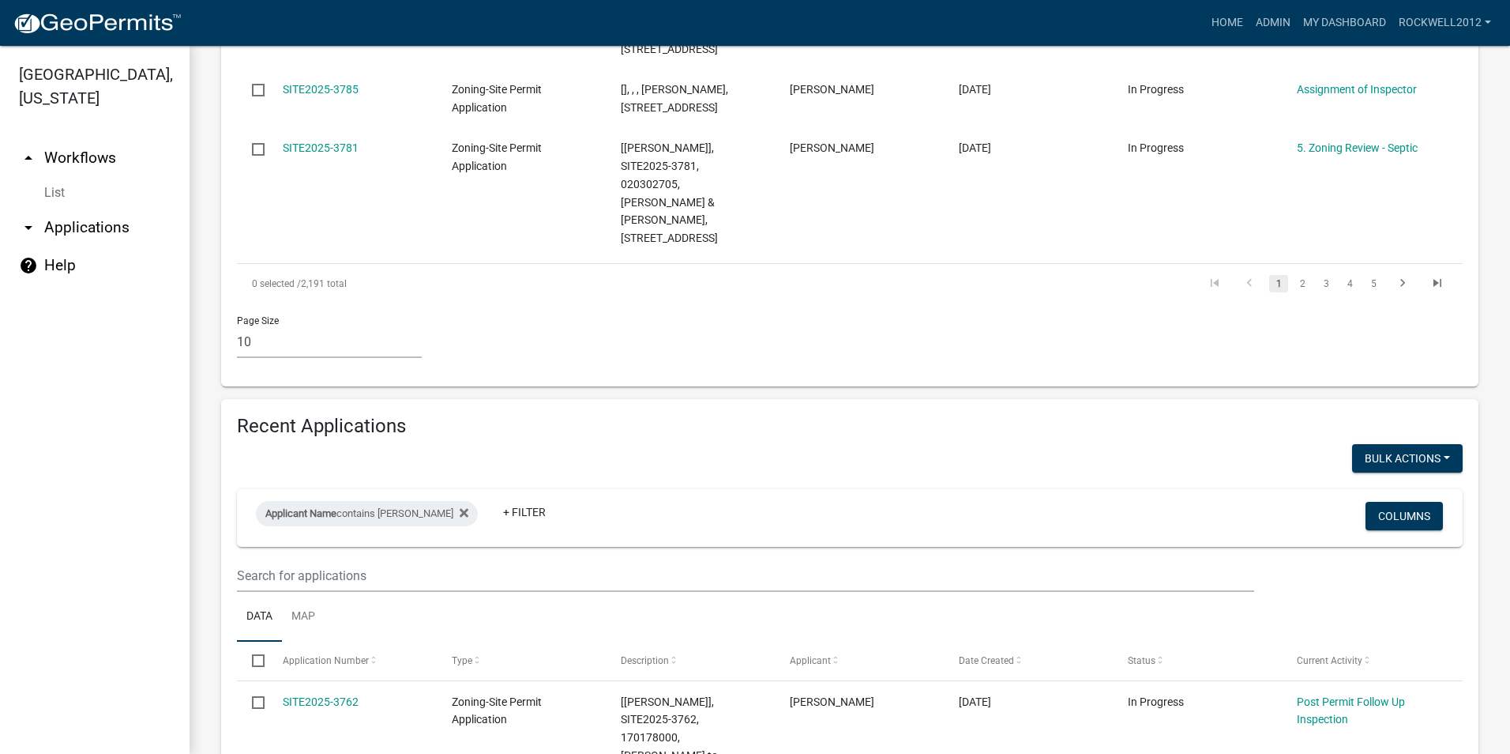
scroll to position [1073, 0]
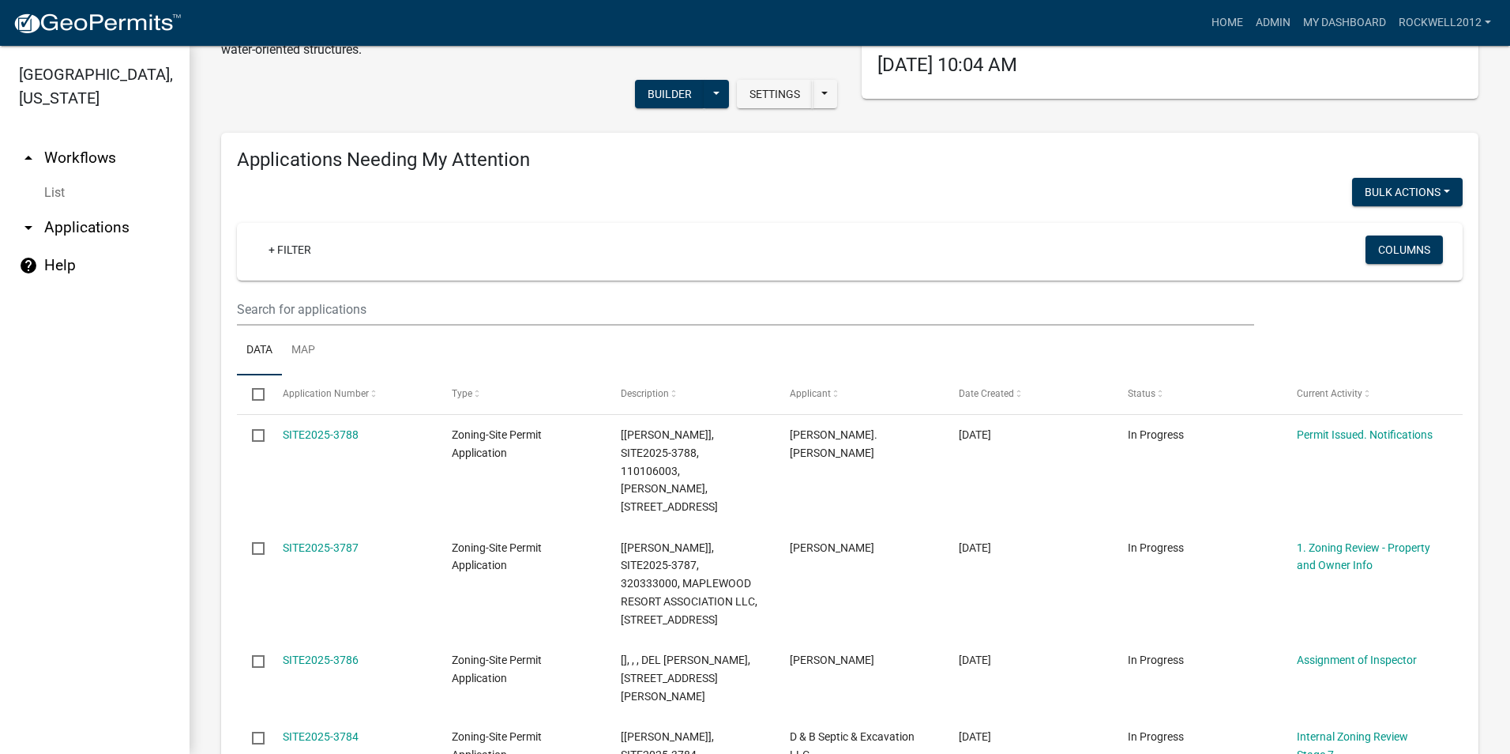
scroll to position [0, 0]
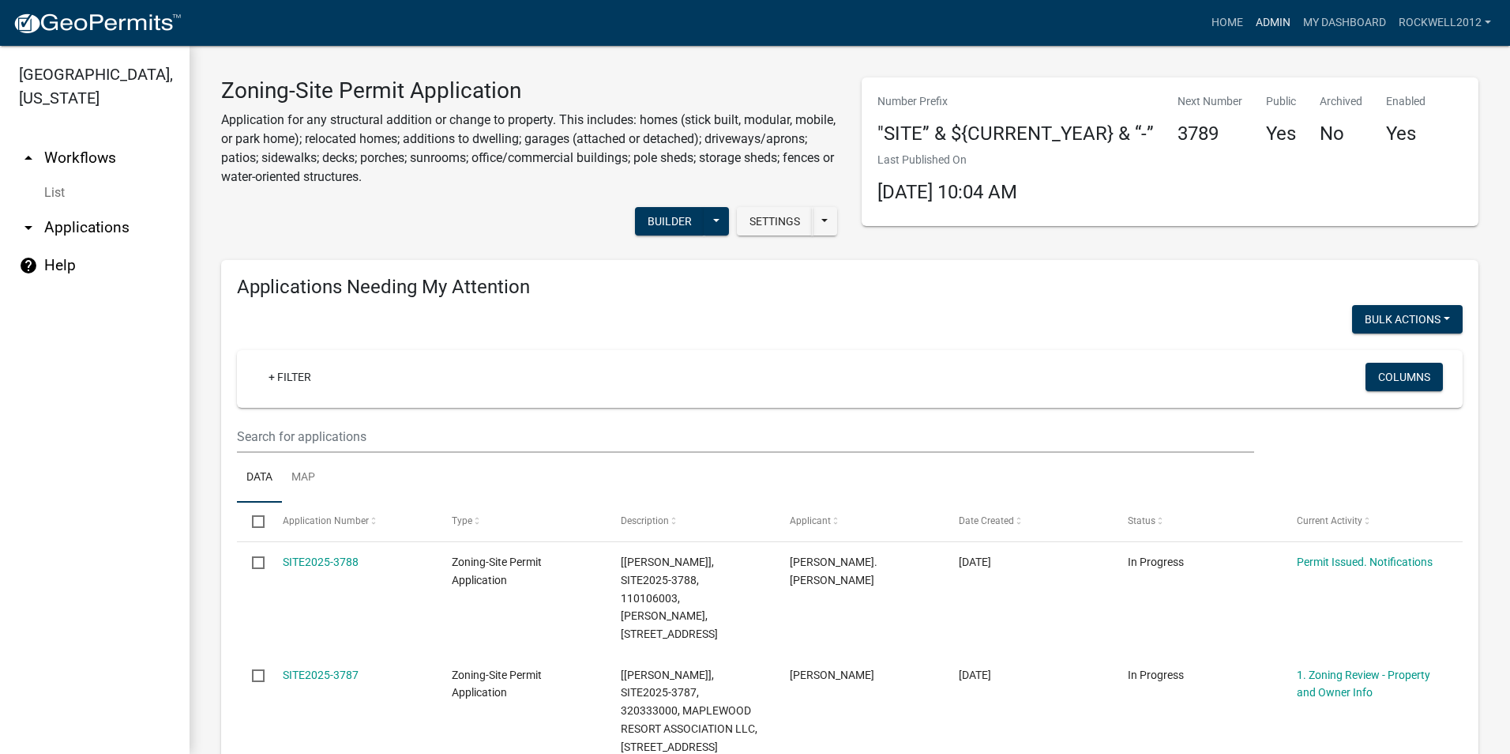
click at [1277, 17] on link "Admin" at bounding box center [1273, 23] width 47 height 30
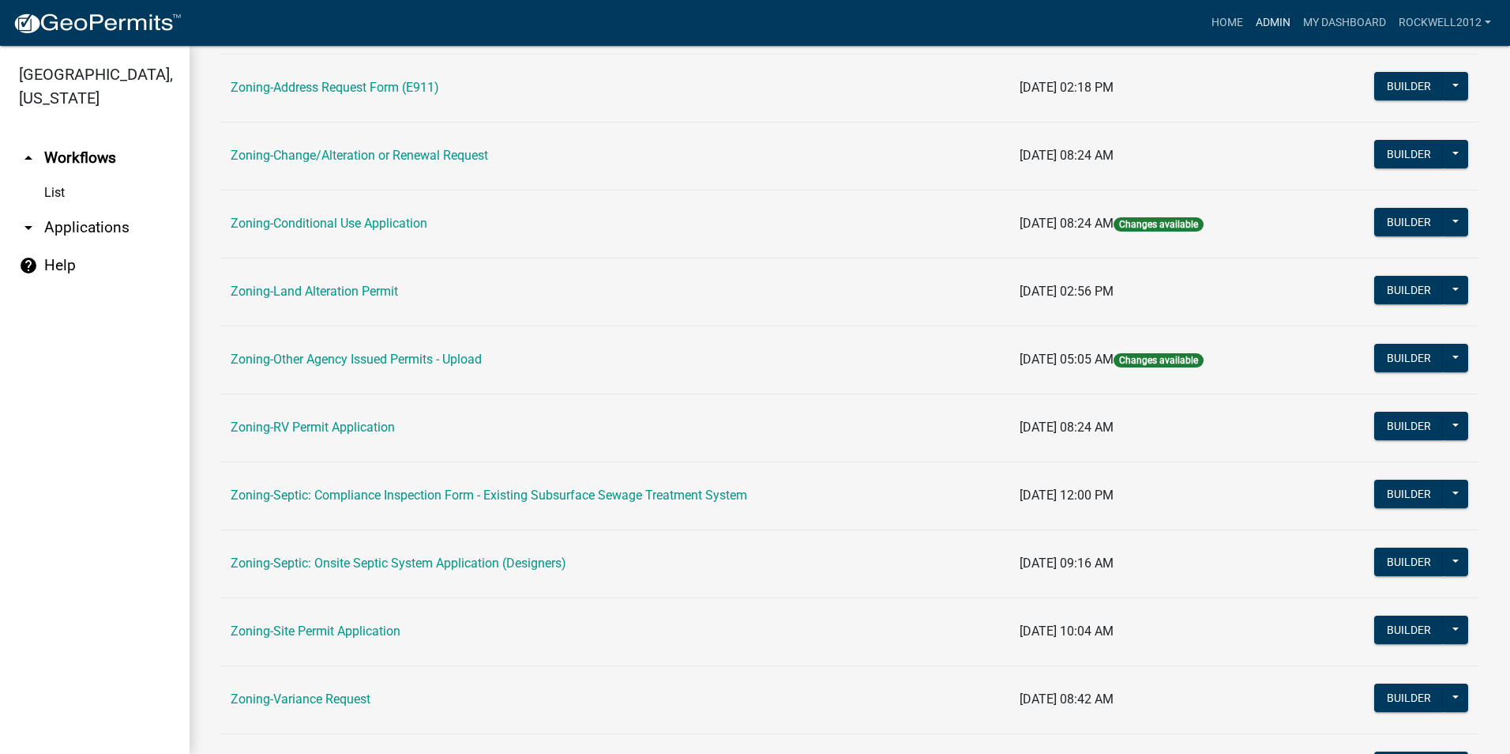
scroll to position [395, 0]
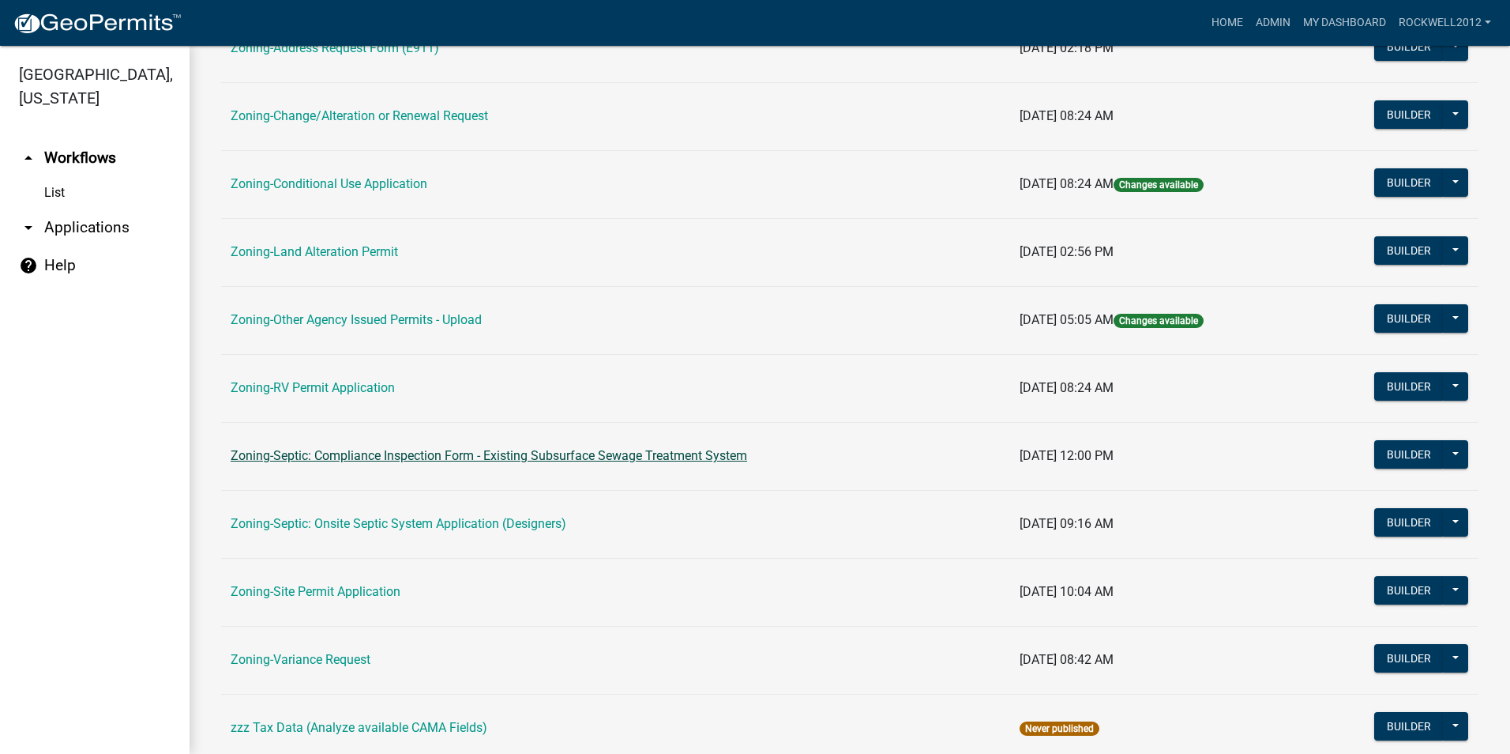
click at [622, 453] on link "Zoning-Septic: Compliance Inspection Form - Existing Subsurface Sewage Treatmen…" at bounding box center [489, 455] width 517 height 15
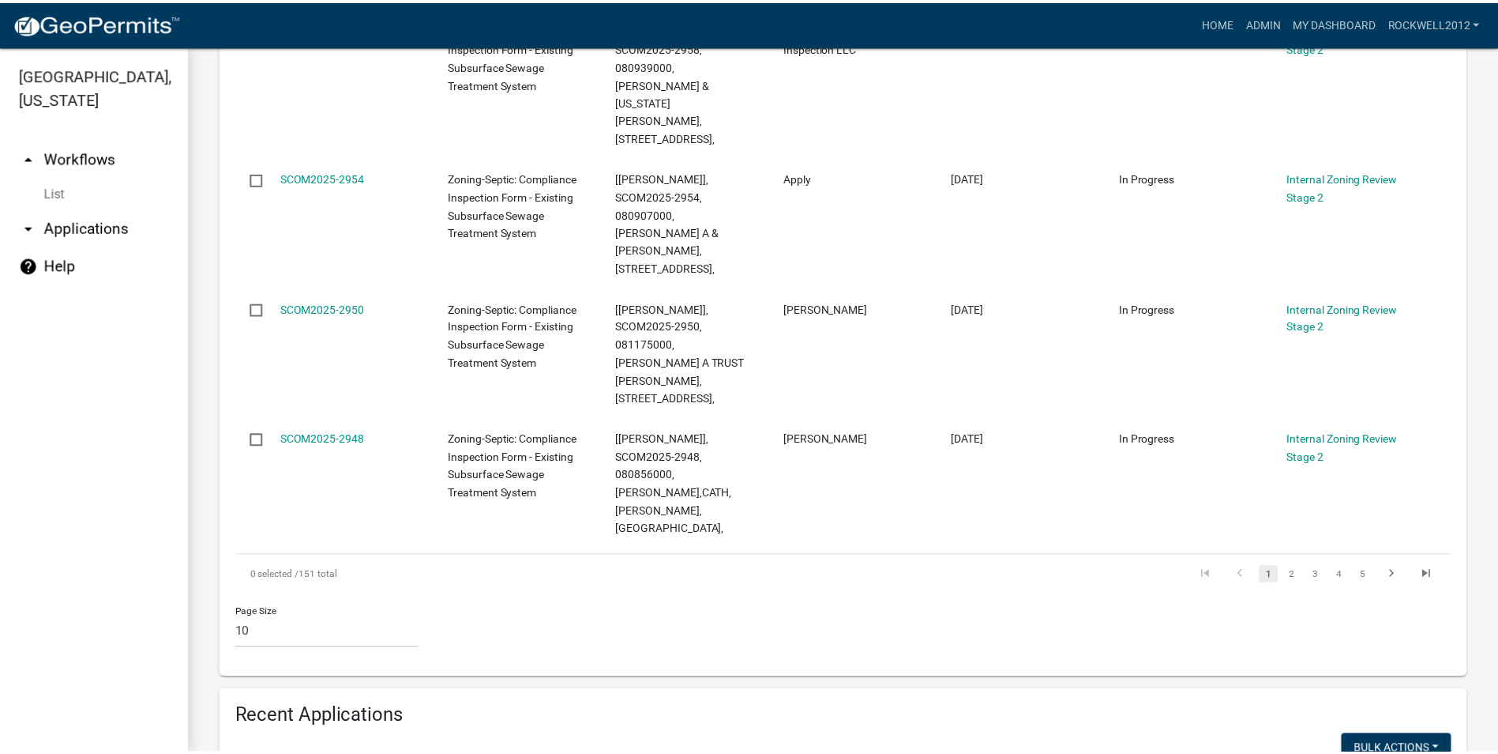
scroll to position [1422, 0]
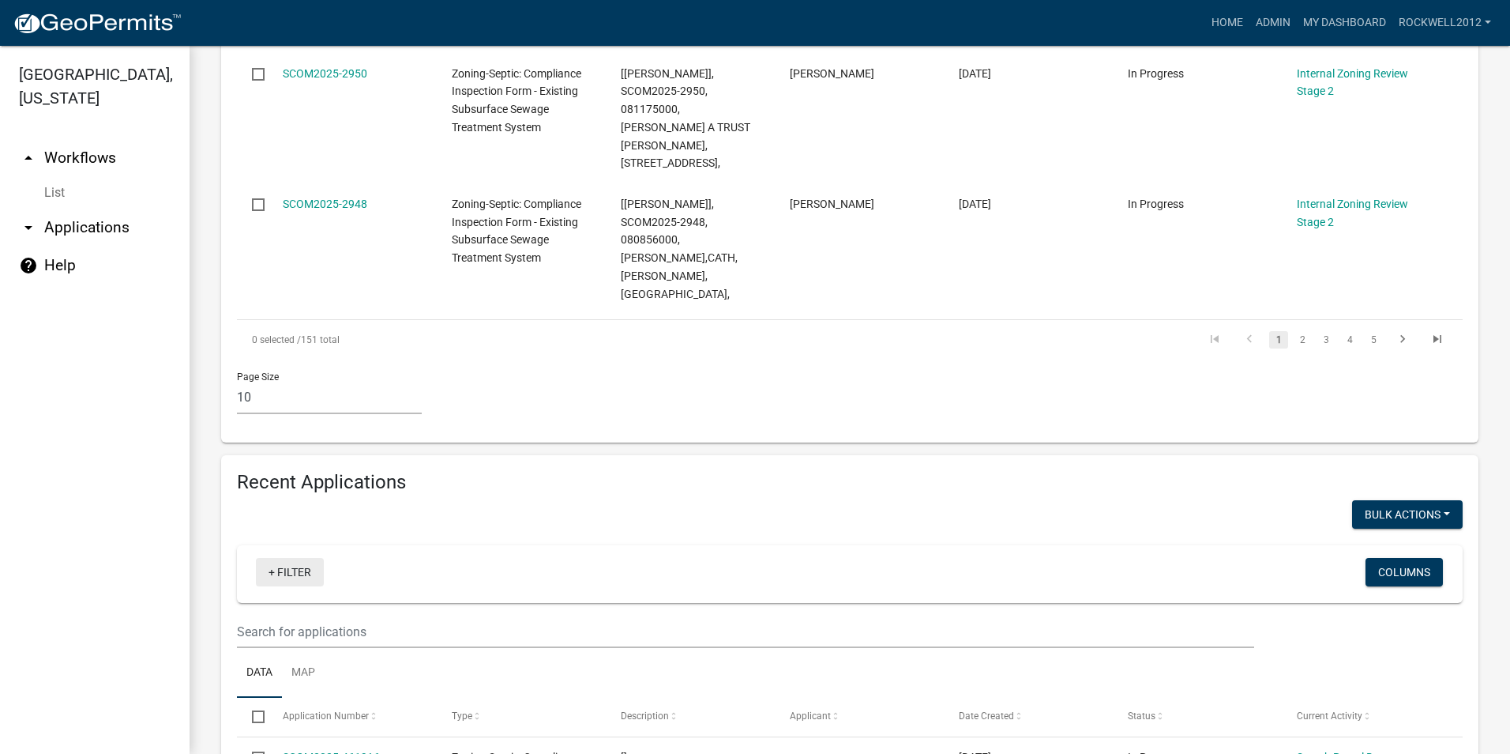
click at [297, 558] on link "+ Filter" at bounding box center [290, 572] width 68 height 28
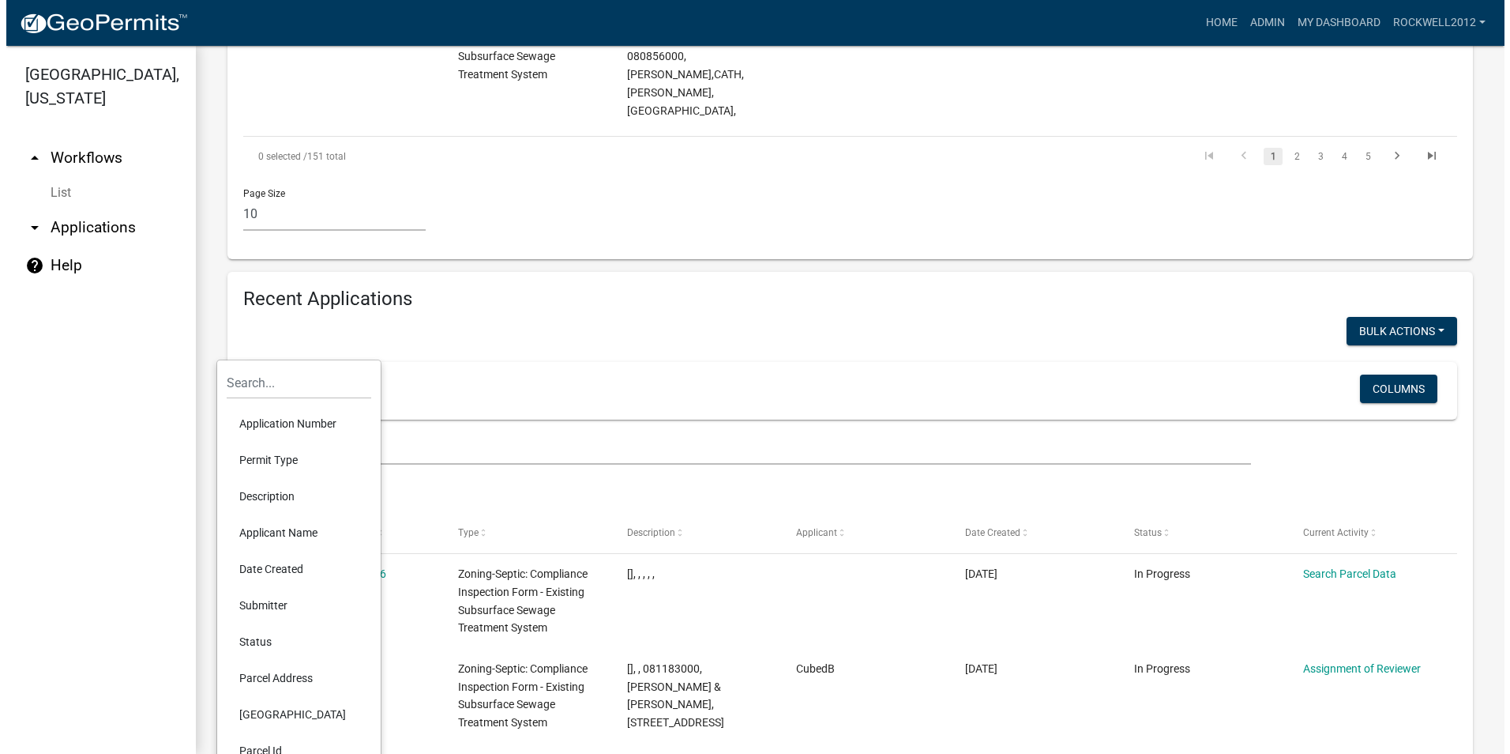
scroll to position [1659, 0]
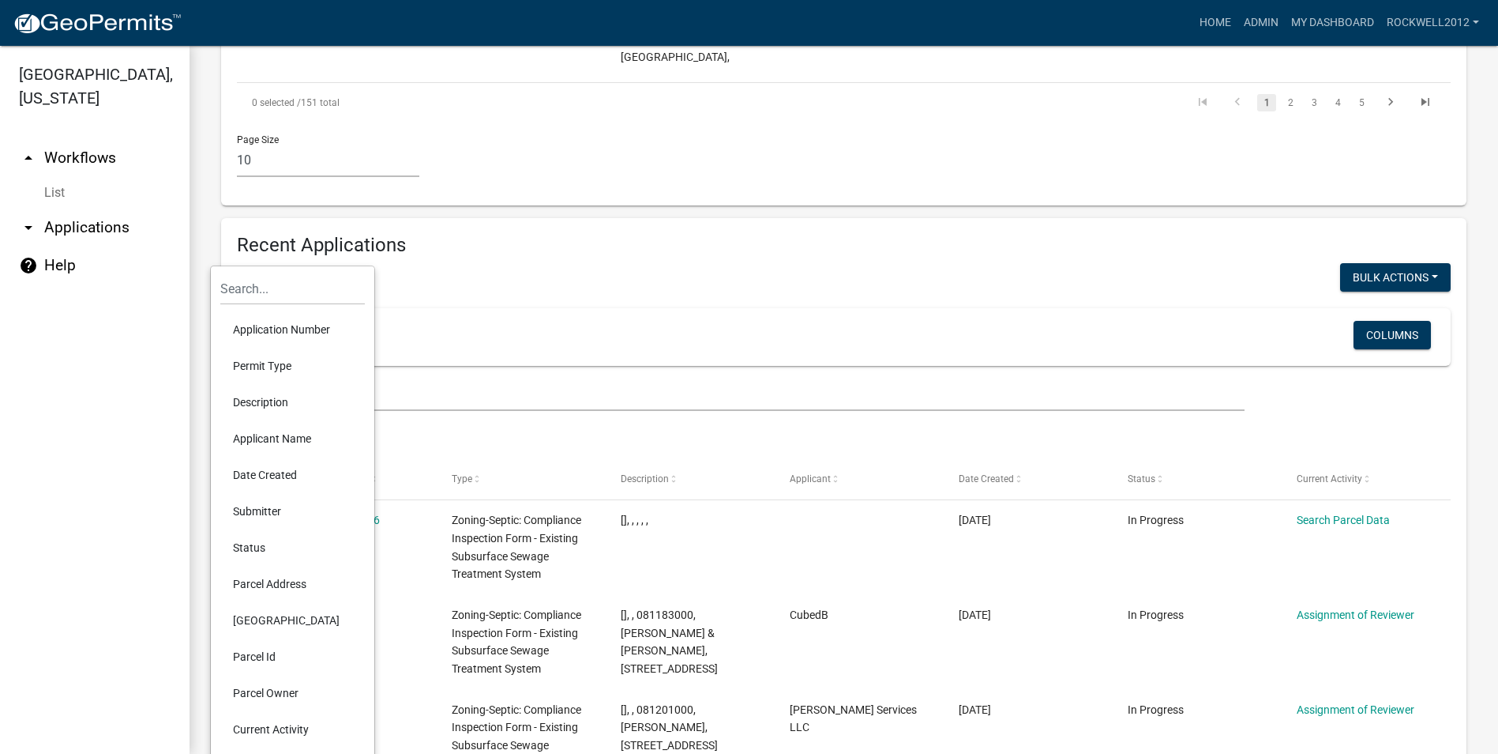
click at [248, 658] on li "Parcel Id" at bounding box center [292, 656] width 145 height 36
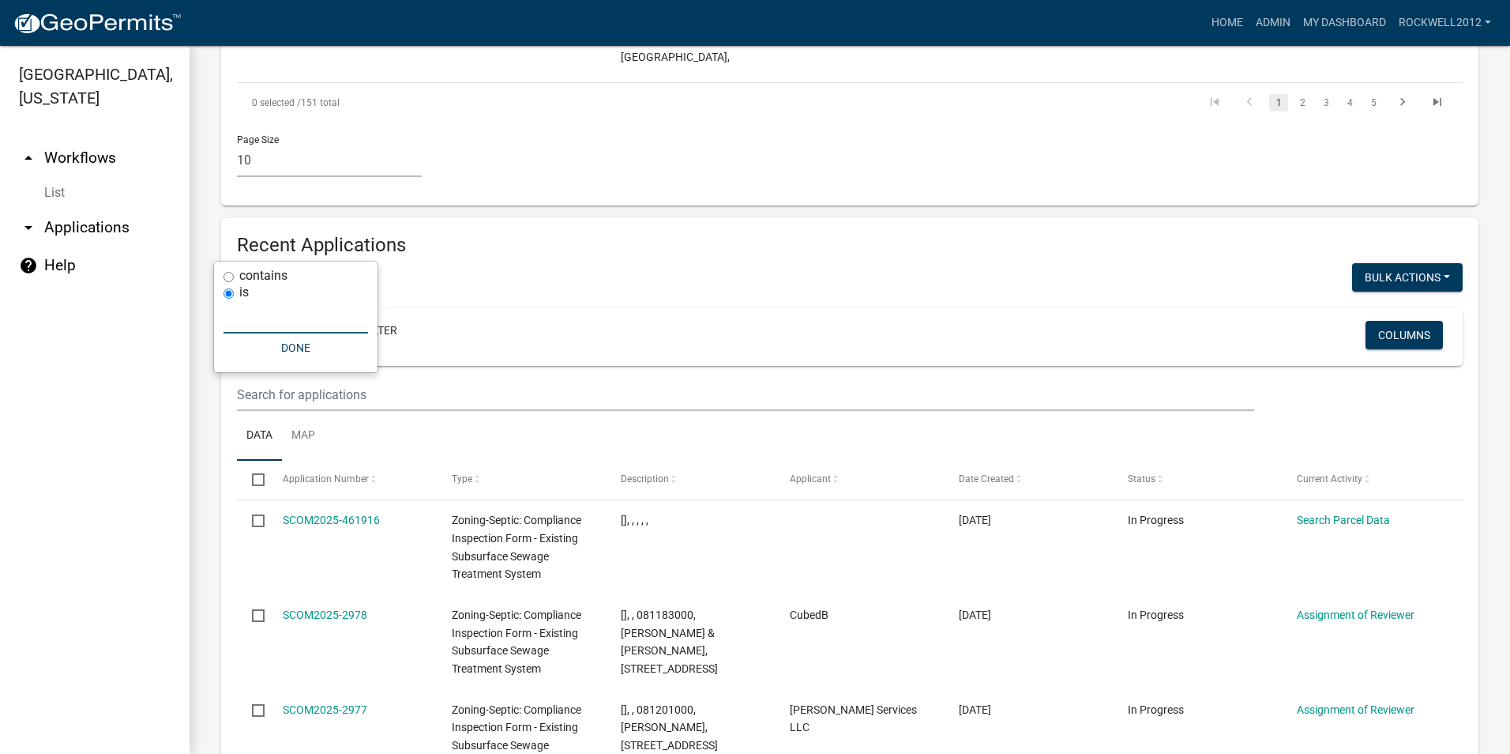
click at [242, 320] on input "text" at bounding box center [296, 317] width 145 height 32
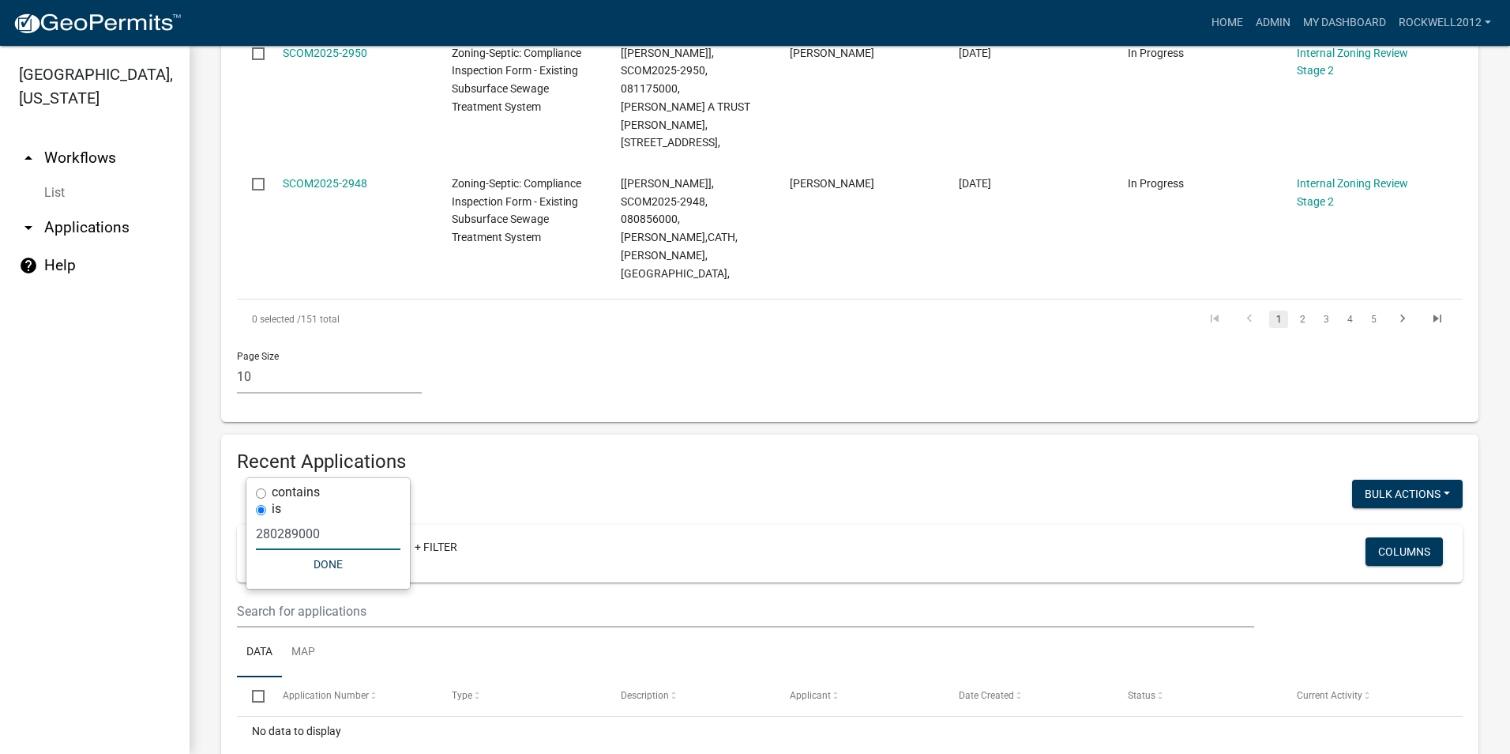
scroll to position [1403, 0]
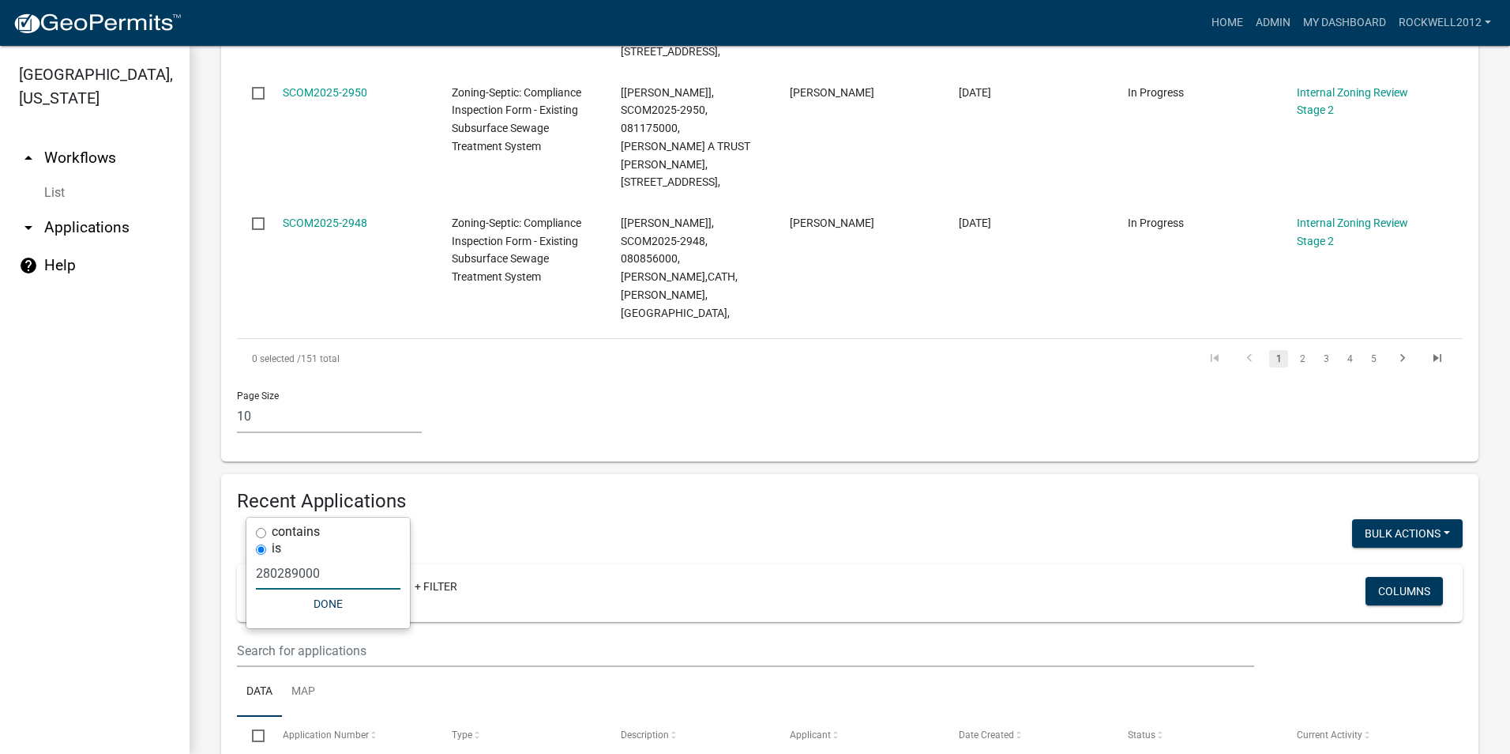
type input "280289000"
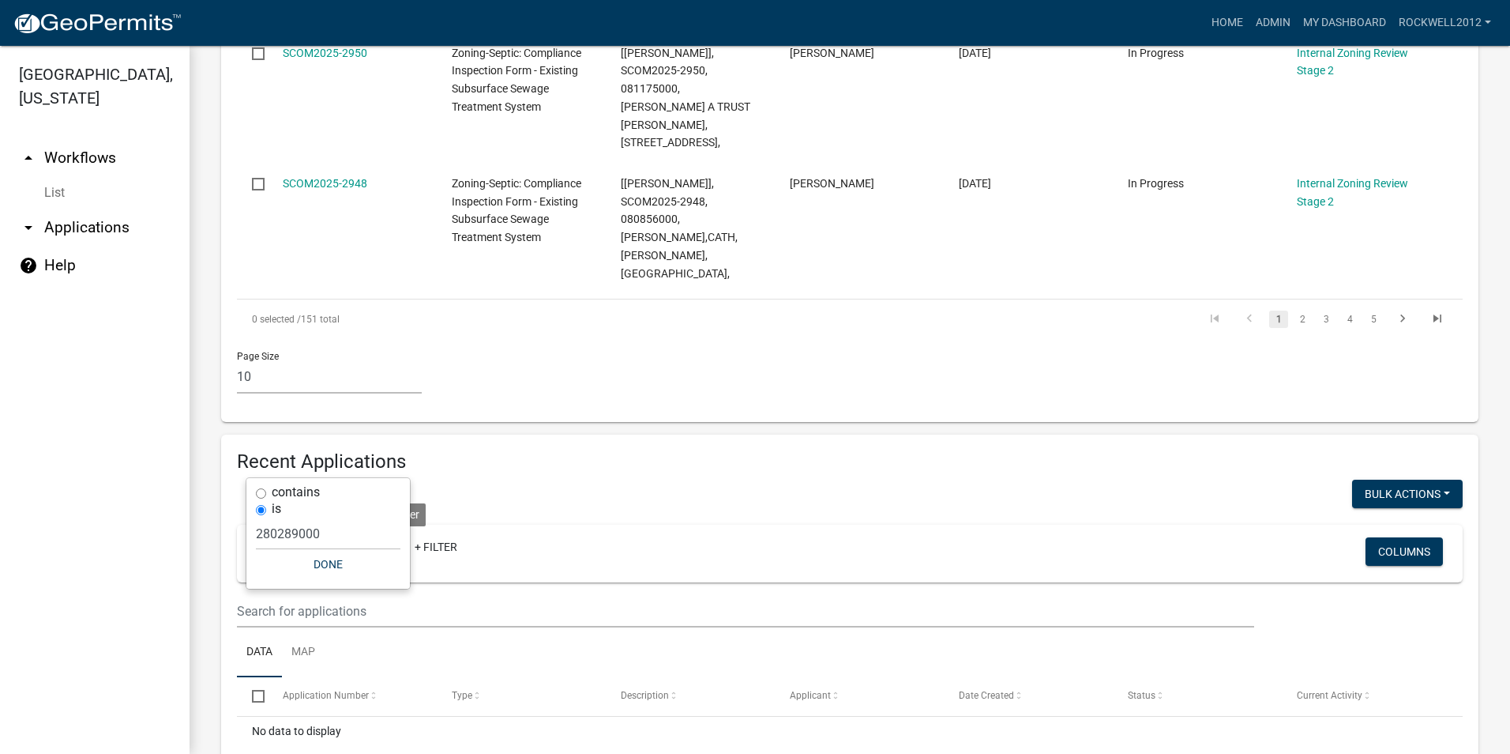
click at [380, 543] on icon at bounding box center [375, 547] width 9 height 9
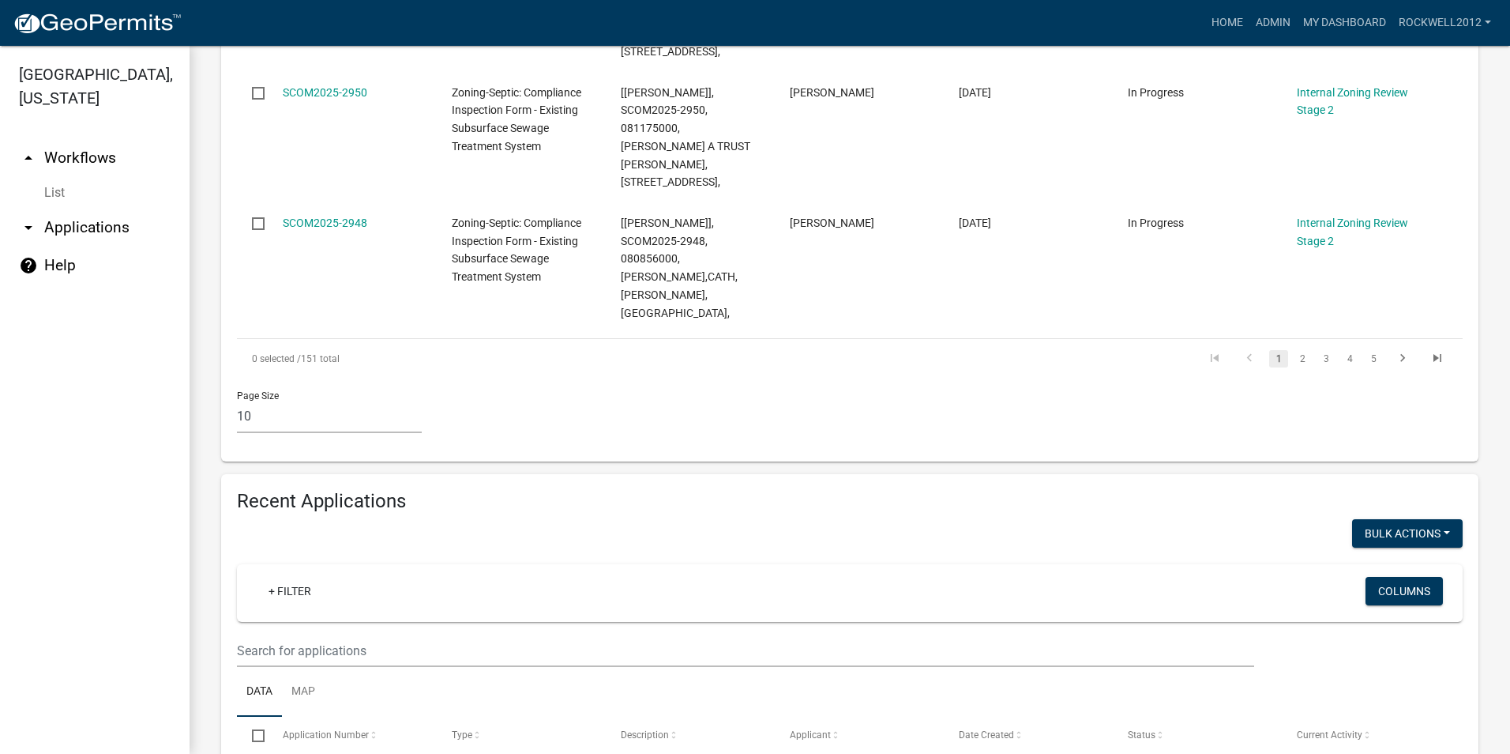
scroll to position [1659, 0]
